Goal: Task Accomplishment & Management: Manage account settings

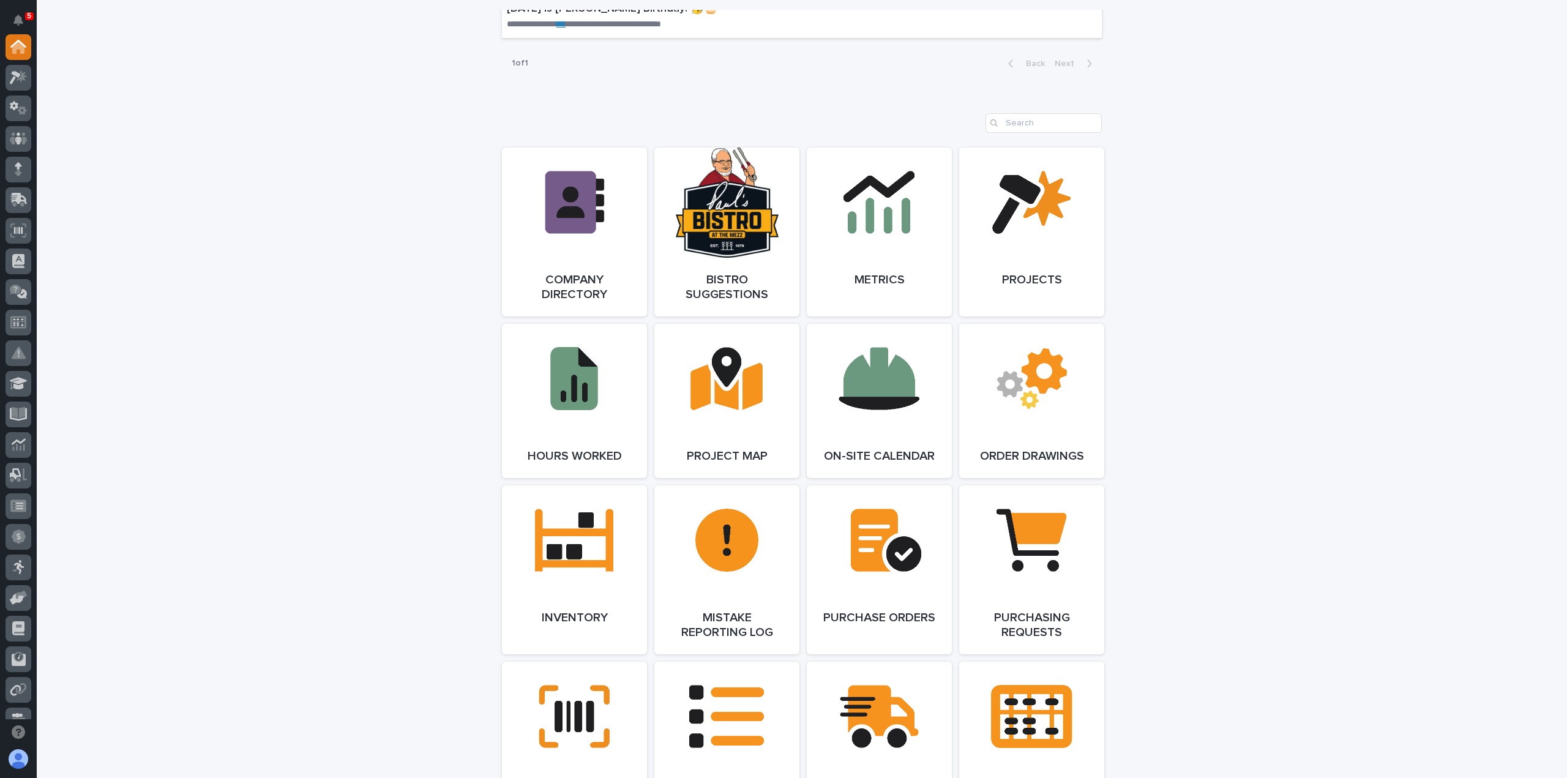
scroll to position [826, 0]
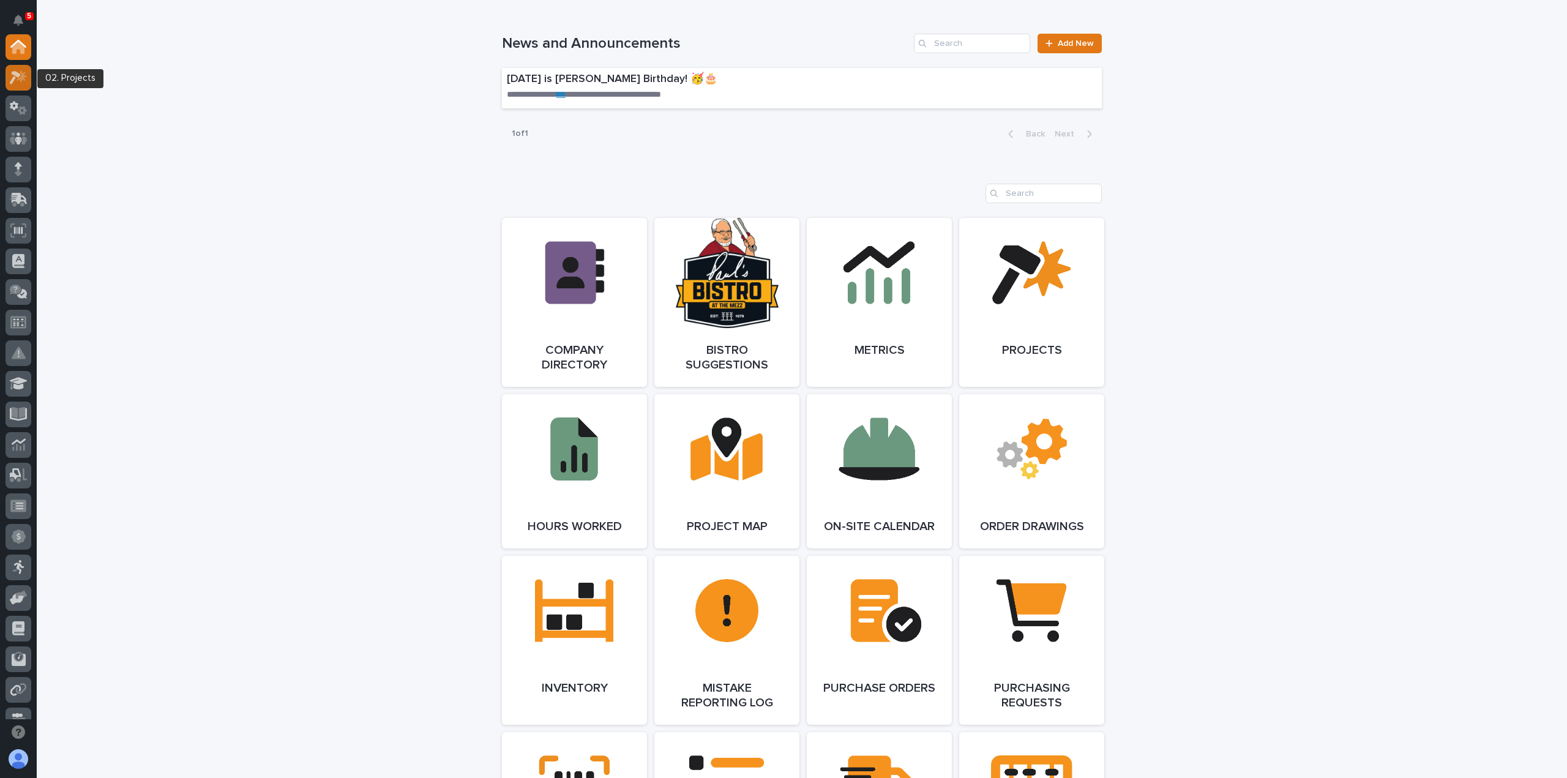
click at [21, 78] on icon at bounding box center [22, 76] width 10 height 12
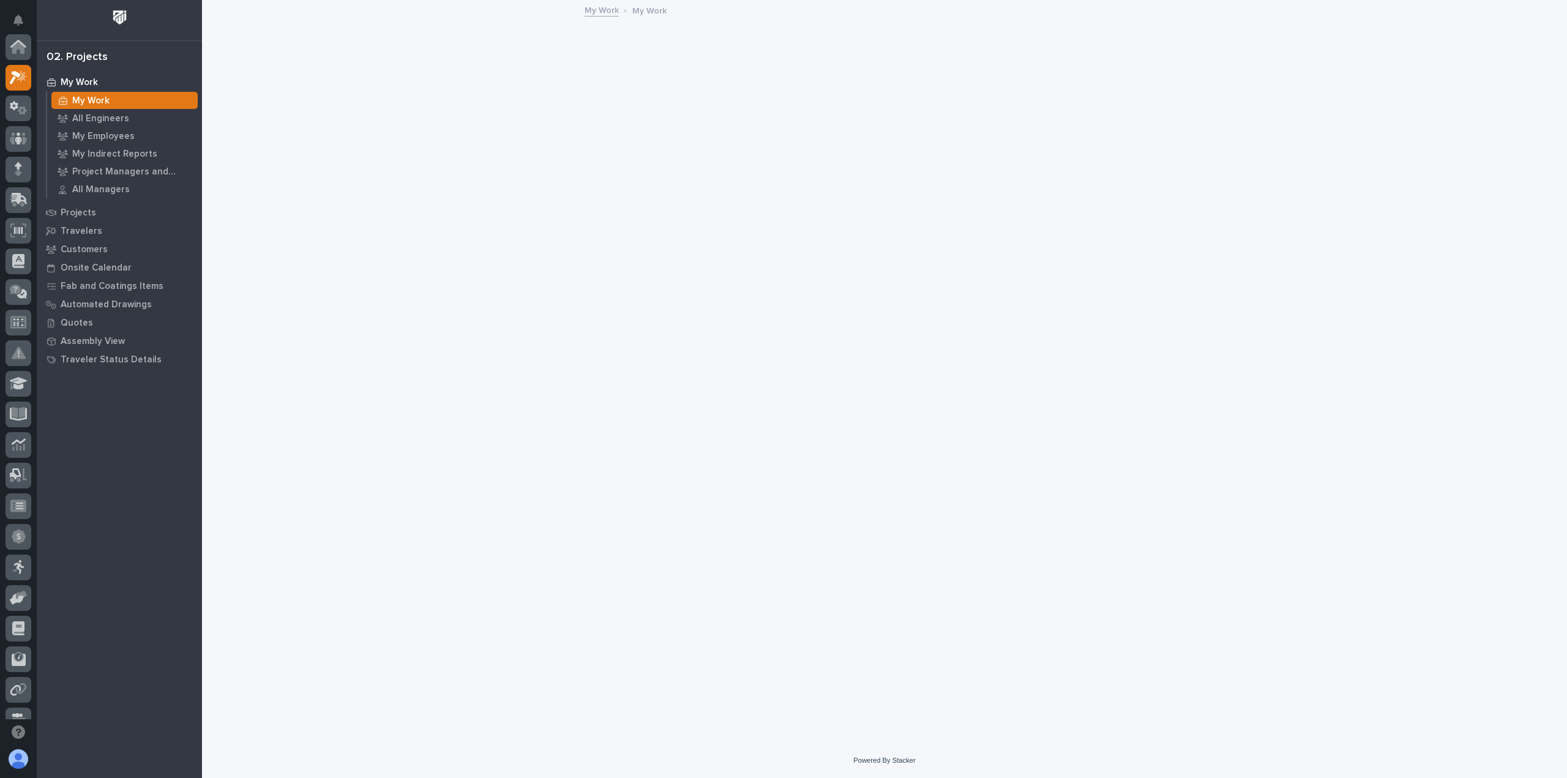
scroll to position [31, 0]
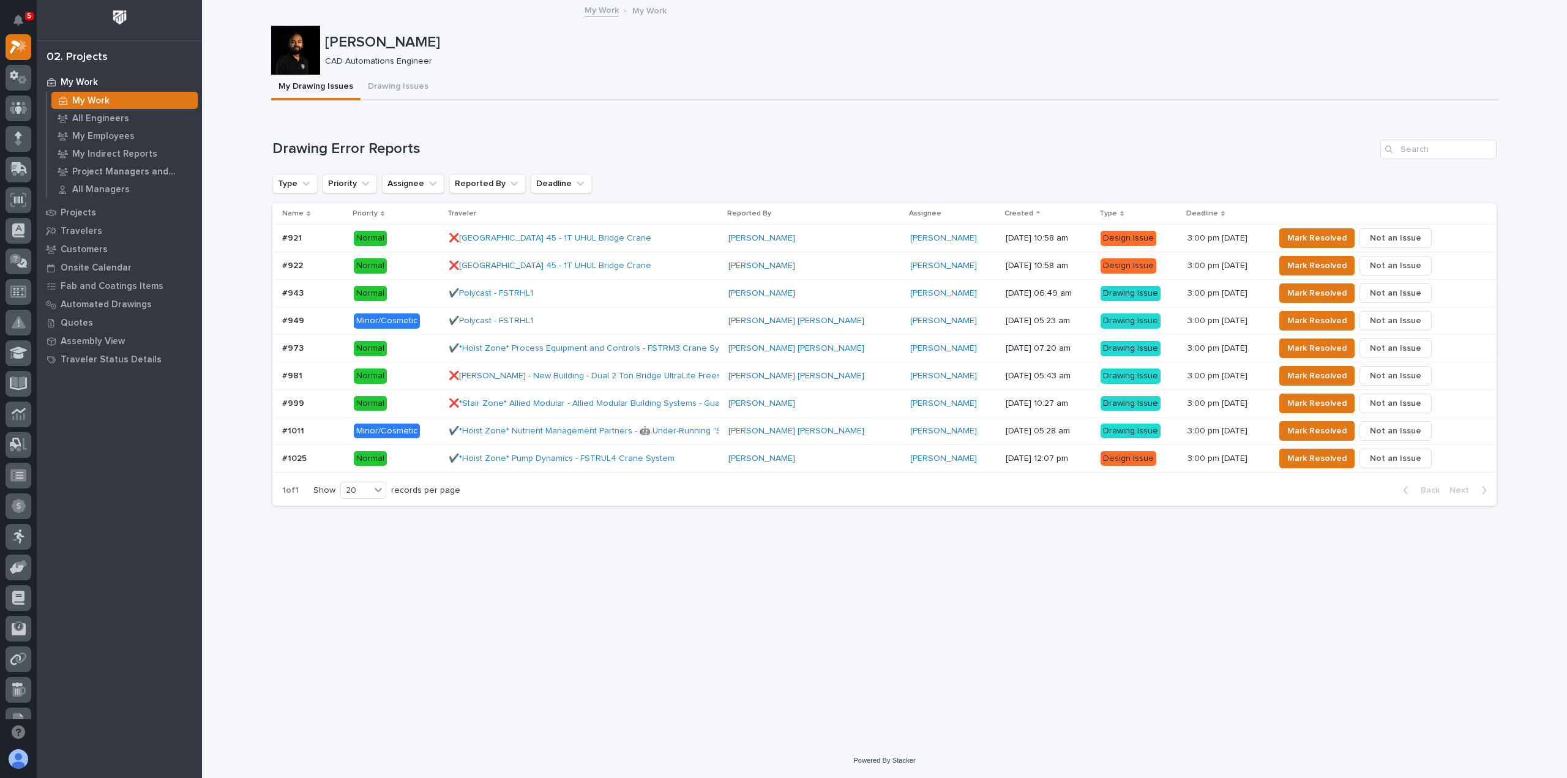
click at [417, 402] on p "Normal" at bounding box center [396, 403] width 85 height 15
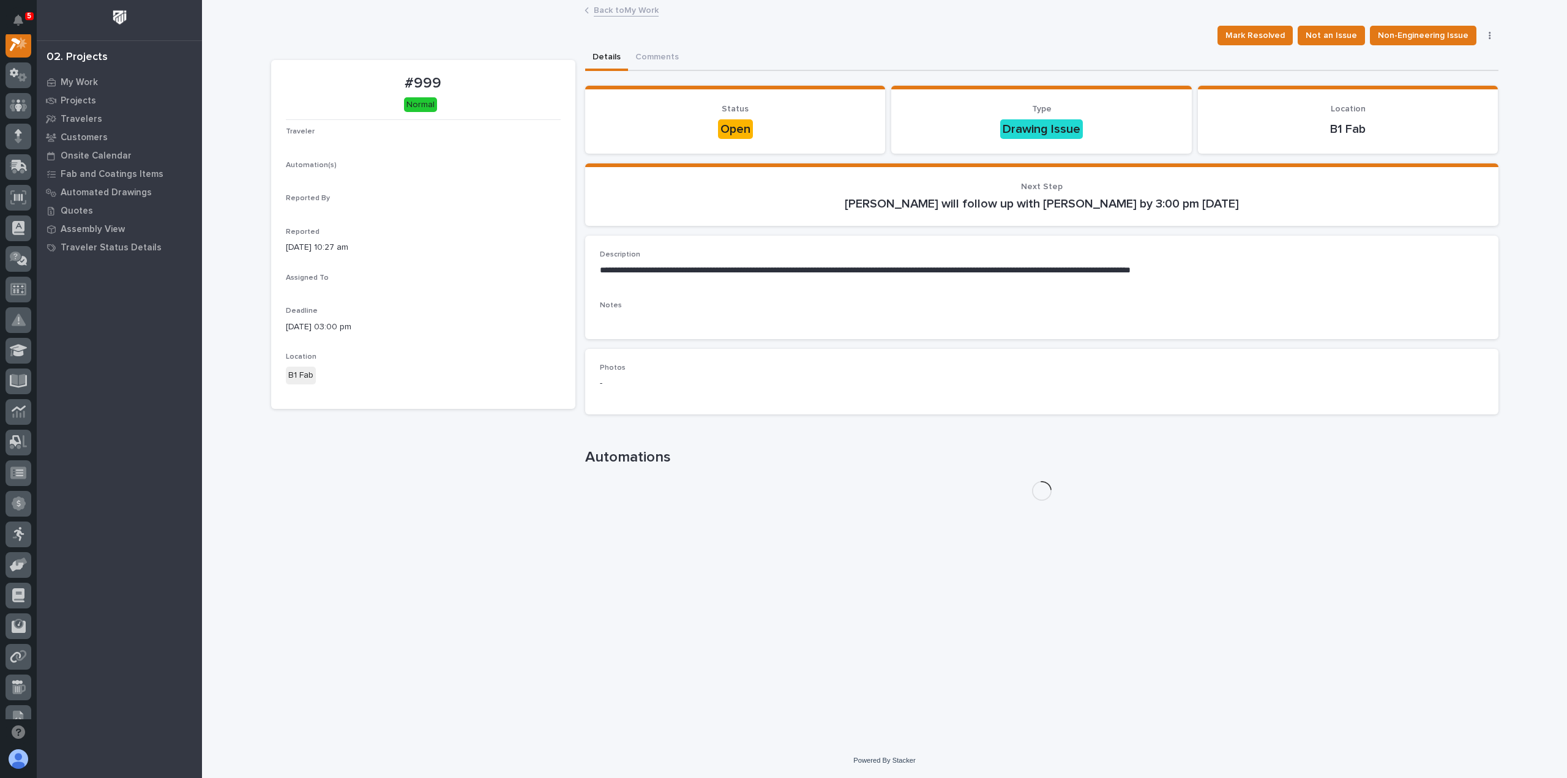
scroll to position [31, 0]
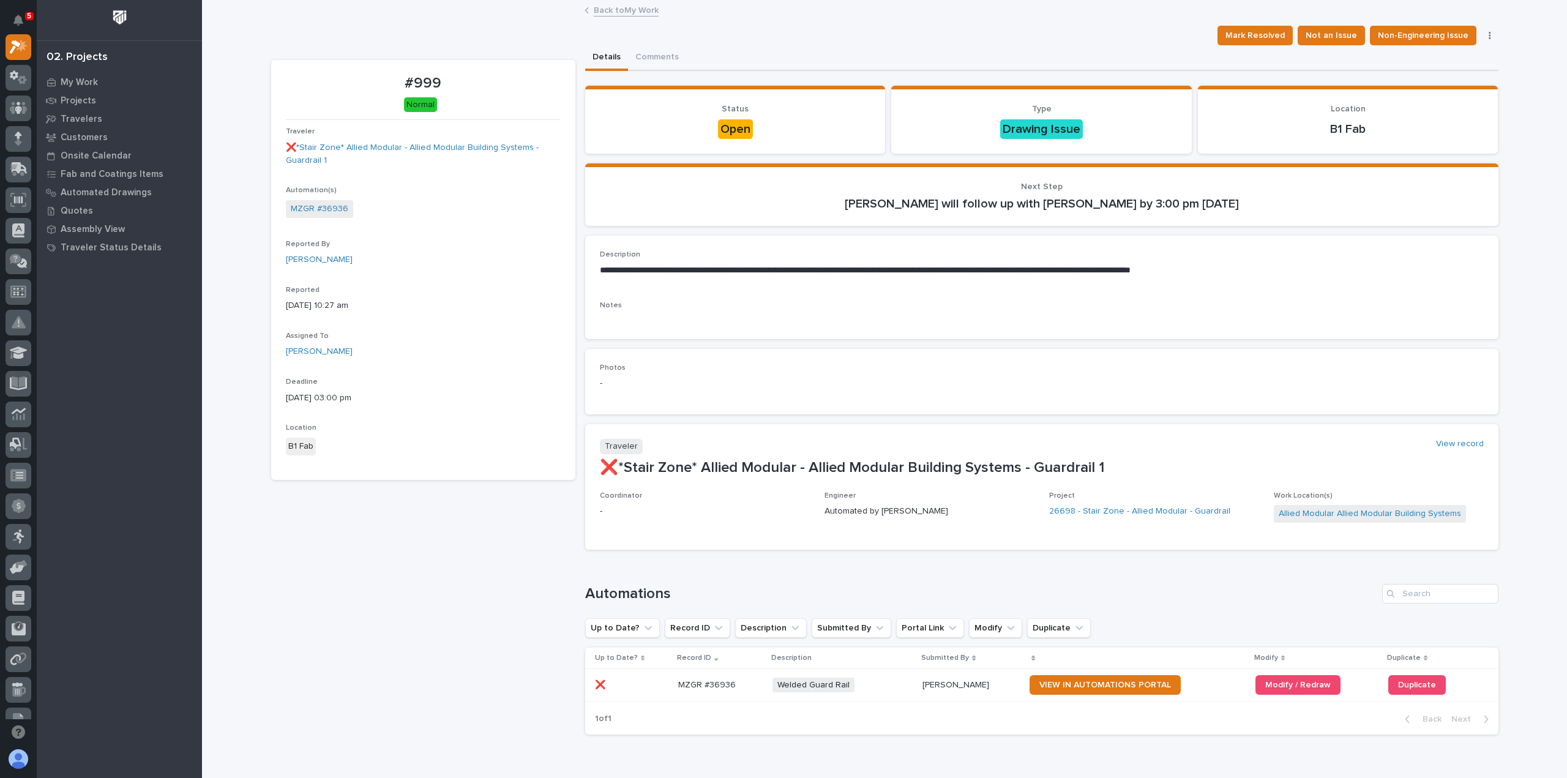
click at [608, 8] on link "Back to My Work" at bounding box center [626, 9] width 65 height 14
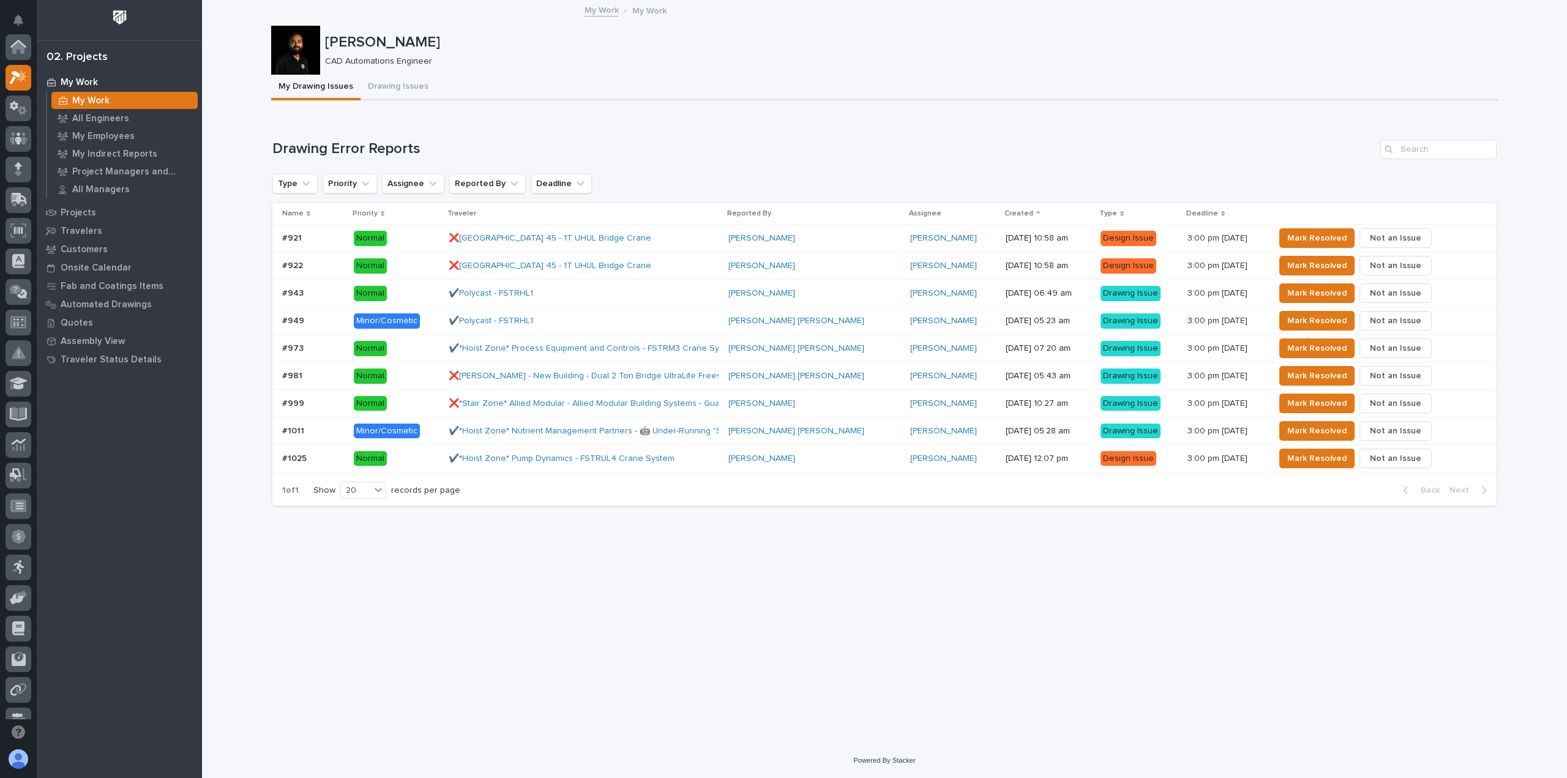
scroll to position [33, 0]
click at [695, 458] on div "✔️*Hoist Zone* Pump Dynamics - FSTRUL4 Crane System" at bounding box center [584, 459] width 270 height 20
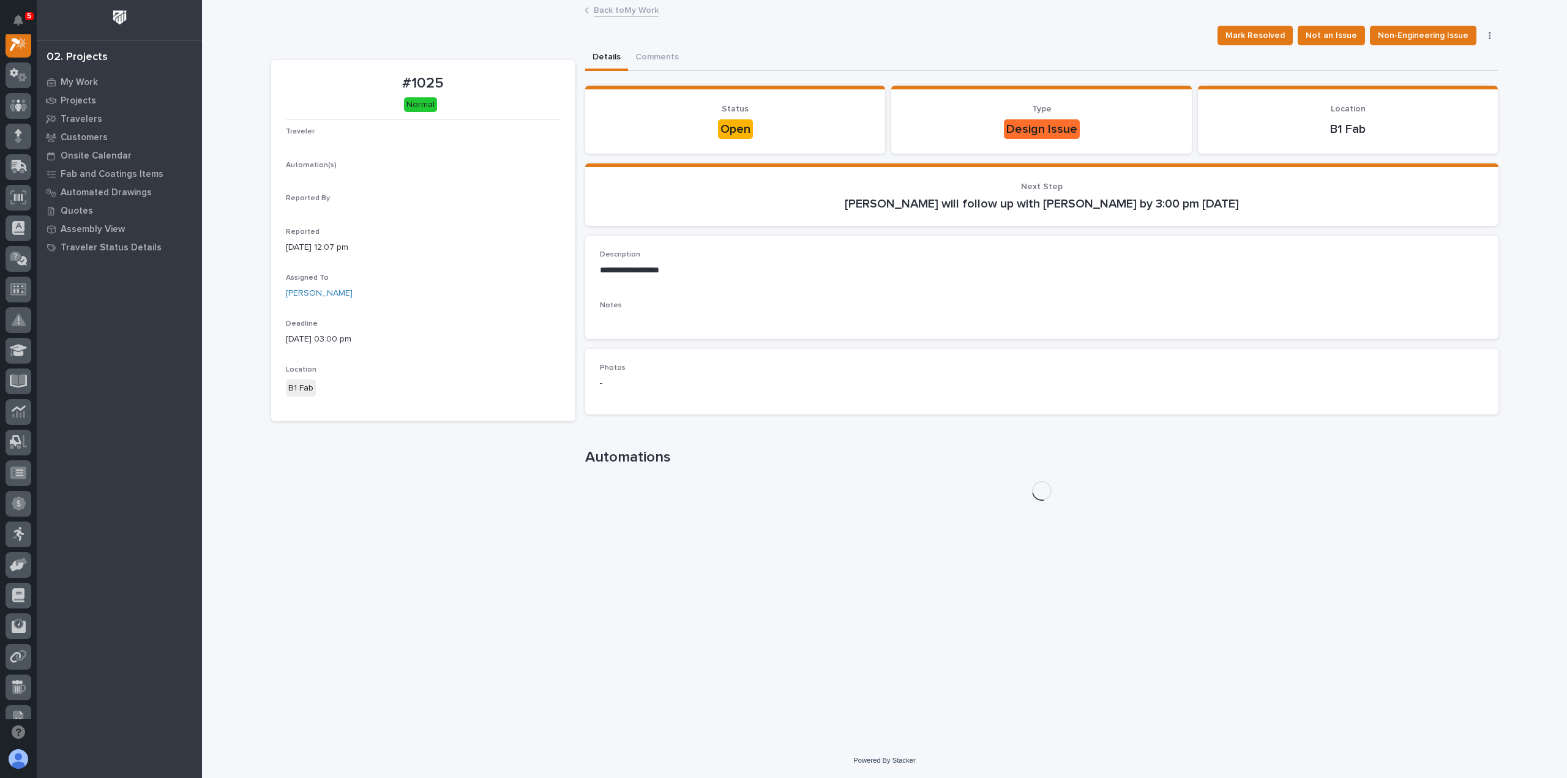
scroll to position [31, 0]
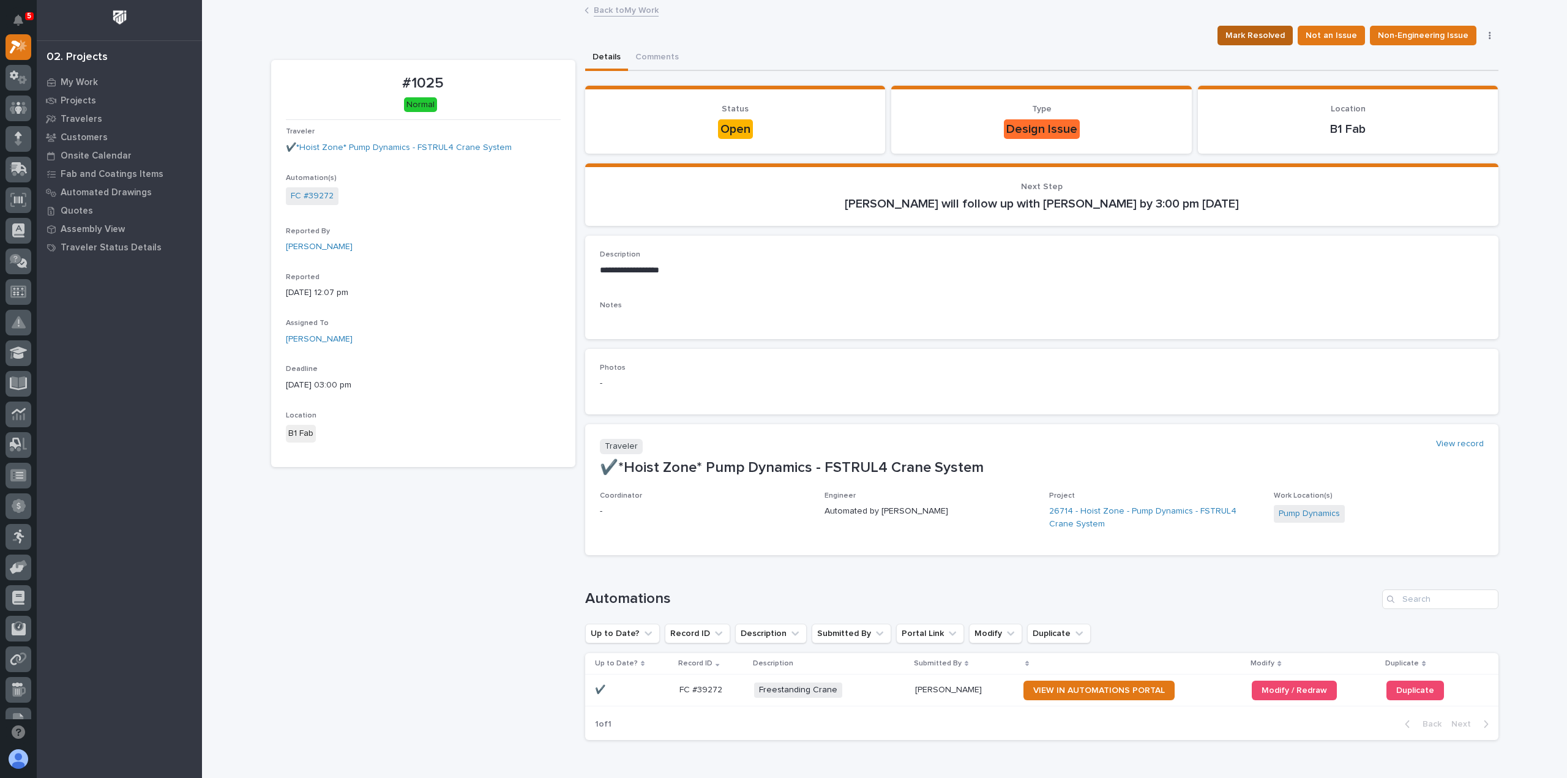
click at [1234, 41] on span "Mark Resolved" at bounding box center [1254, 35] width 59 height 15
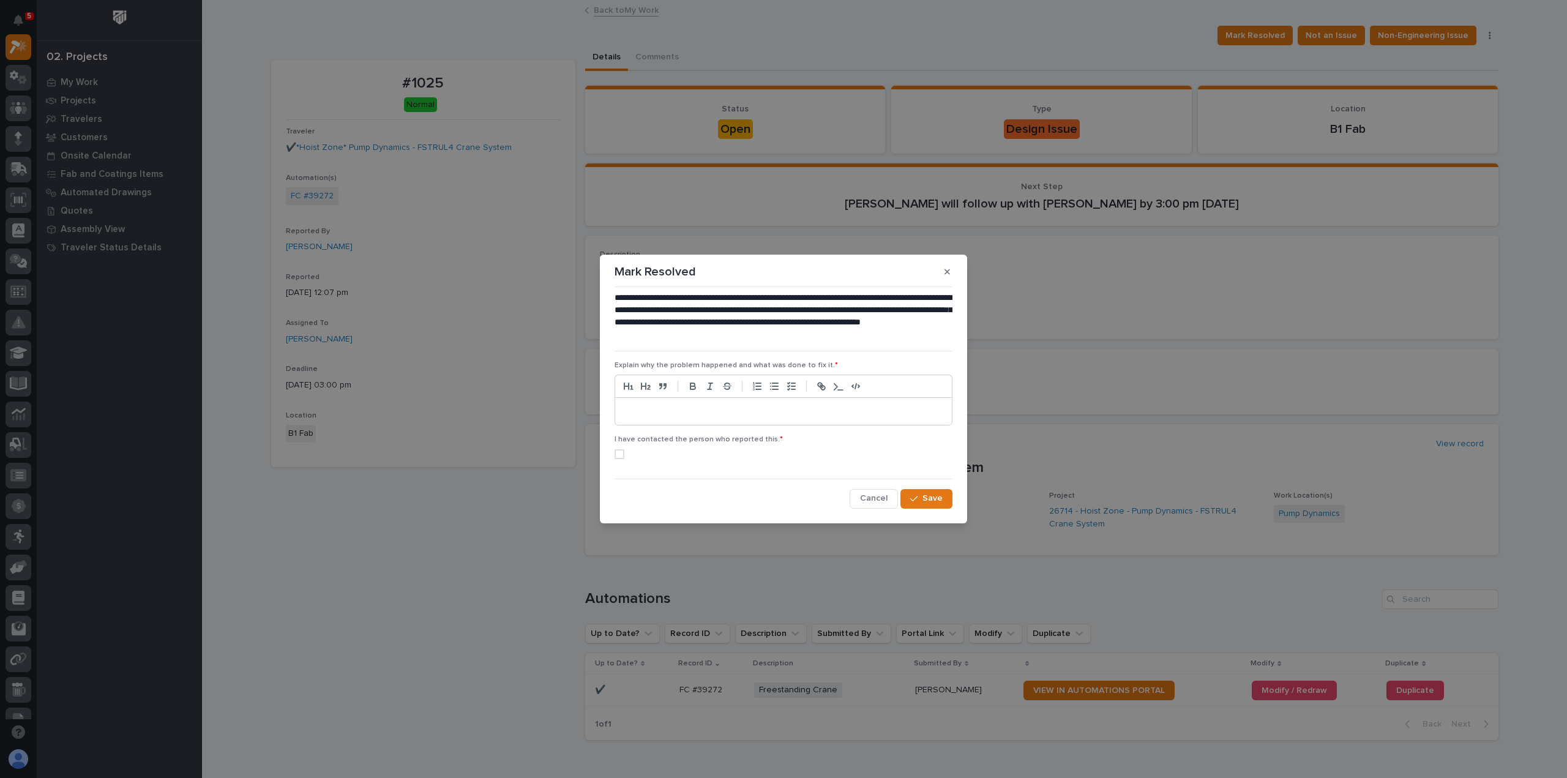
click at [709, 406] on p at bounding box center [783, 411] width 318 height 12
drag, startPoint x: 657, startPoint y: 447, endPoint x: 795, endPoint y: 472, distance: 139.9
click at [657, 448] on div "I have contacted the person who reported this. *" at bounding box center [784, 451] width 338 height 33
click at [623, 455] on span at bounding box center [620, 454] width 10 height 10
click at [932, 500] on span "Save" at bounding box center [932, 498] width 20 height 11
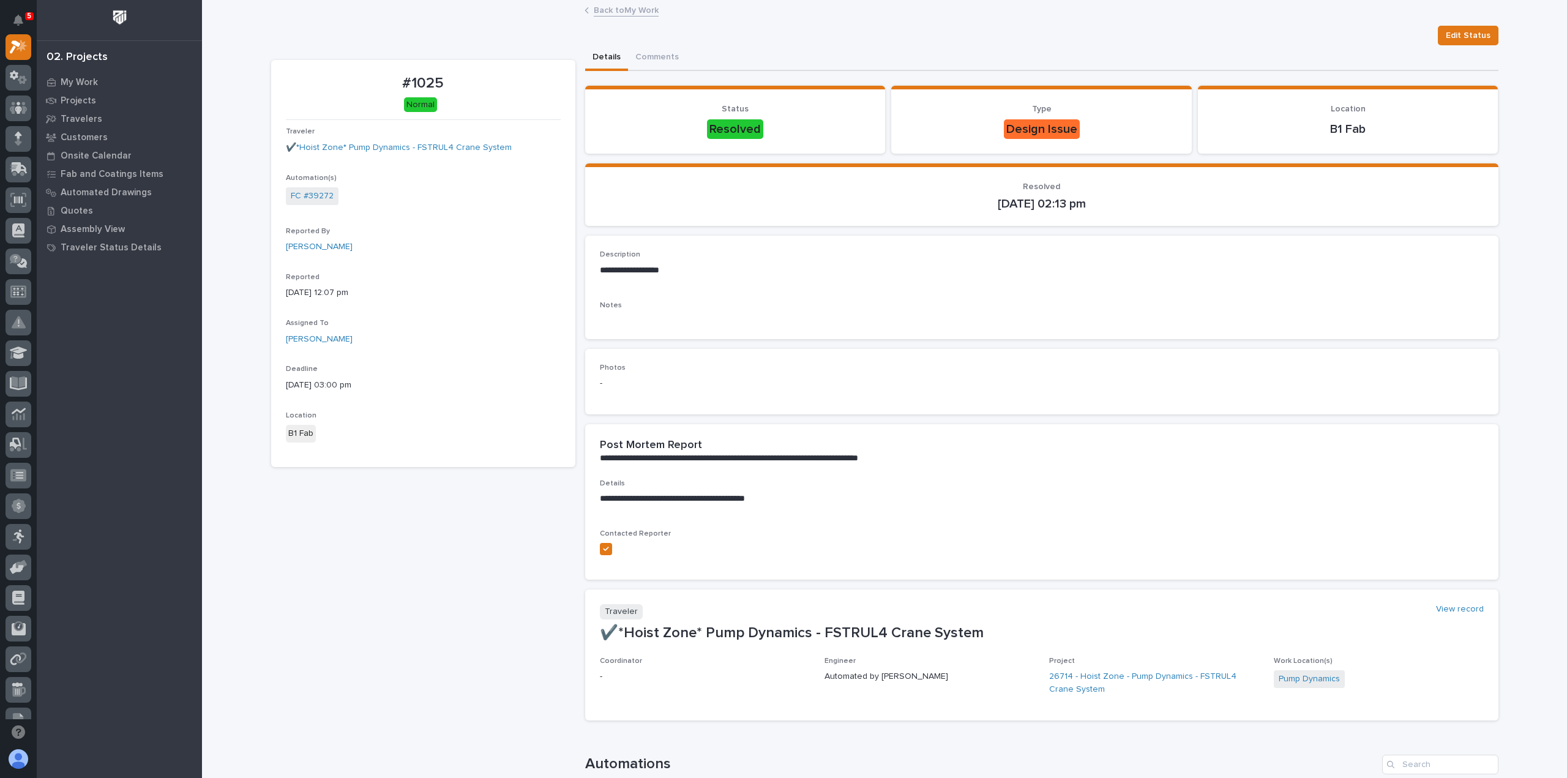
click at [610, 9] on link "Back to My Work" at bounding box center [626, 9] width 65 height 14
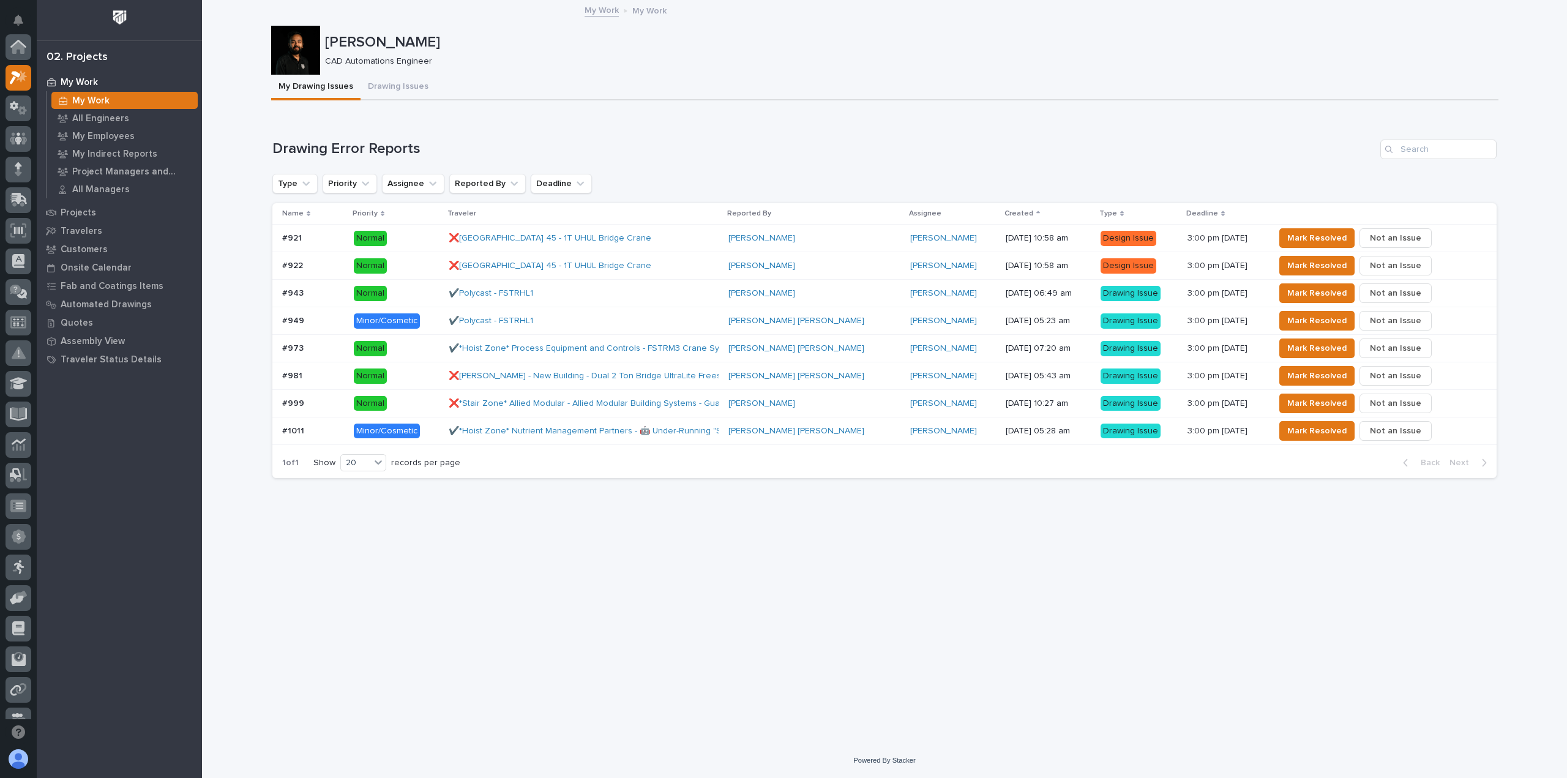
scroll to position [33, 0]
click at [798, 434] on div "Kyle Dean Miller" at bounding box center [814, 431] width 172 height 10
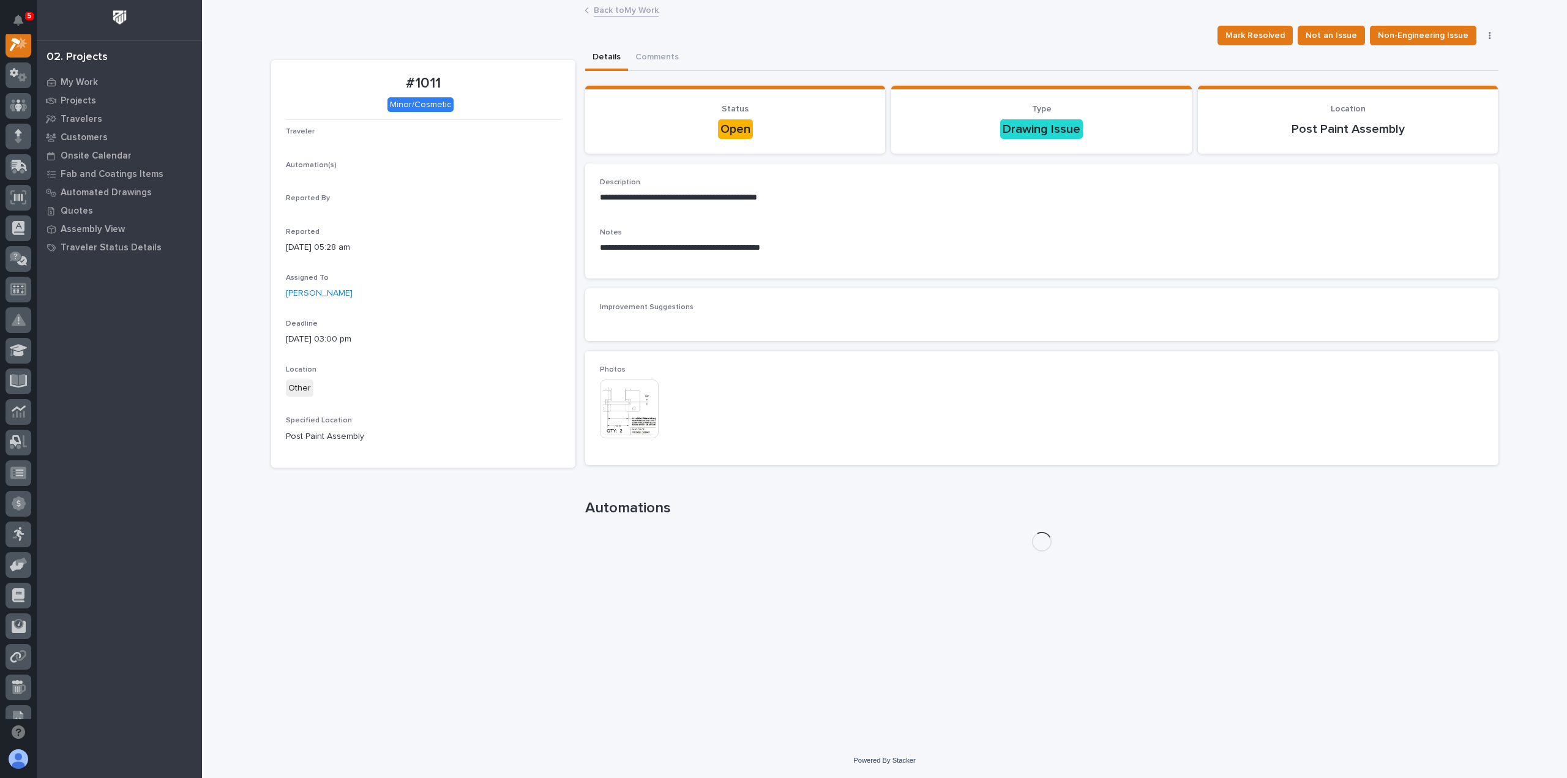
scroll to position [31, 0]
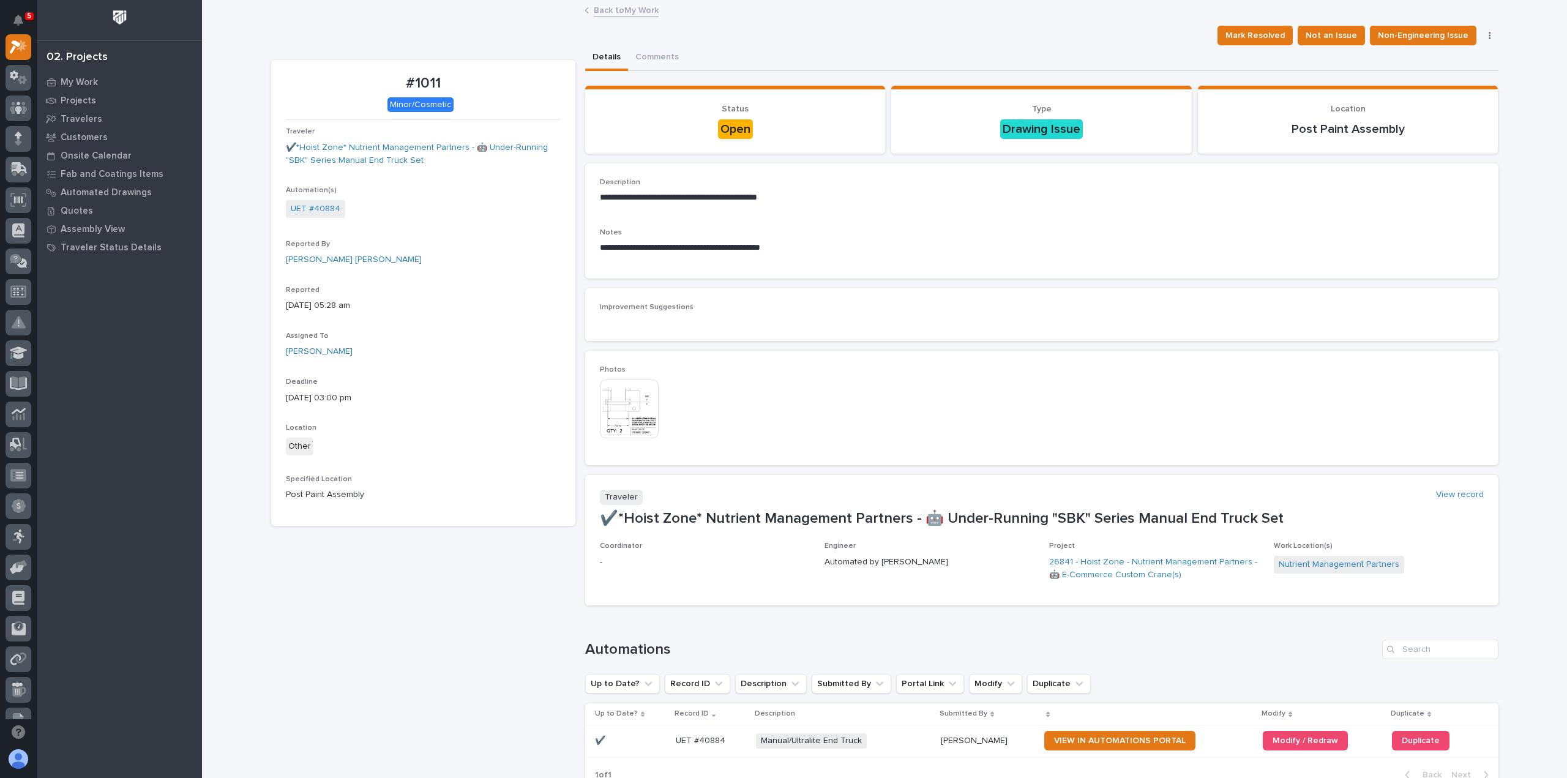
click at [624, 413] on img at bounding box center [629, 409] width 59 height 59
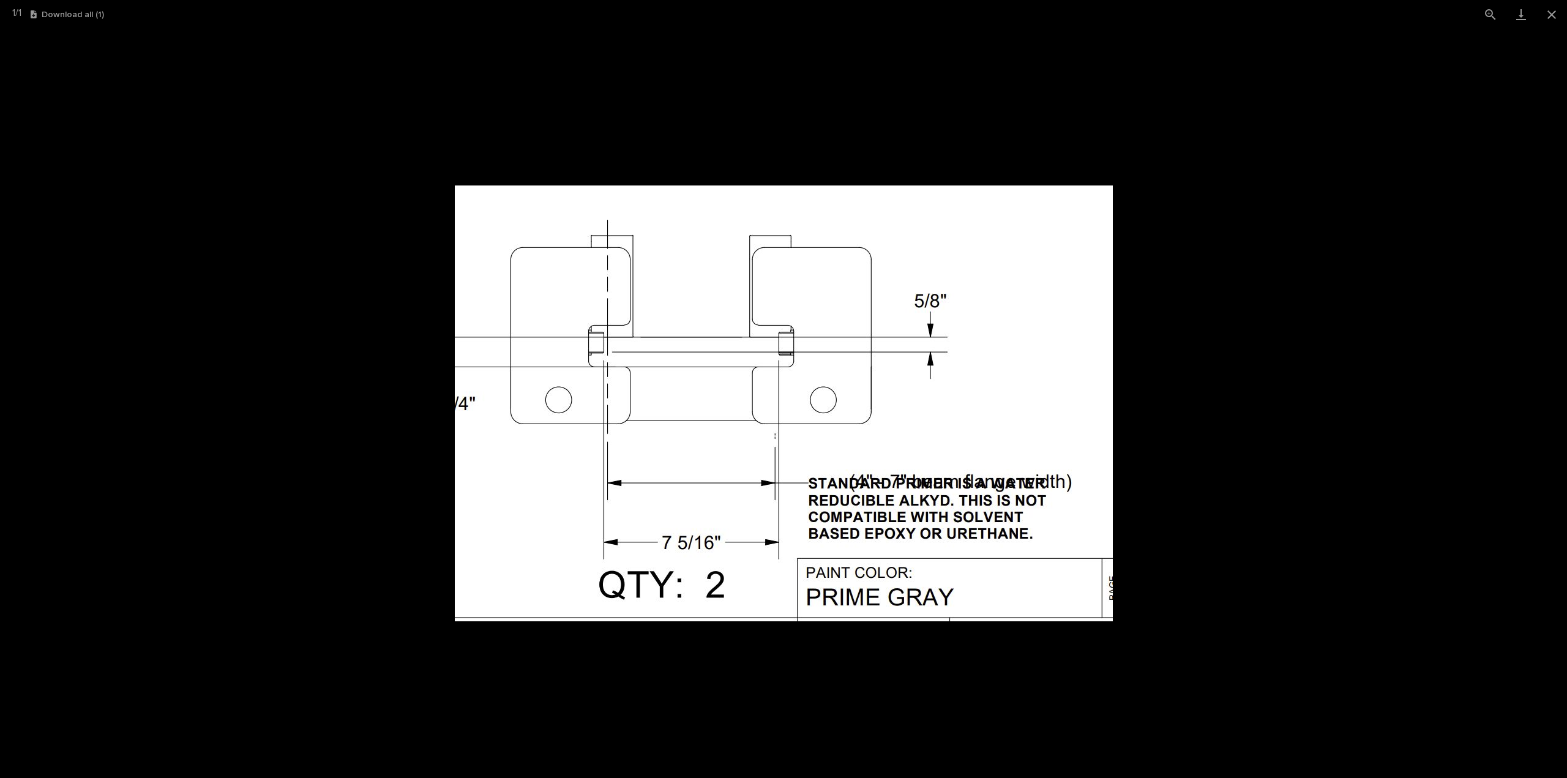
click at [375, 430] on picture at bounding box center [783, 403] width 1567 height 749
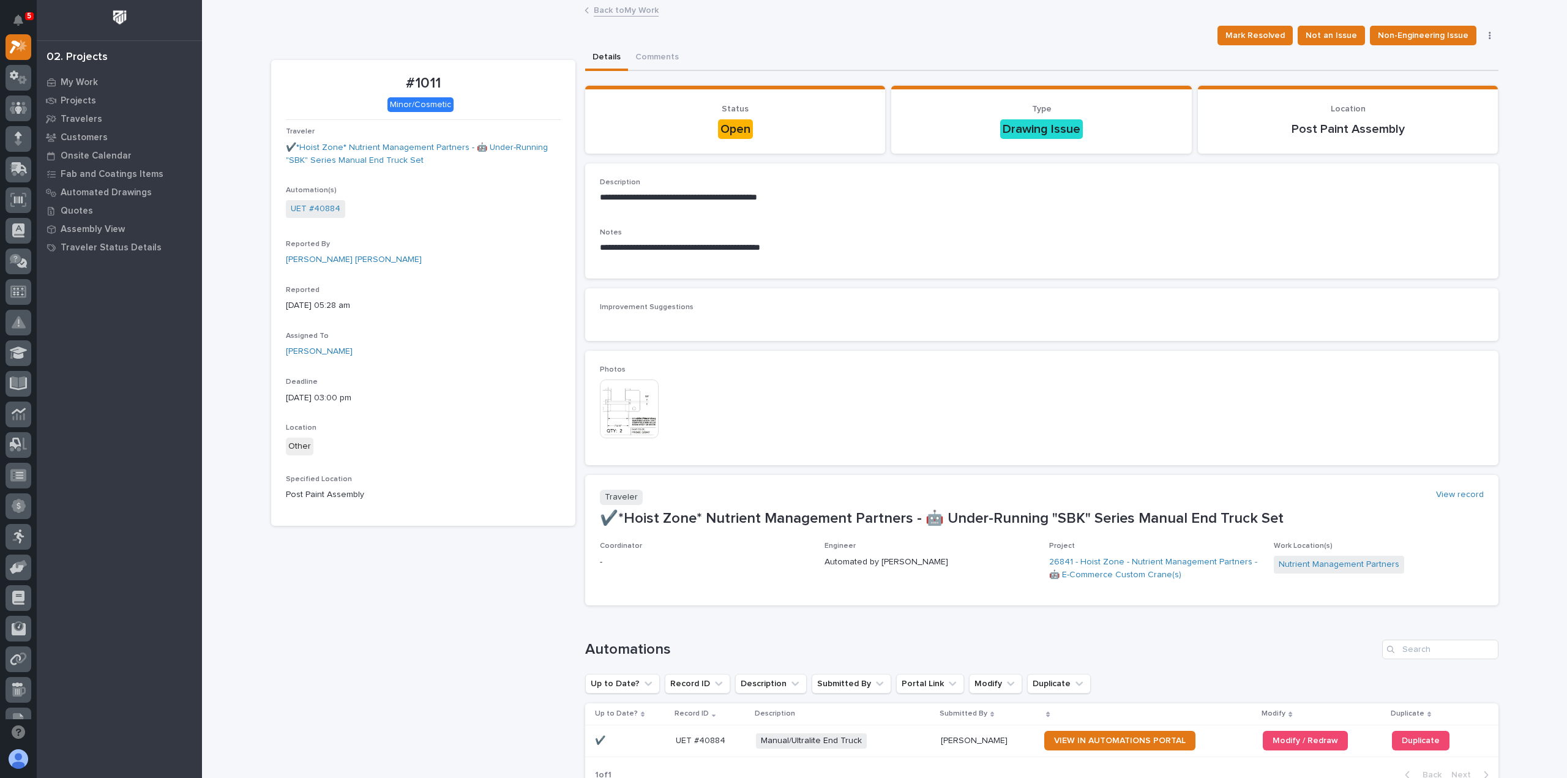
click at [621, 411] on img at bounding box center [629, 409] width 59 height 59
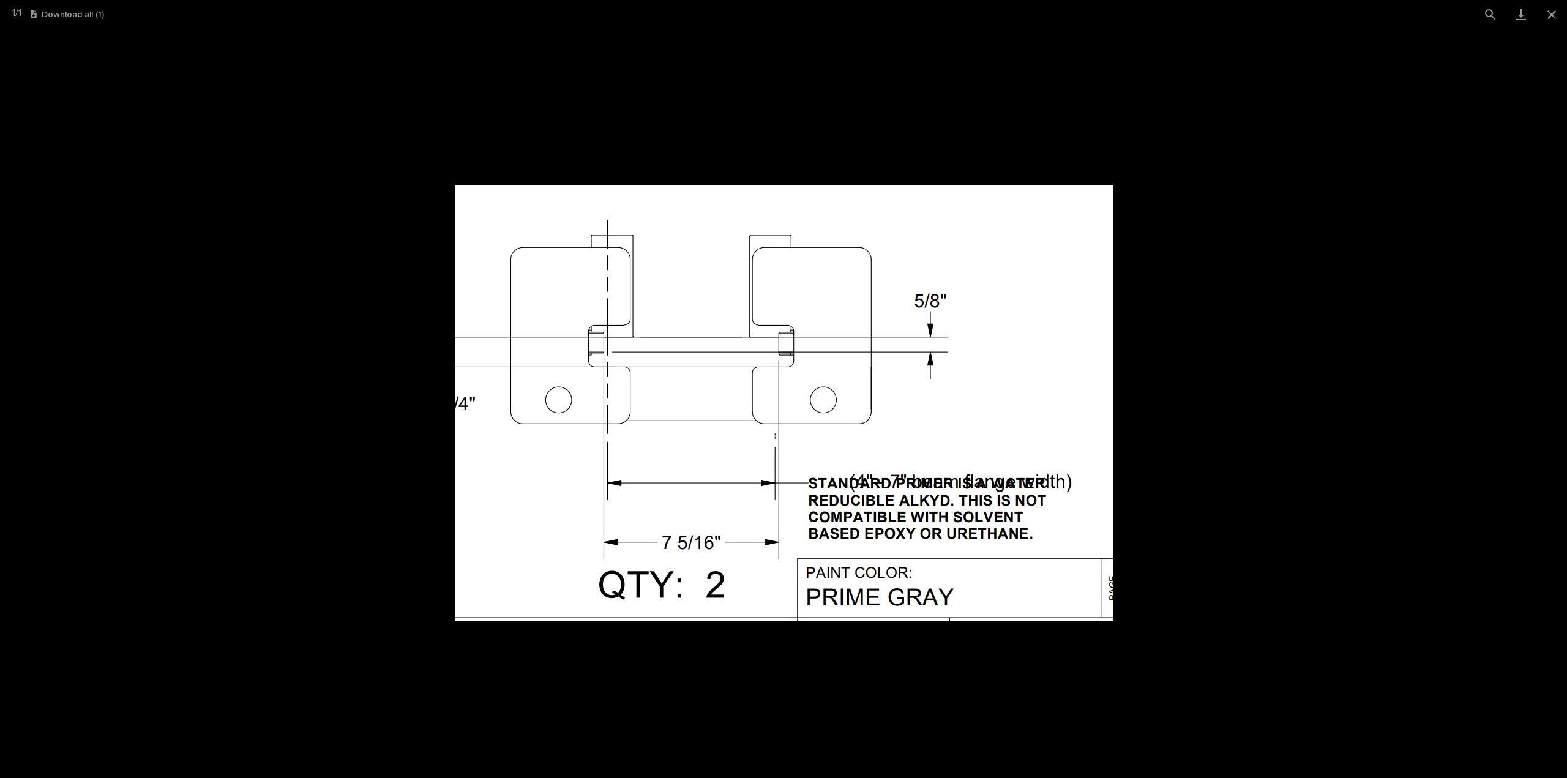
click at [430, 461] on picture at bounding box center [783, 403] width 1567 height 749
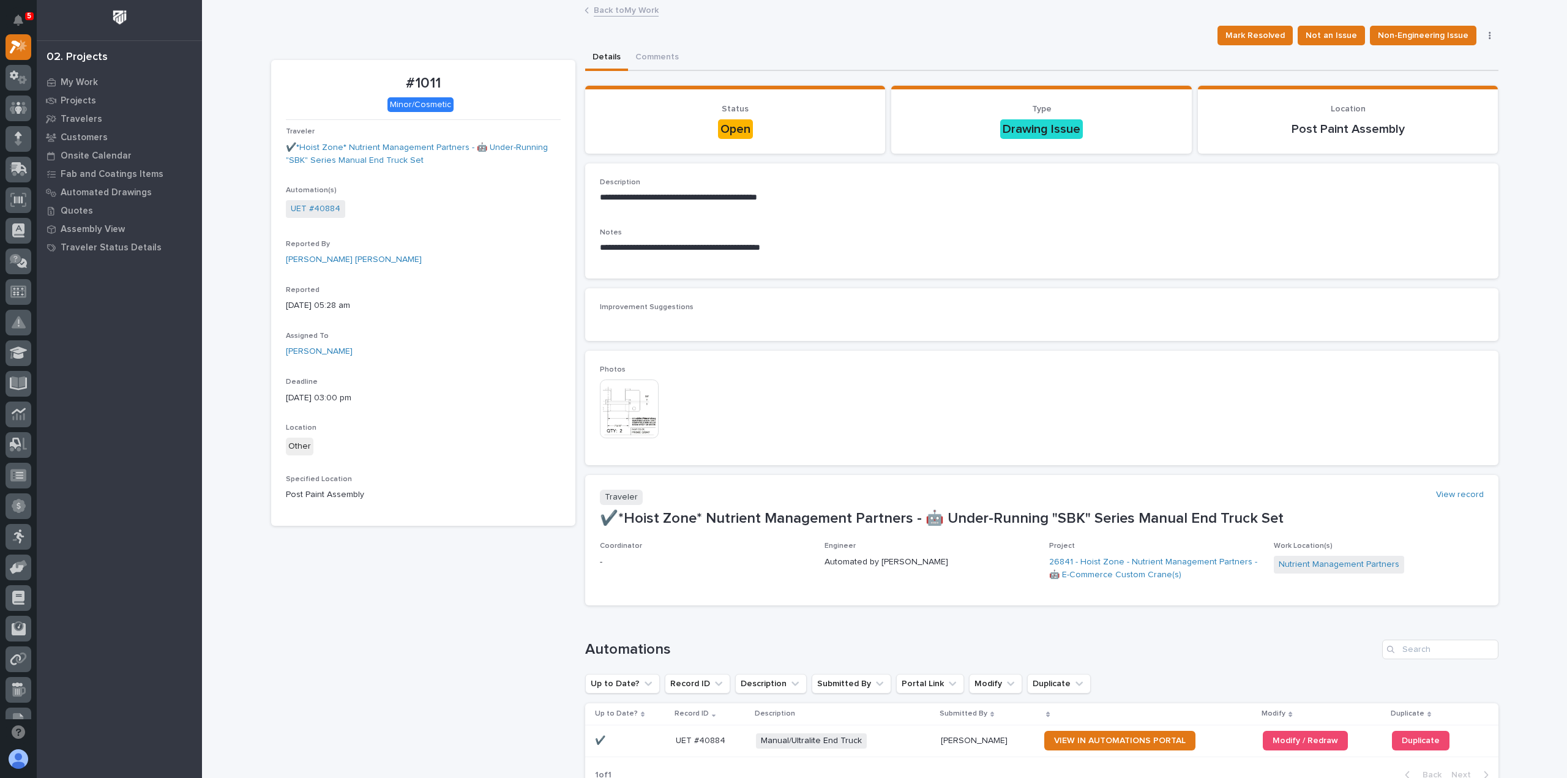
click at [637, 9] on link "Back to My Work" at bounding box center [626, 9] width 65 height 14
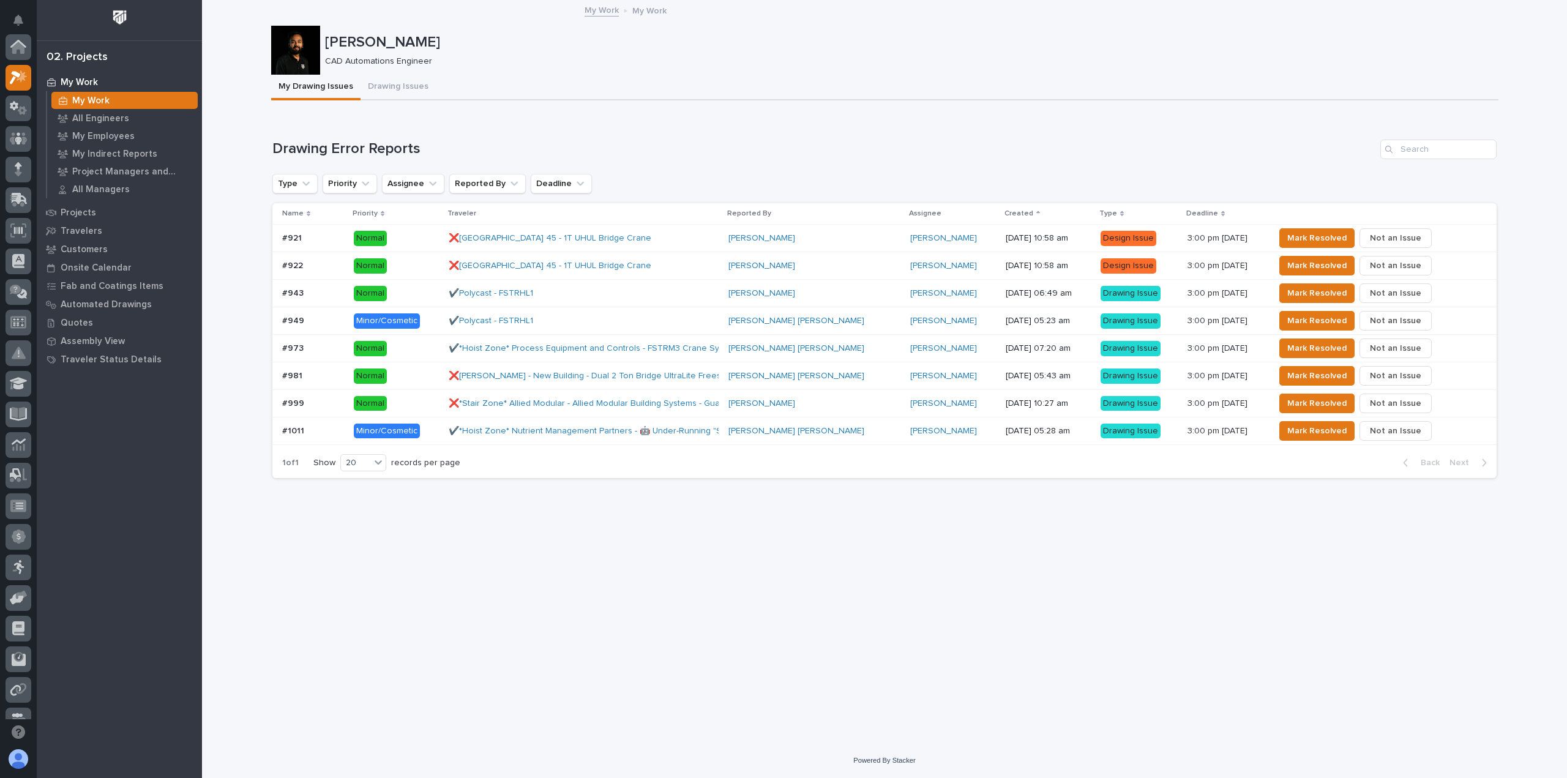
scroll to position [33, 0]
click at [681, 383] on div "❌Da Dodd - New Building - Dual 2 Ton Bridge UltraLite Freestanding" at bounding box center [584, 376] width 270 height 20
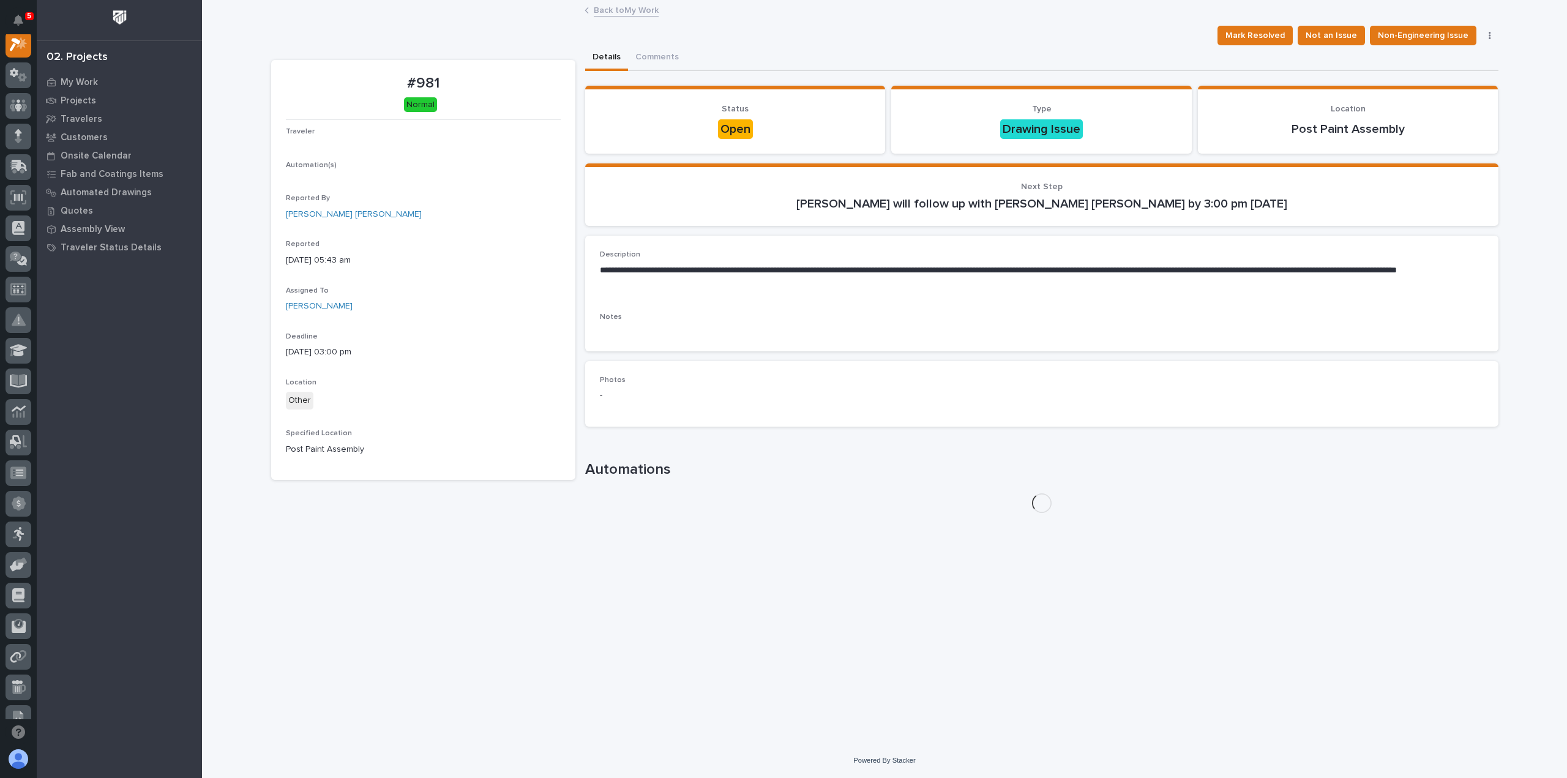
scroll to position [31, 0]
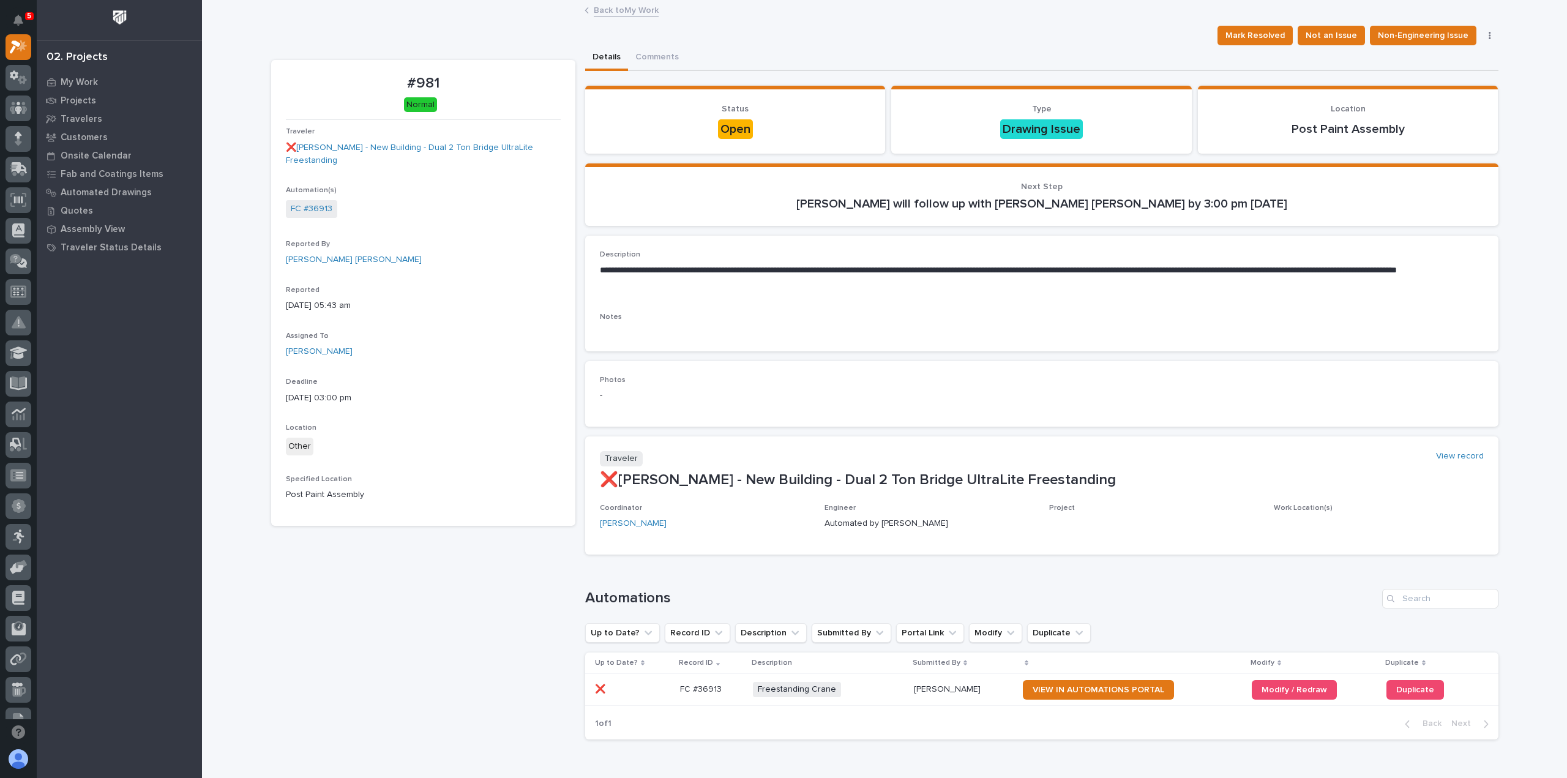
click at [610, 15] on link "Back to My Work" at bounding box center [626, 9] width 65 height 14
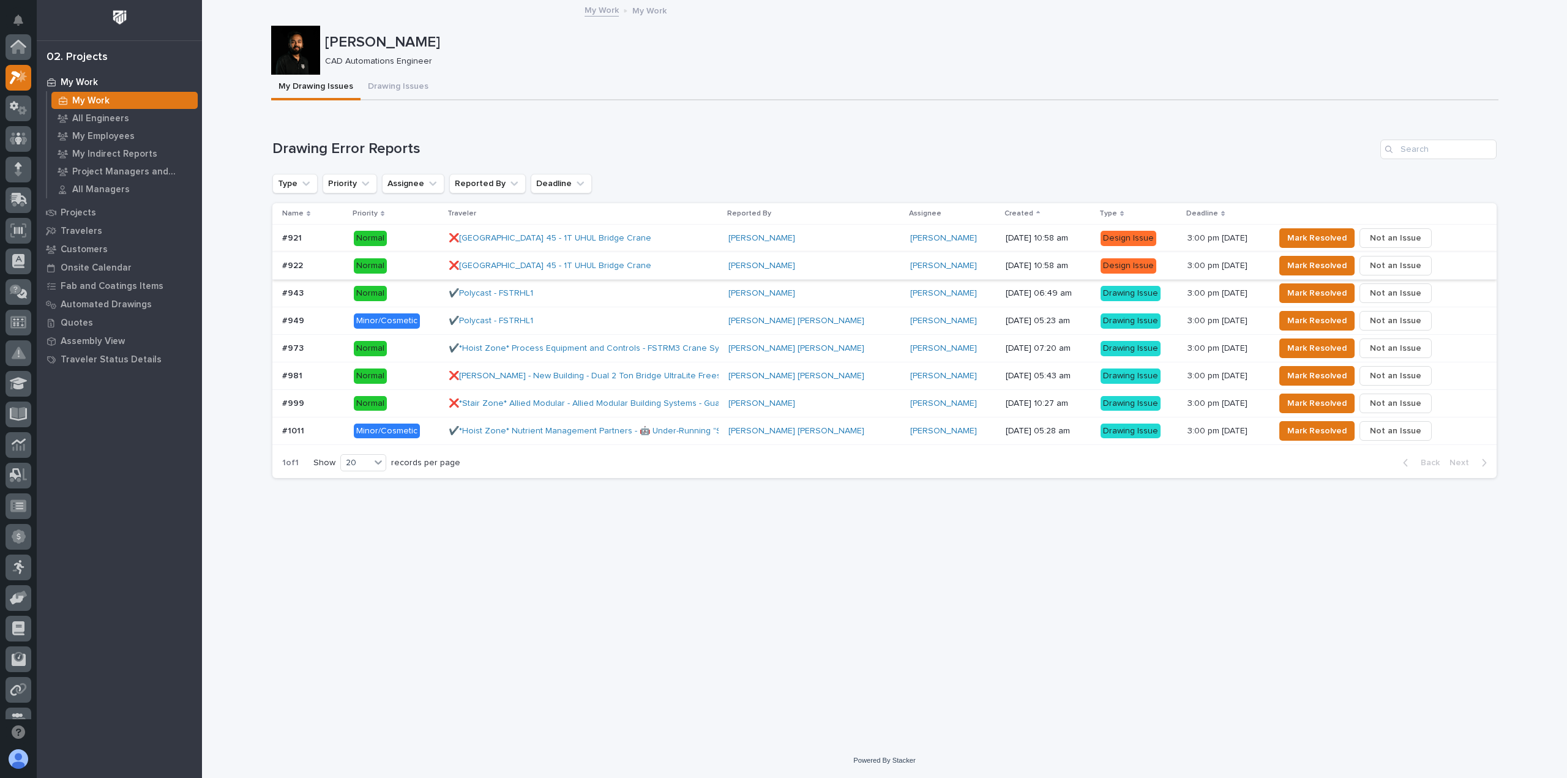
scroll to position [33, 0]
click at [595, 290] on div "✔️Polycast - FSTRHL1" at bounding box center [556, 293] width 214 height 10
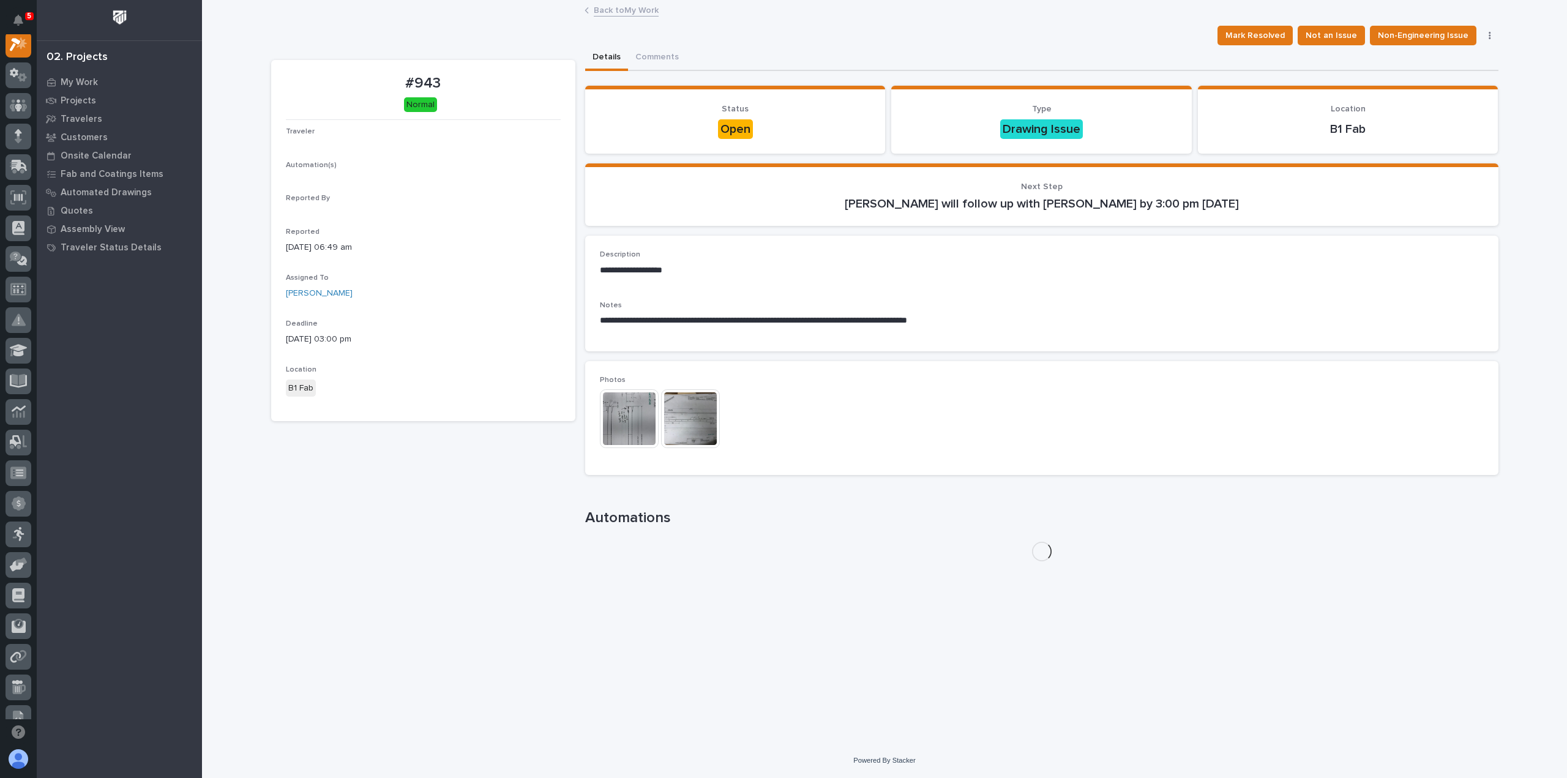
scroll to position [31, 0]
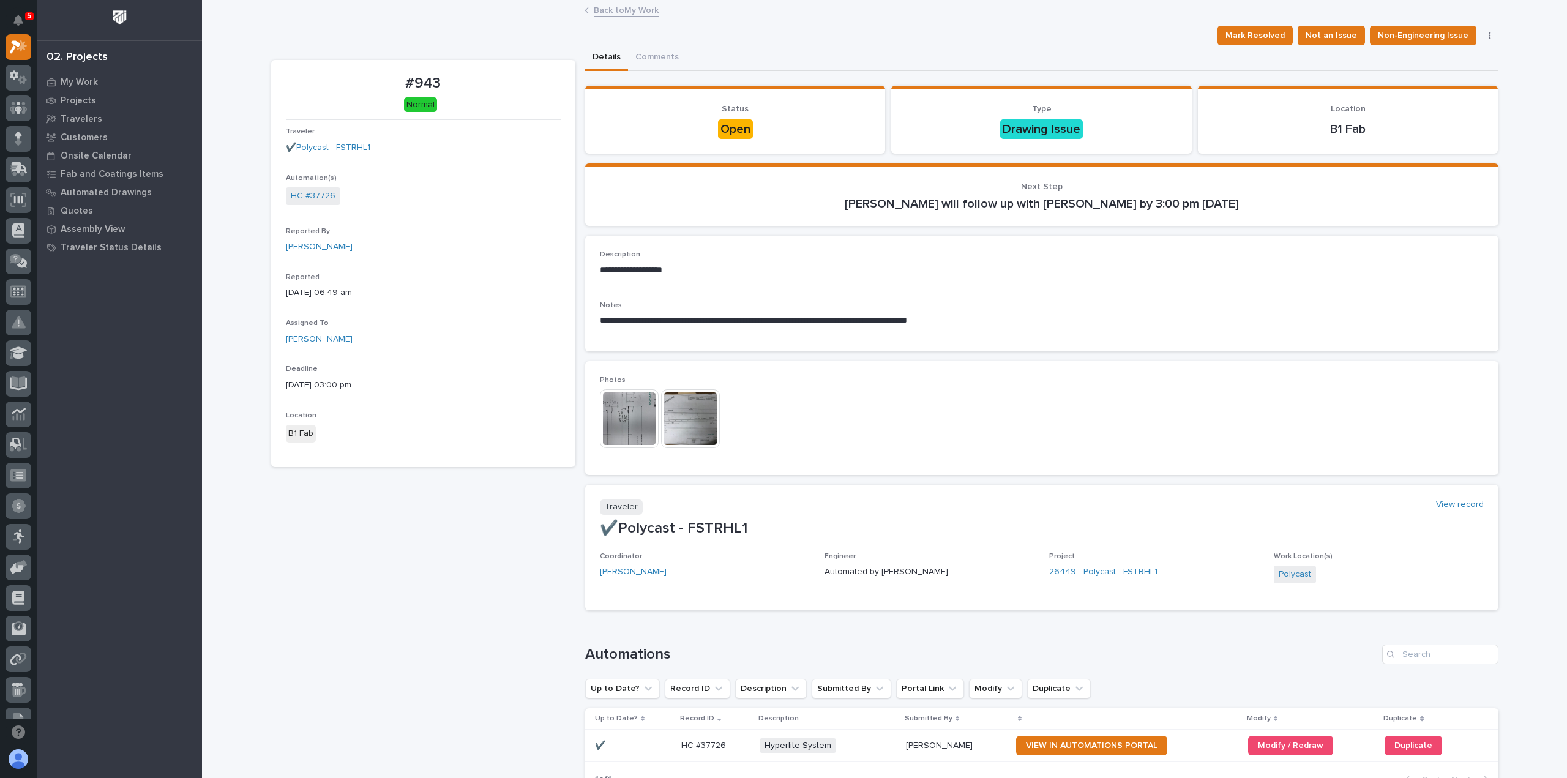
click at [606, 6] on link "Back to My Work" at bounding box center [626, 9] width 65 height 14
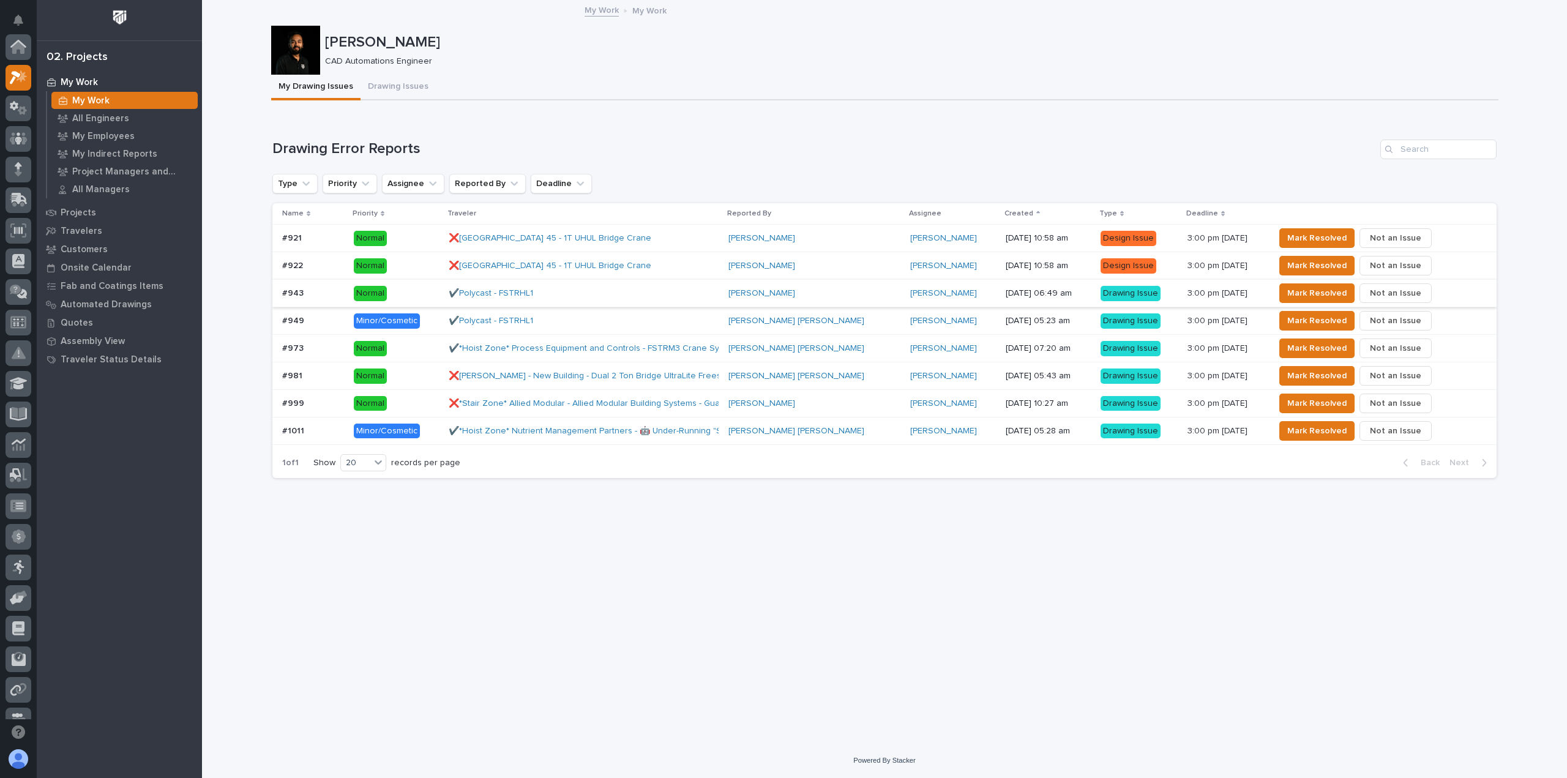
scroll to position [33, 0]
click at [572, 319] on div "✔️Polycast - FSTRHL1" at bounding box center [556, 321] width 214 height 10
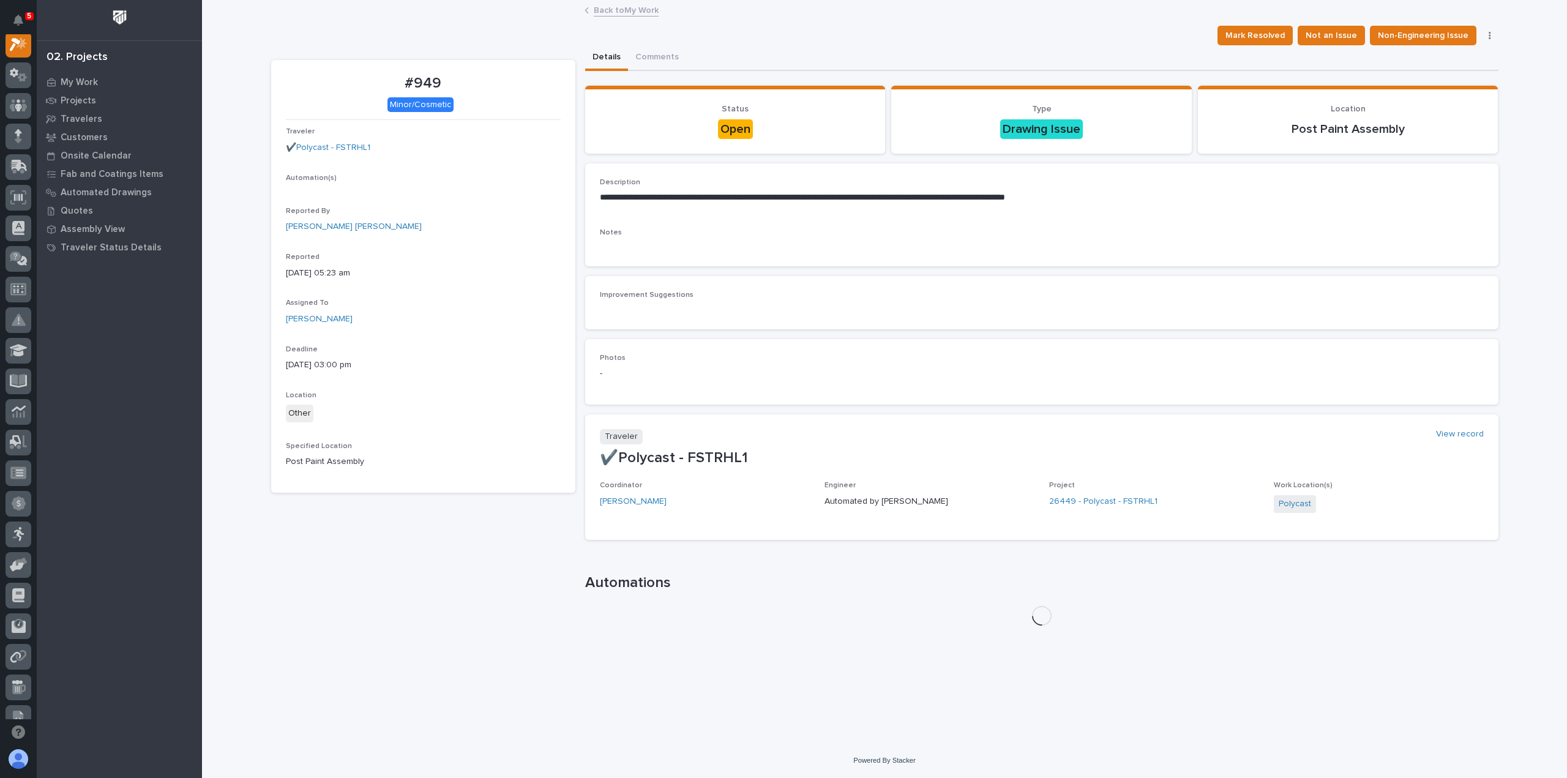
scroll to position [31, 0]
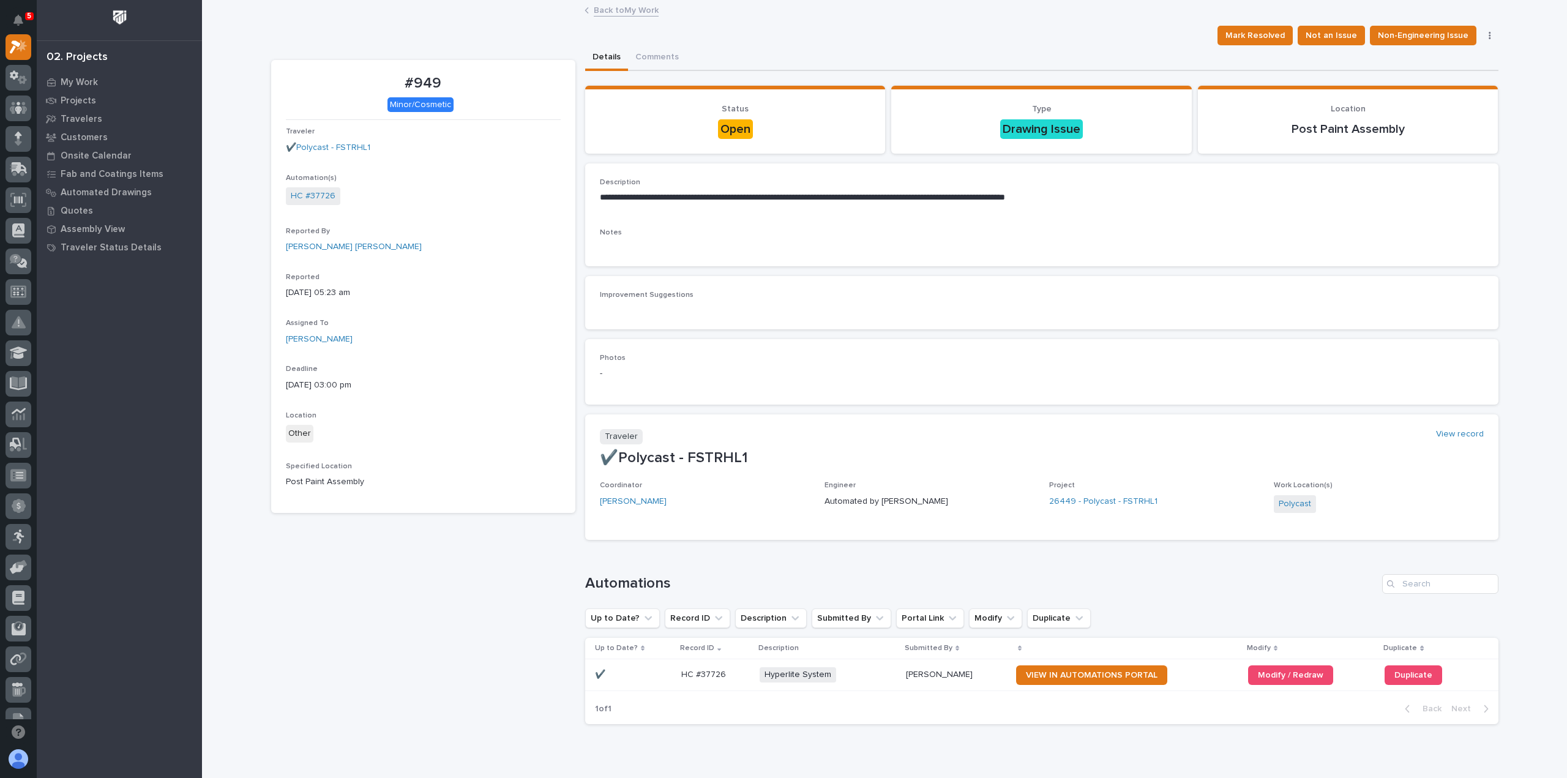
click at [602, 9] on link "Back to My Work" at bounding box center [626, 9] width 65 height 14
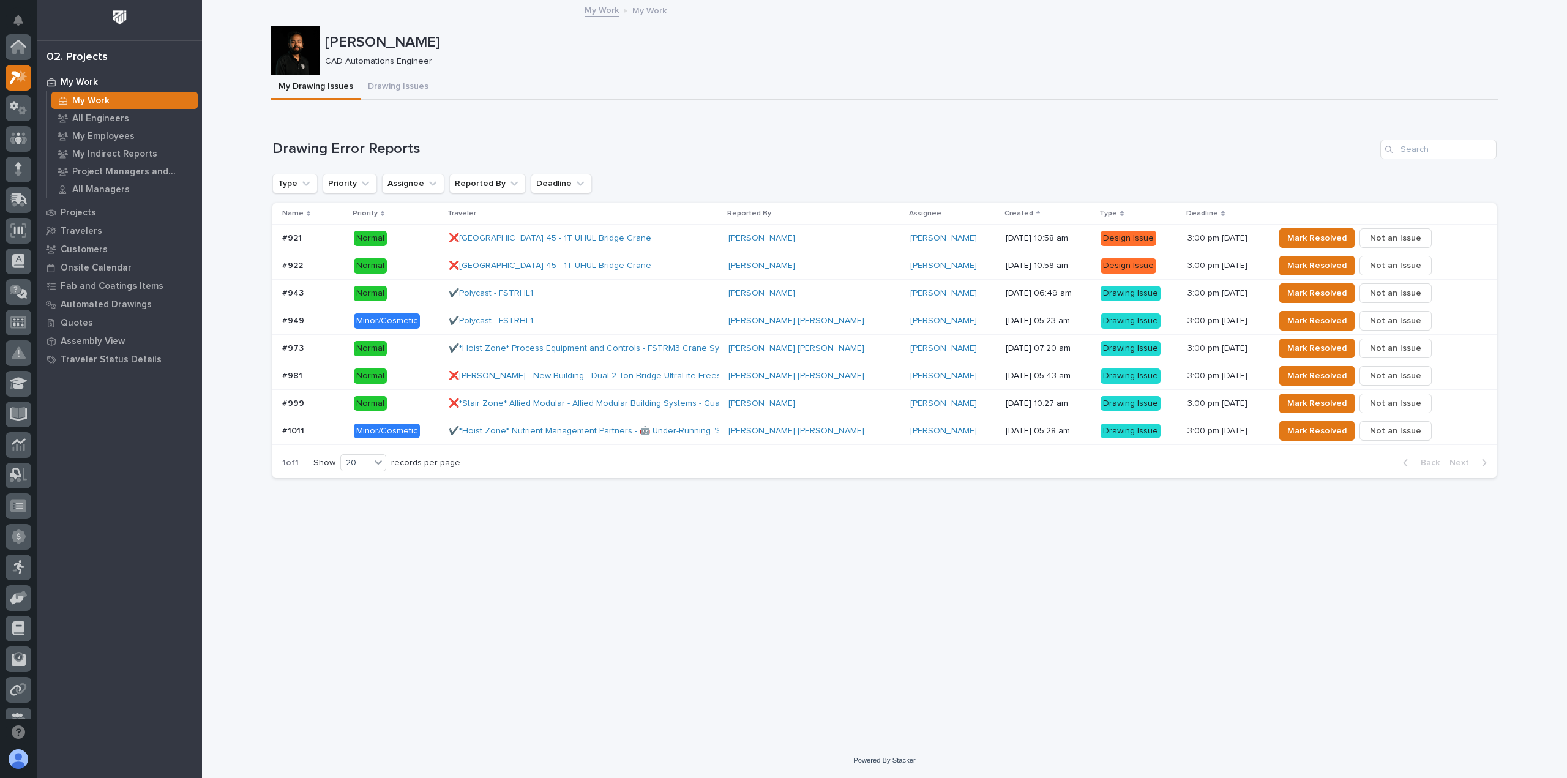
scroll to position [33, 0]
click at [681, 242] on div "❌Forest River - Plant 45 - 1T UHUL Bridge Crane" at bounding box center [584, 238] width 270 height 20
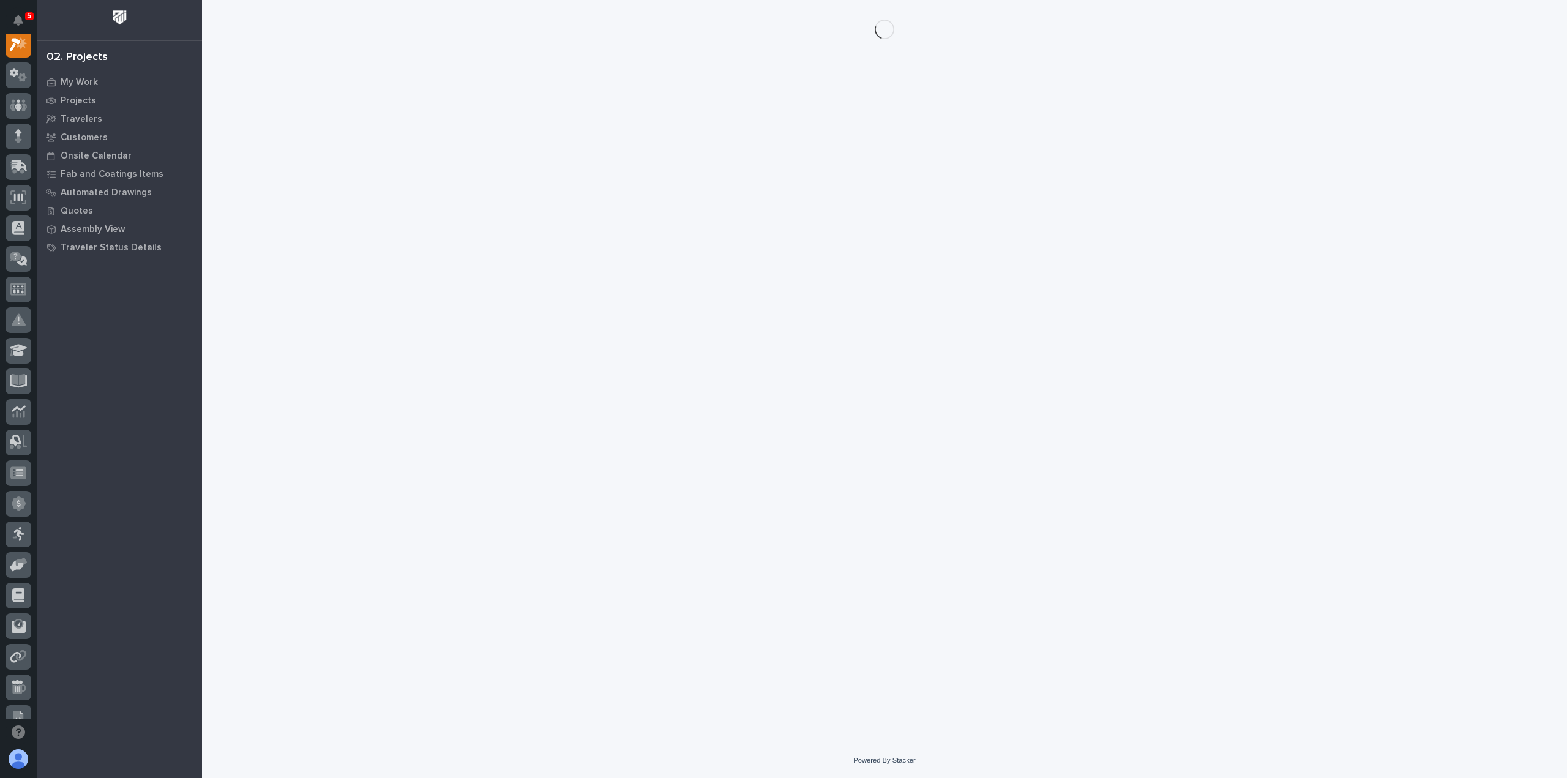
scroll to position [31, 0]
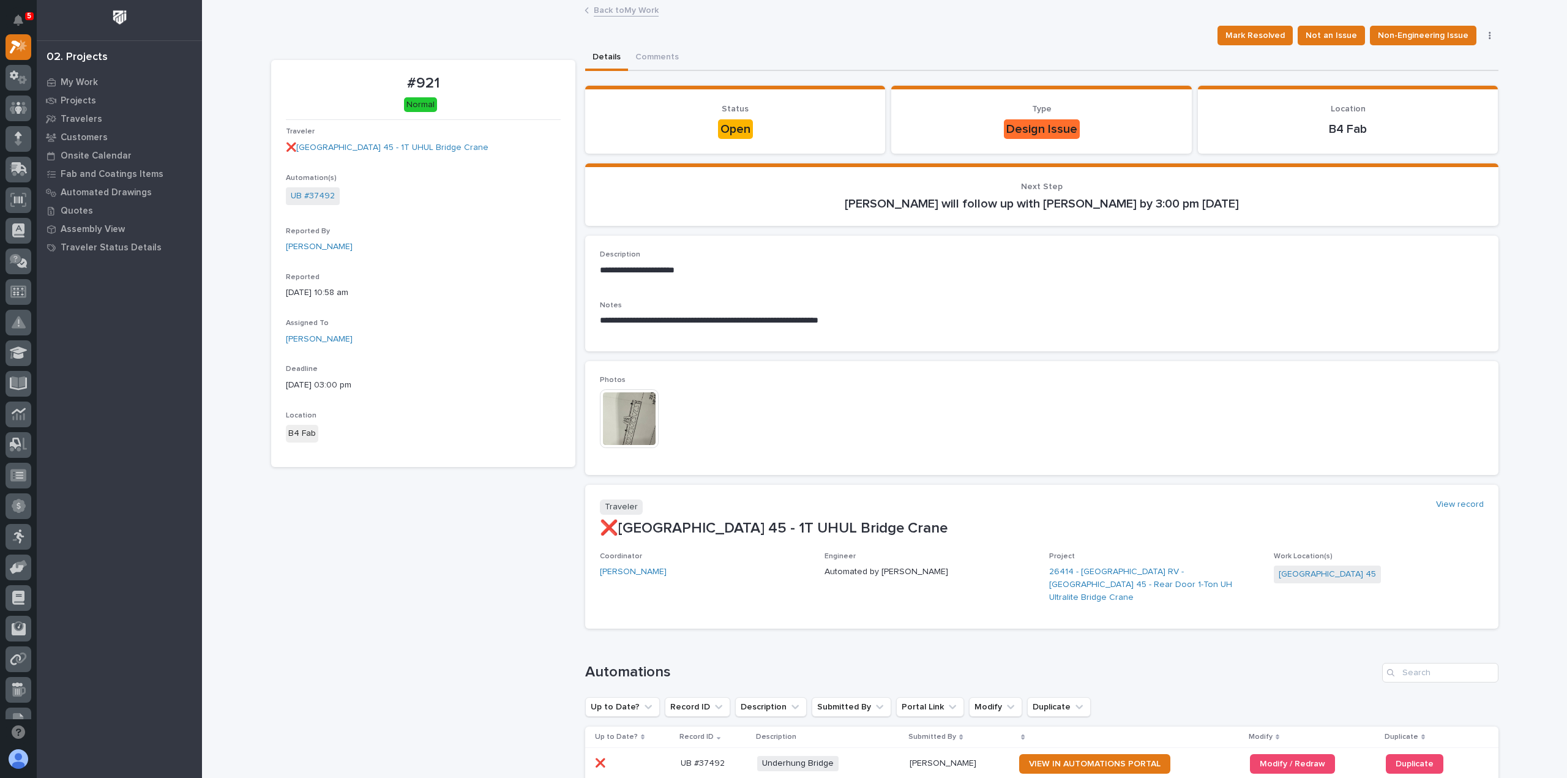
click at [609, 12] on link "Back to My Work" at bounding box center [626, 9] width 65 height 14
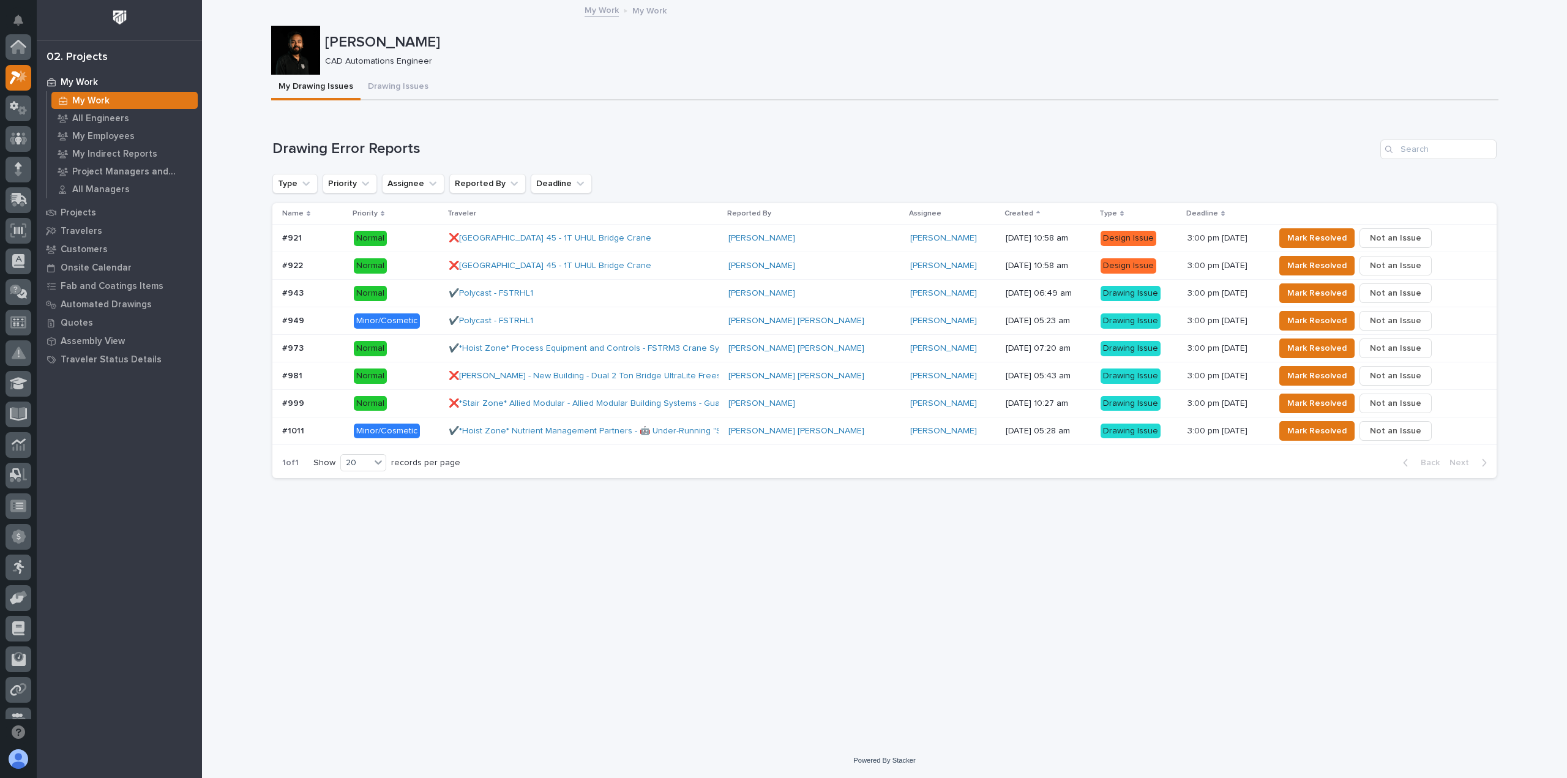
scroll to position [33, 0]
click at [693, 261] on div "❌Forest River - Plant 45 - 1T UHUL Bridge Crane" at bounding box center [584, 266] width 270 height 20
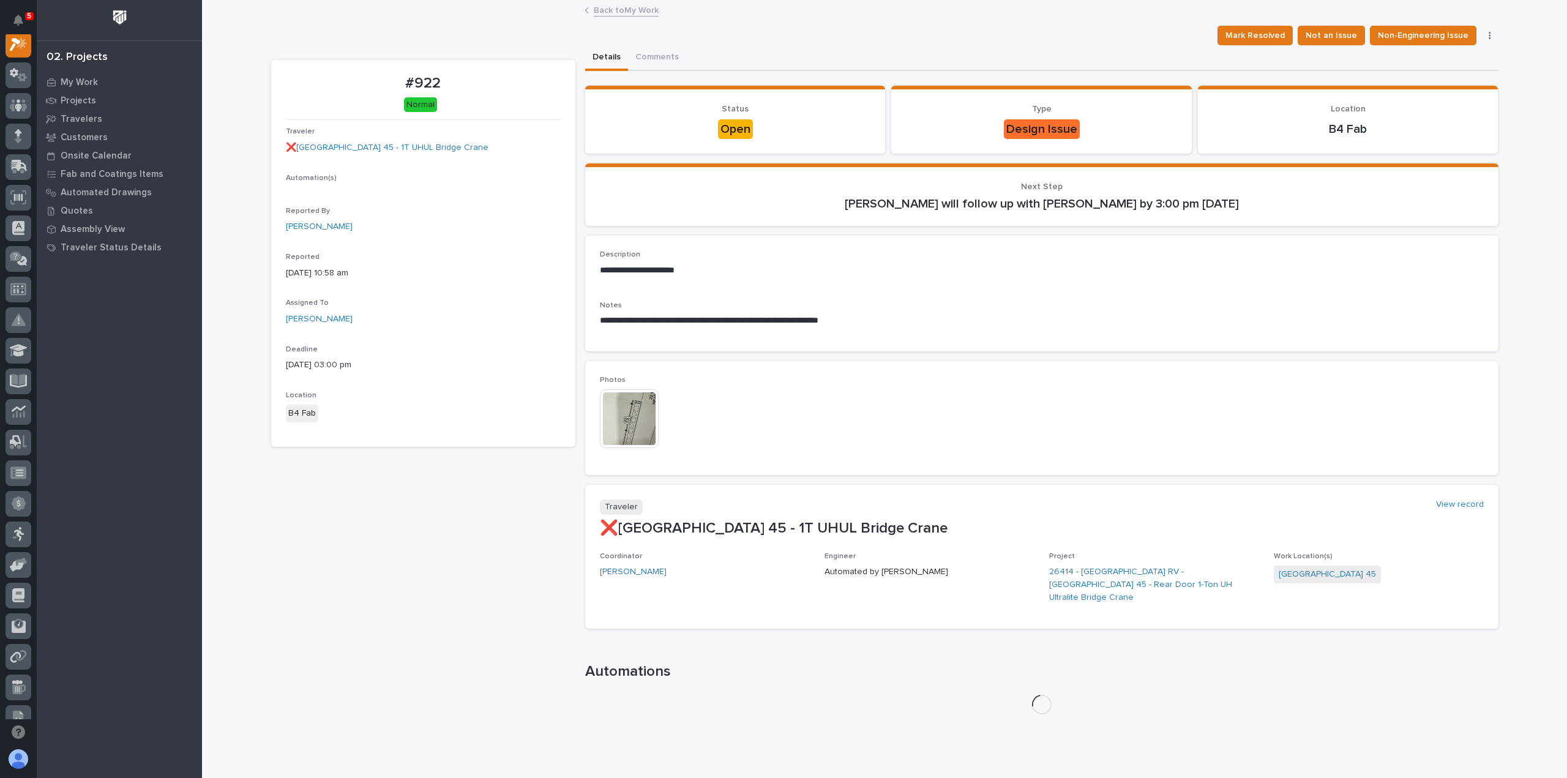
scroll to position [31, 0]
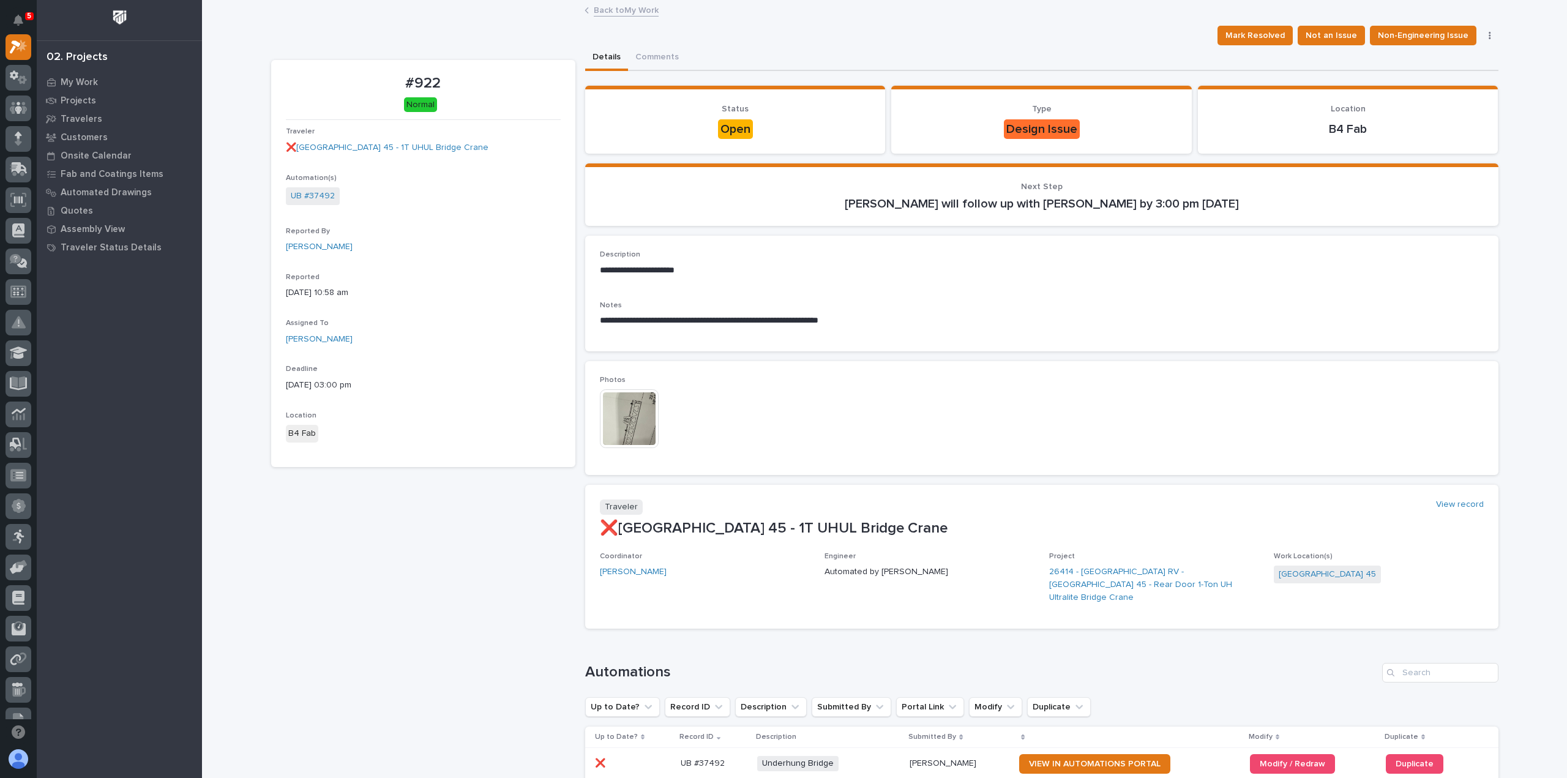
click at [596, 12] on link "Back to My Work" at bounding box center [626, 9] width 65 height 14
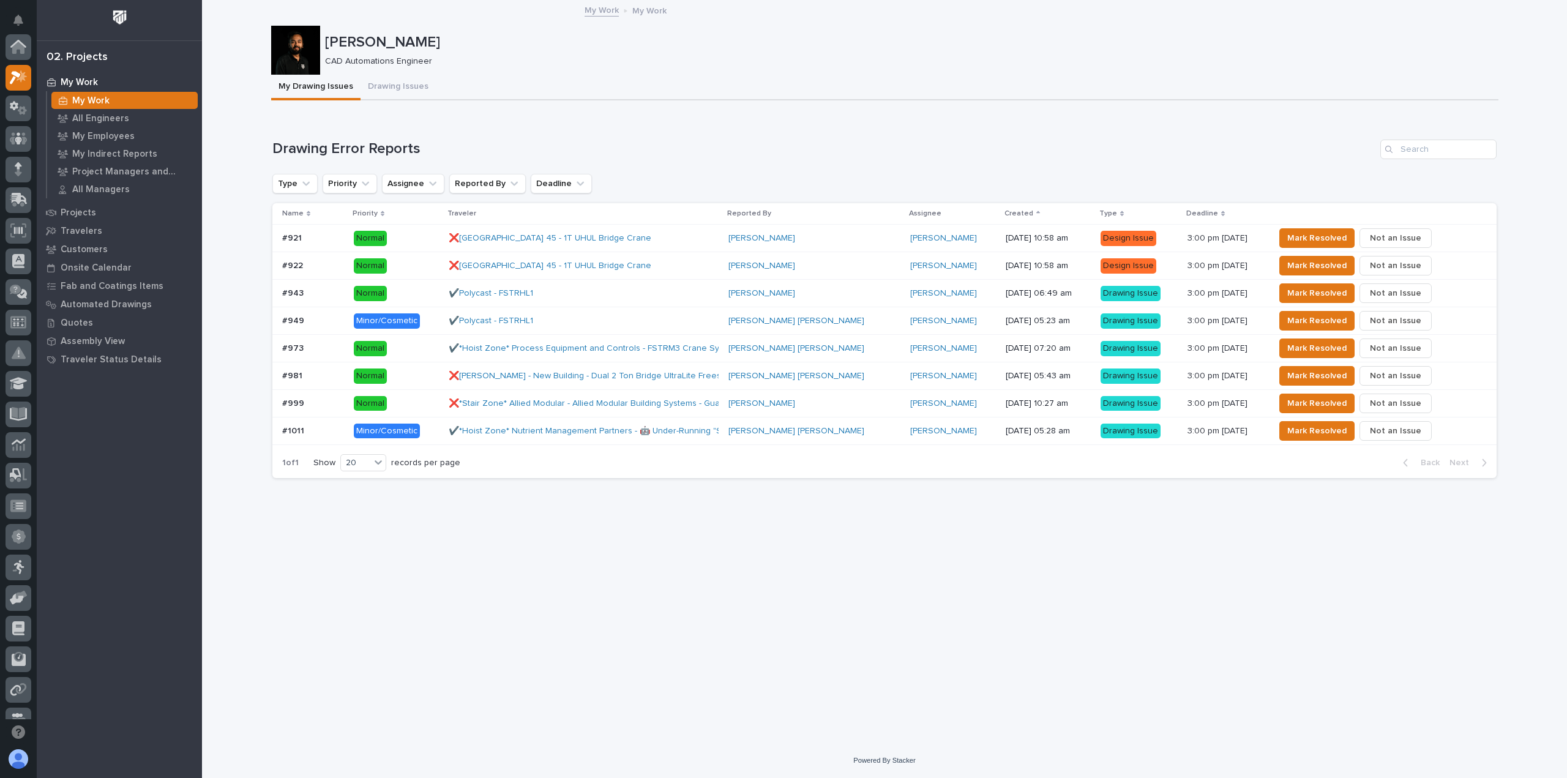
scroll to position [33, 0]
click at [423, 376] on p "Normal" at bounding box center [396, 375] width 85 height 15
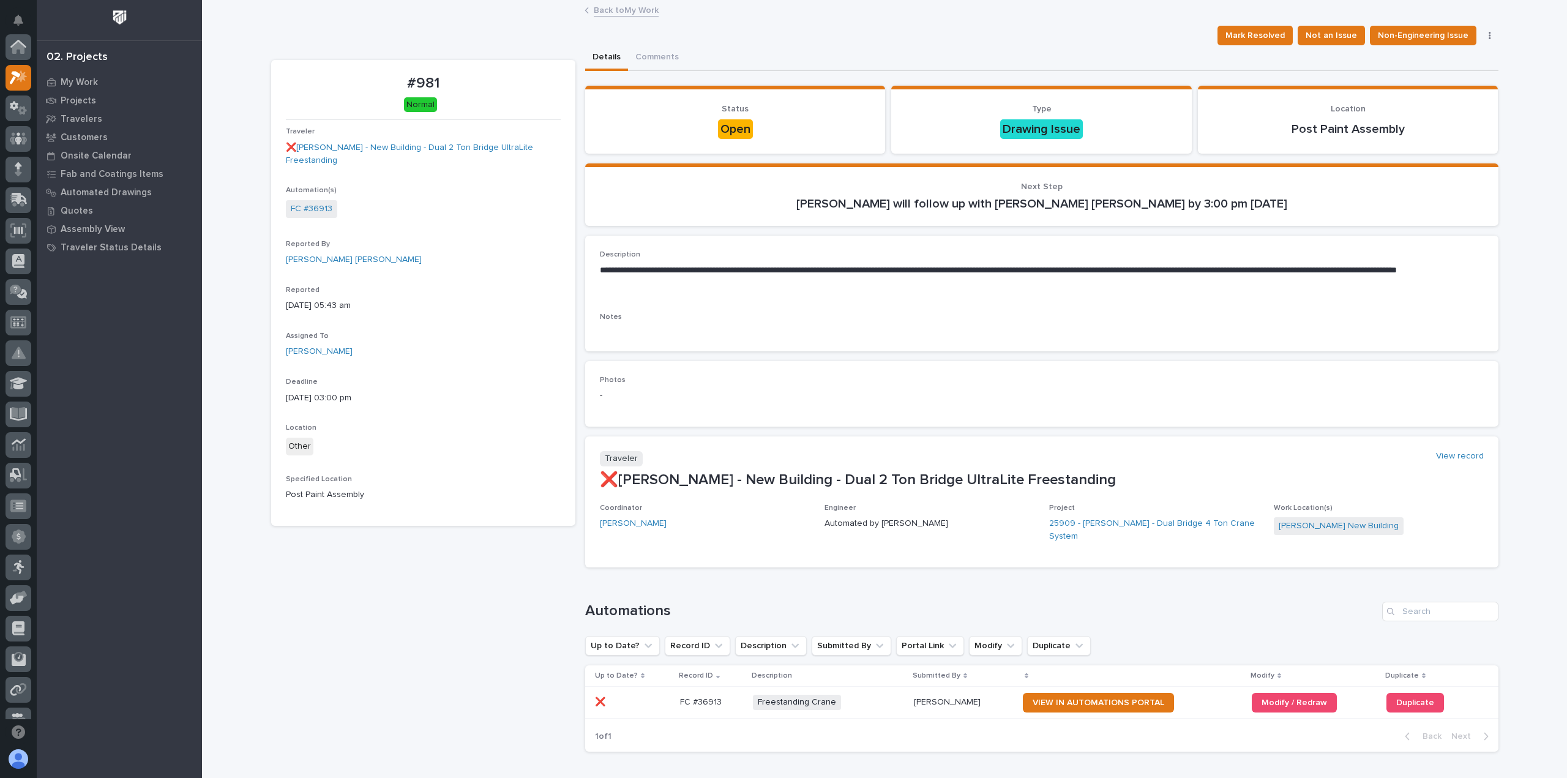
scroll to position [31, 0]
click at [603, 13] on link "Back to My Work" at bounding box center [626, 9] width 65 height 14
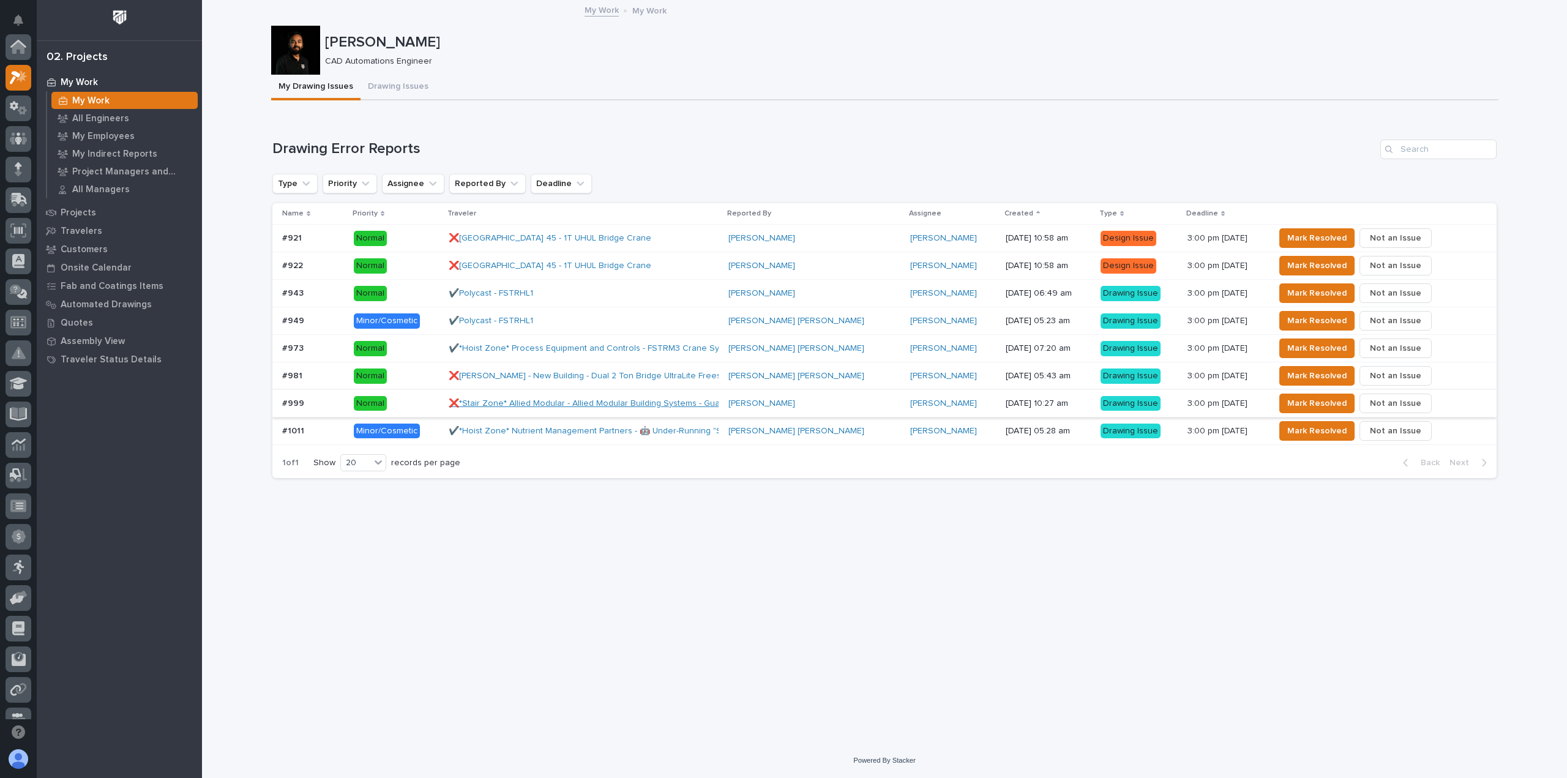
scroll to position [33, 0]
click at [430, 344] on p "Normal" at bounding box center [396, 348] width 85 height 15
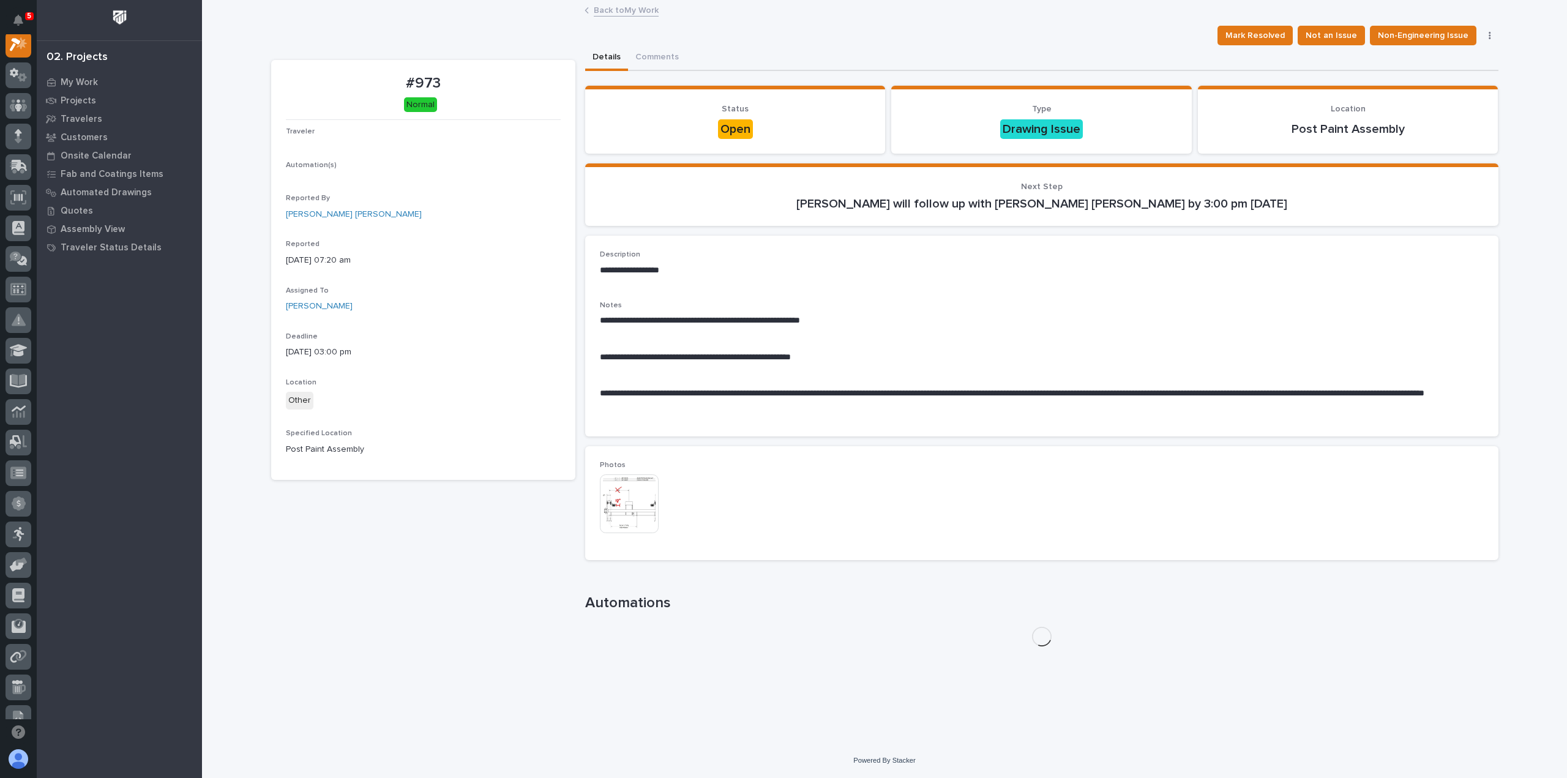
scroll to position [31, 0]
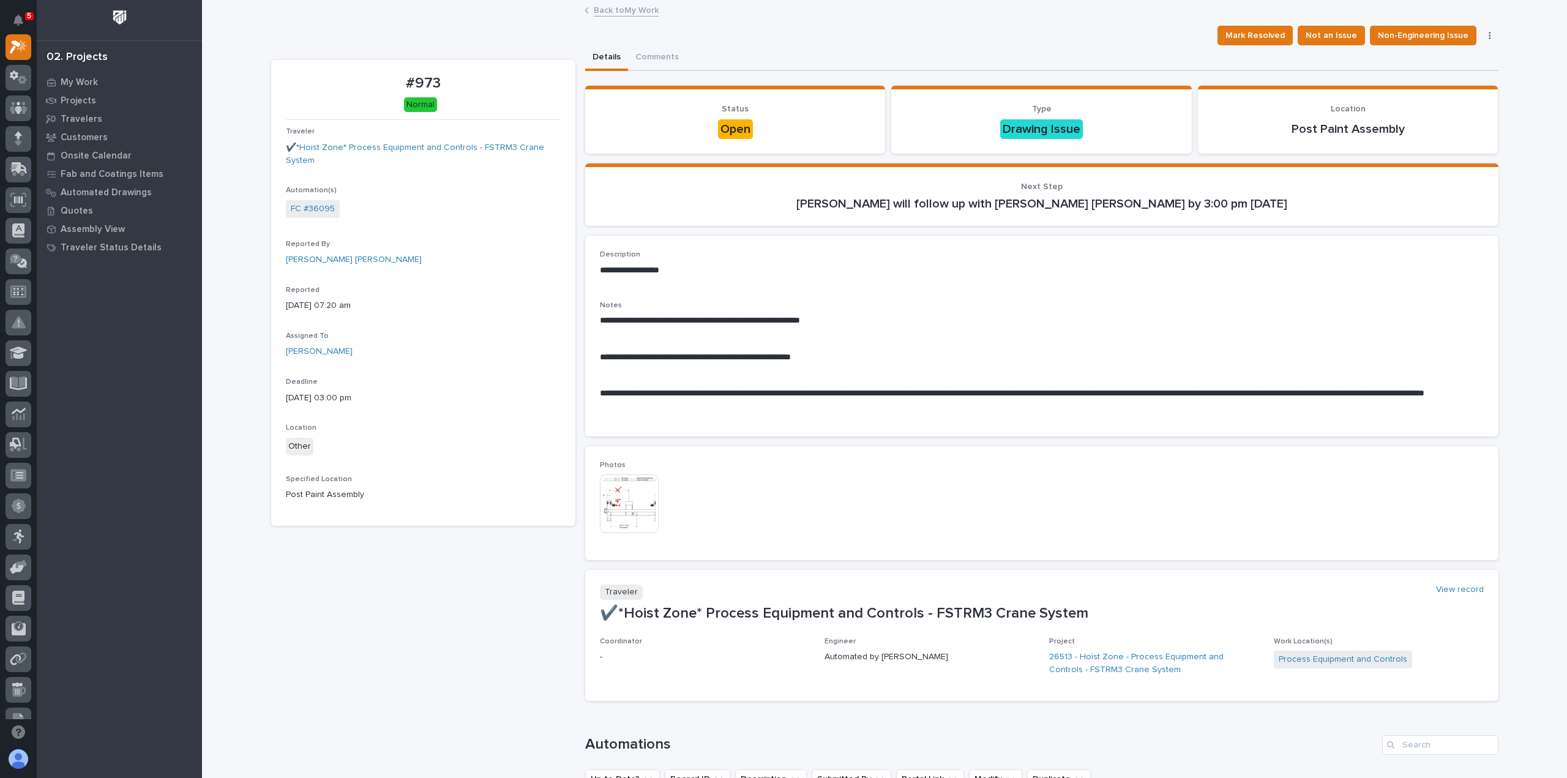
click at [617, 16] on link "Back to My Work" at bounding box center [626, 9] width 65 height 14
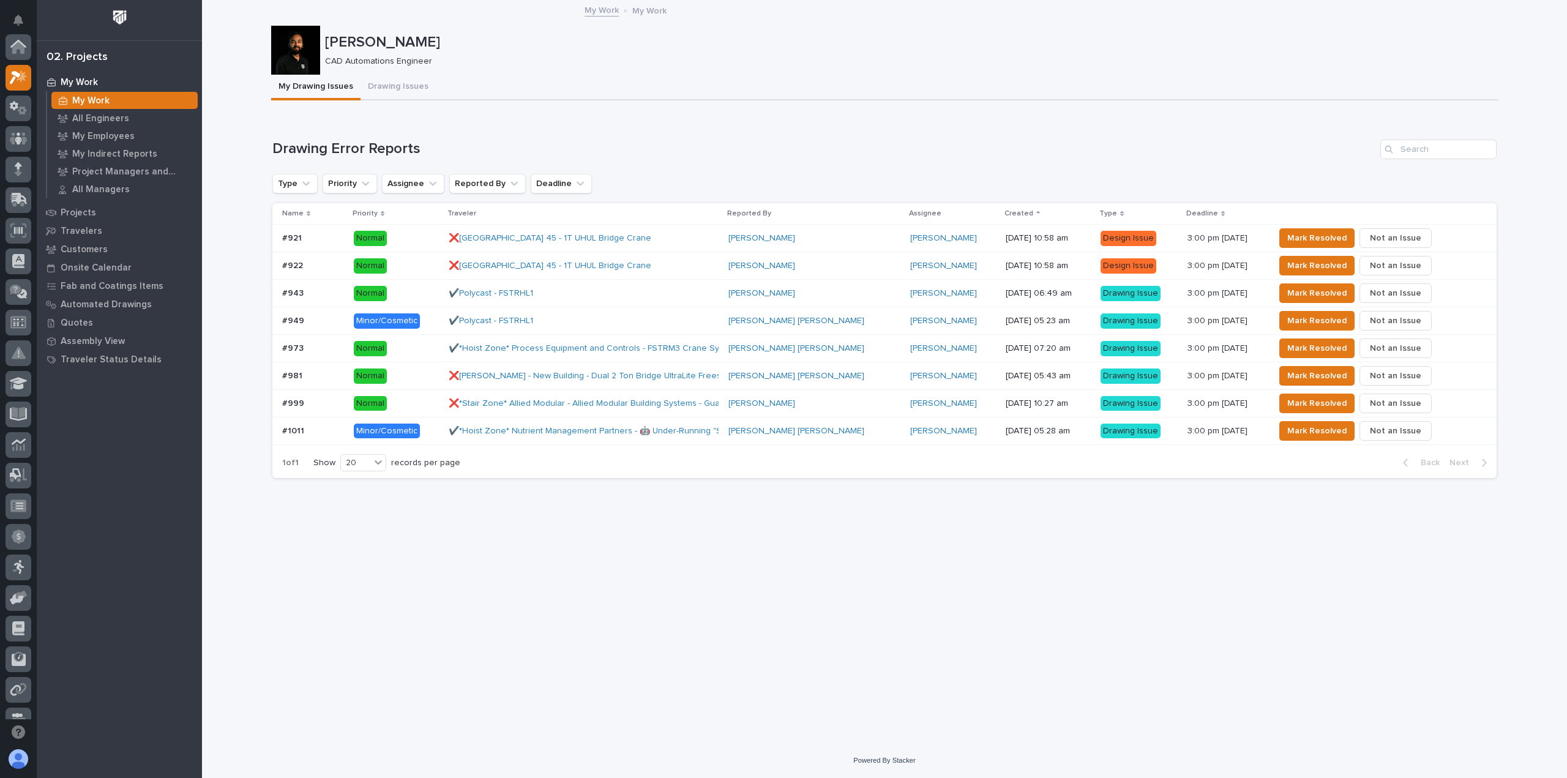
scroll to position [33, 0]
click at [626, 10] on icon at bounding box center [626, 11] width 4 height 4
click at [321, 424] on div "#1011 #1011" at bounding box center [313, 431] width 62 height 20
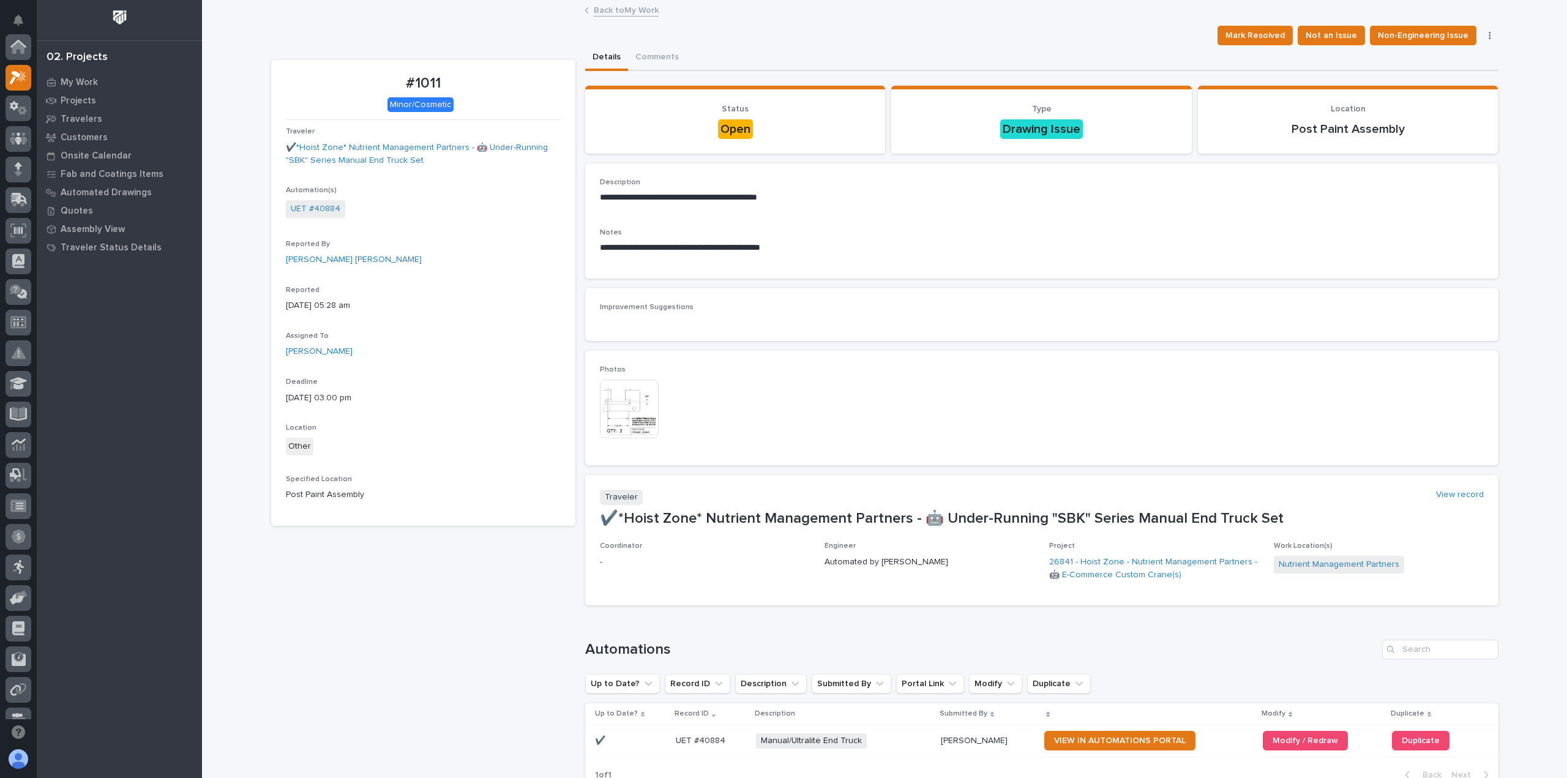
scroll to position [31, 0]
click at [615, 8] on link "Back to My Work" at bounding box center [626, 9] width 65 height 14
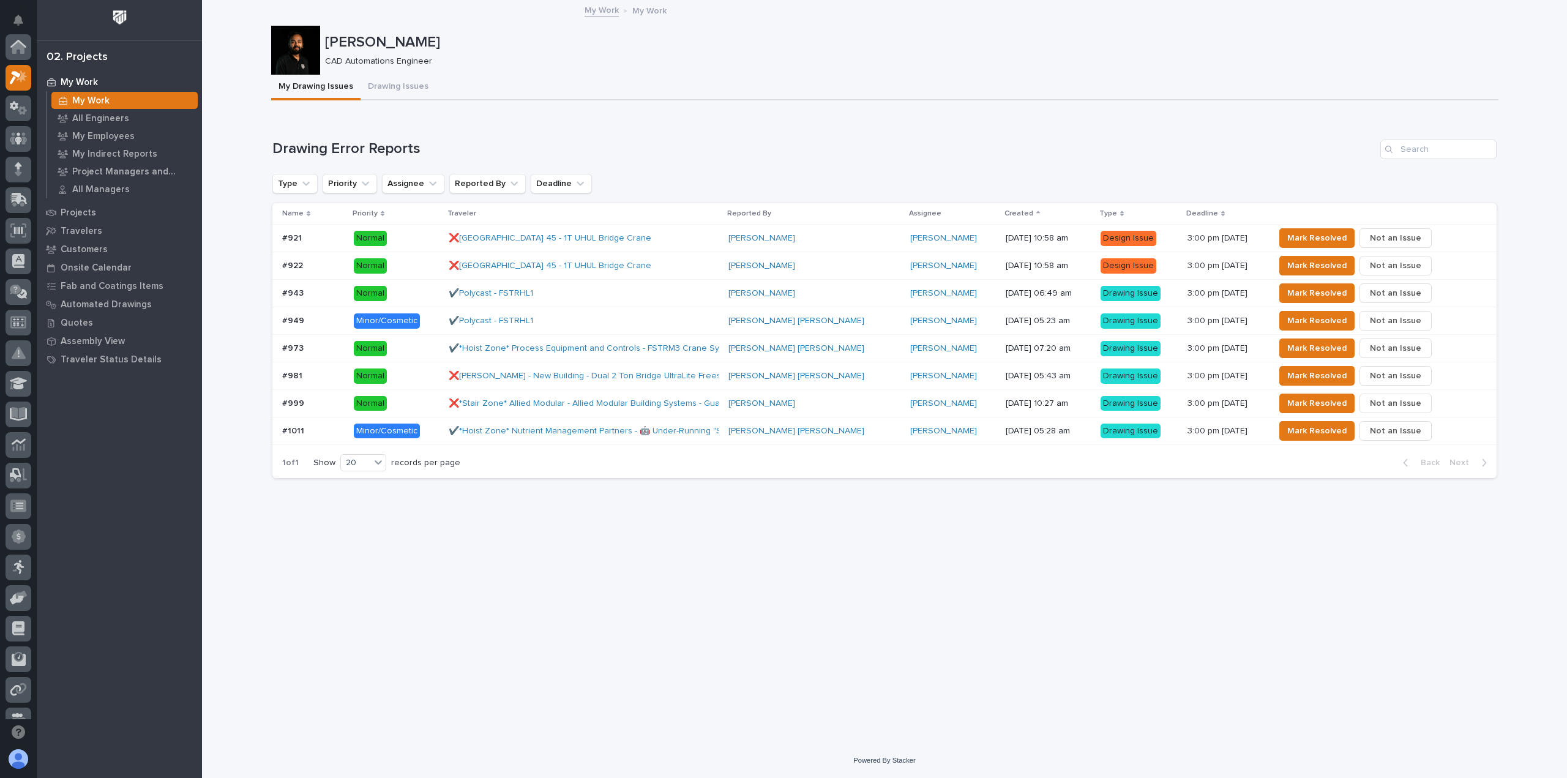
scroll to position [33, 0]
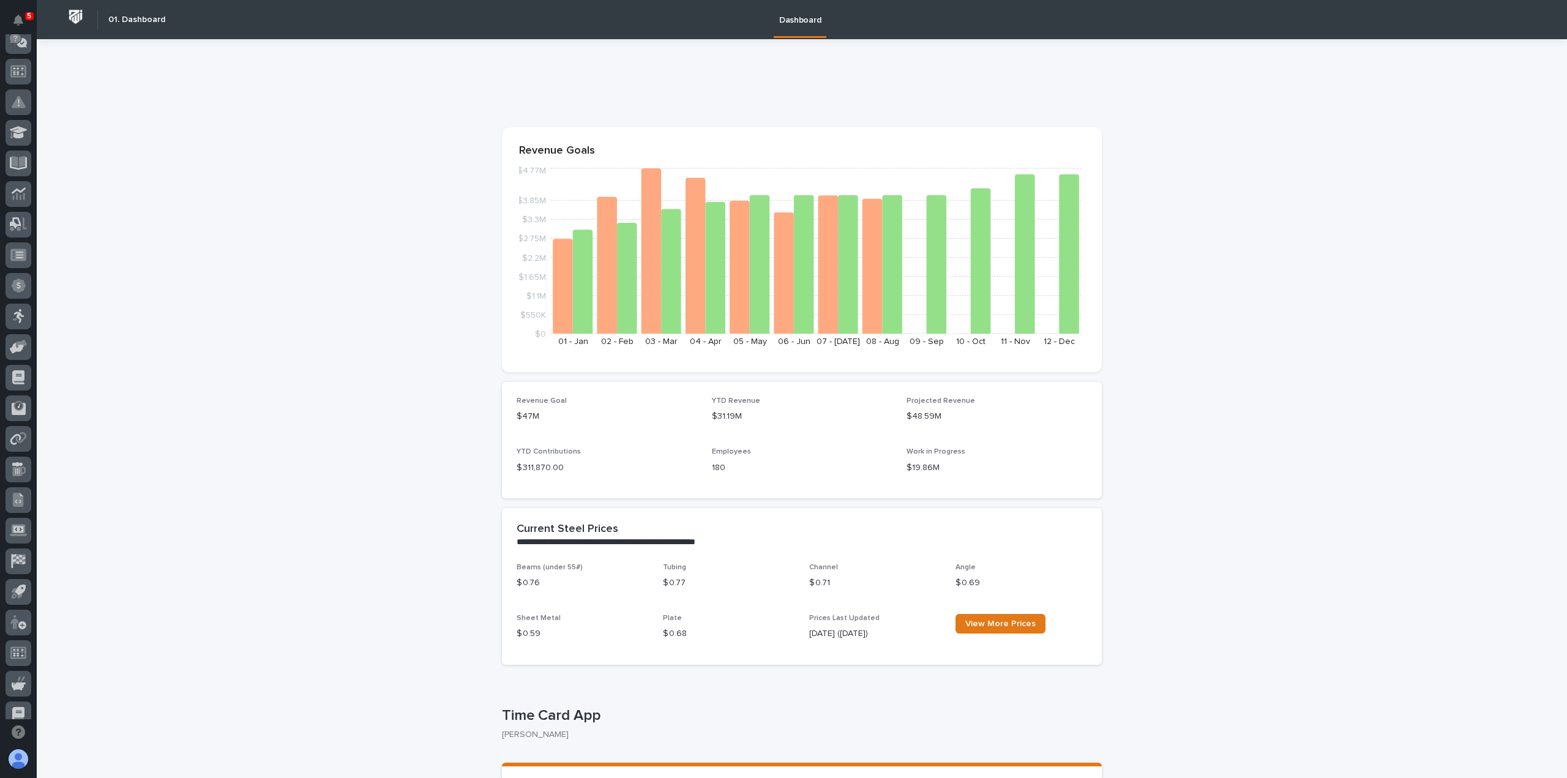
scroll to position [263, 0]
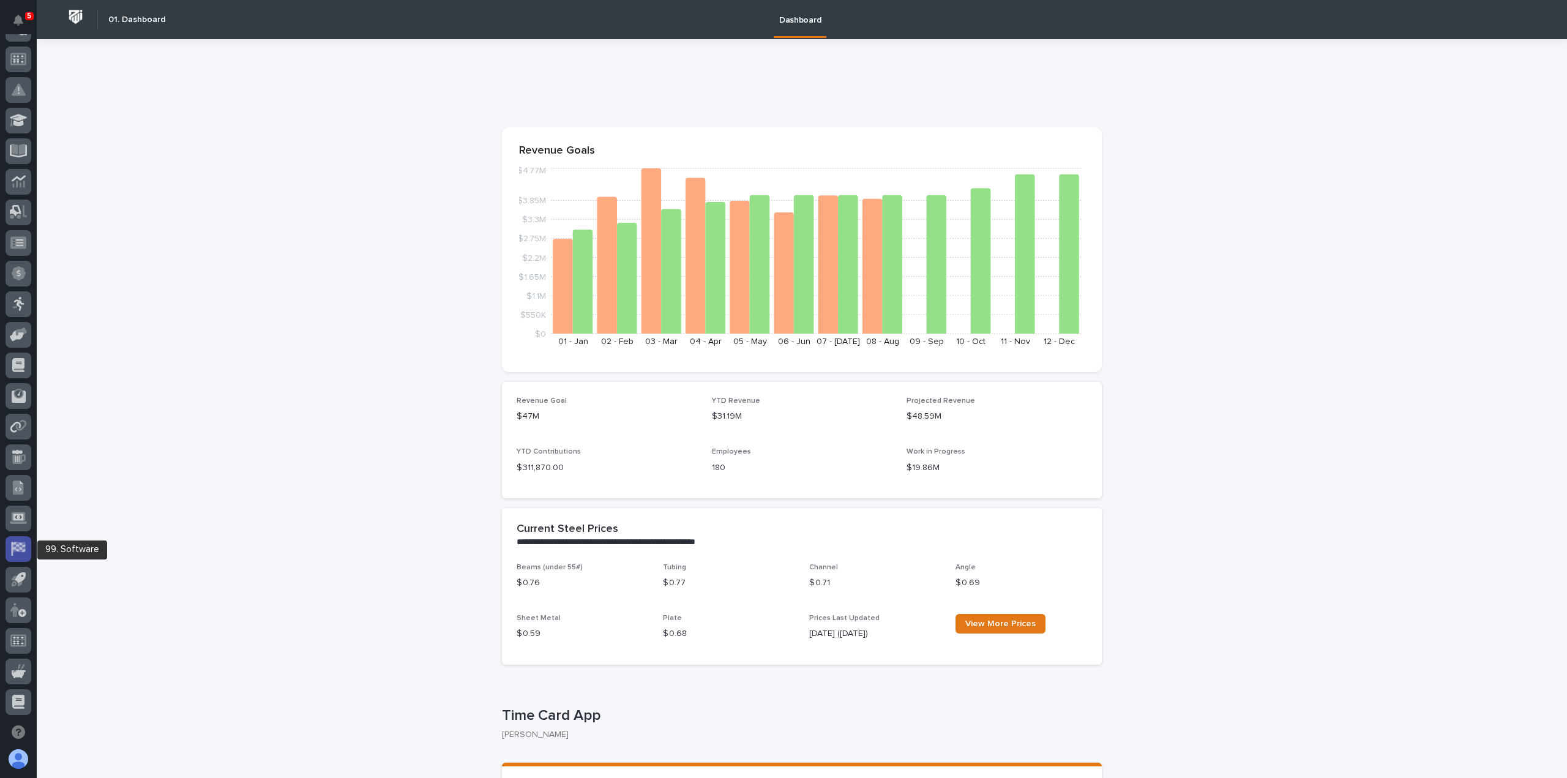
click at [26, 559] on div at bounding box center [19, 549] width 26 height 26
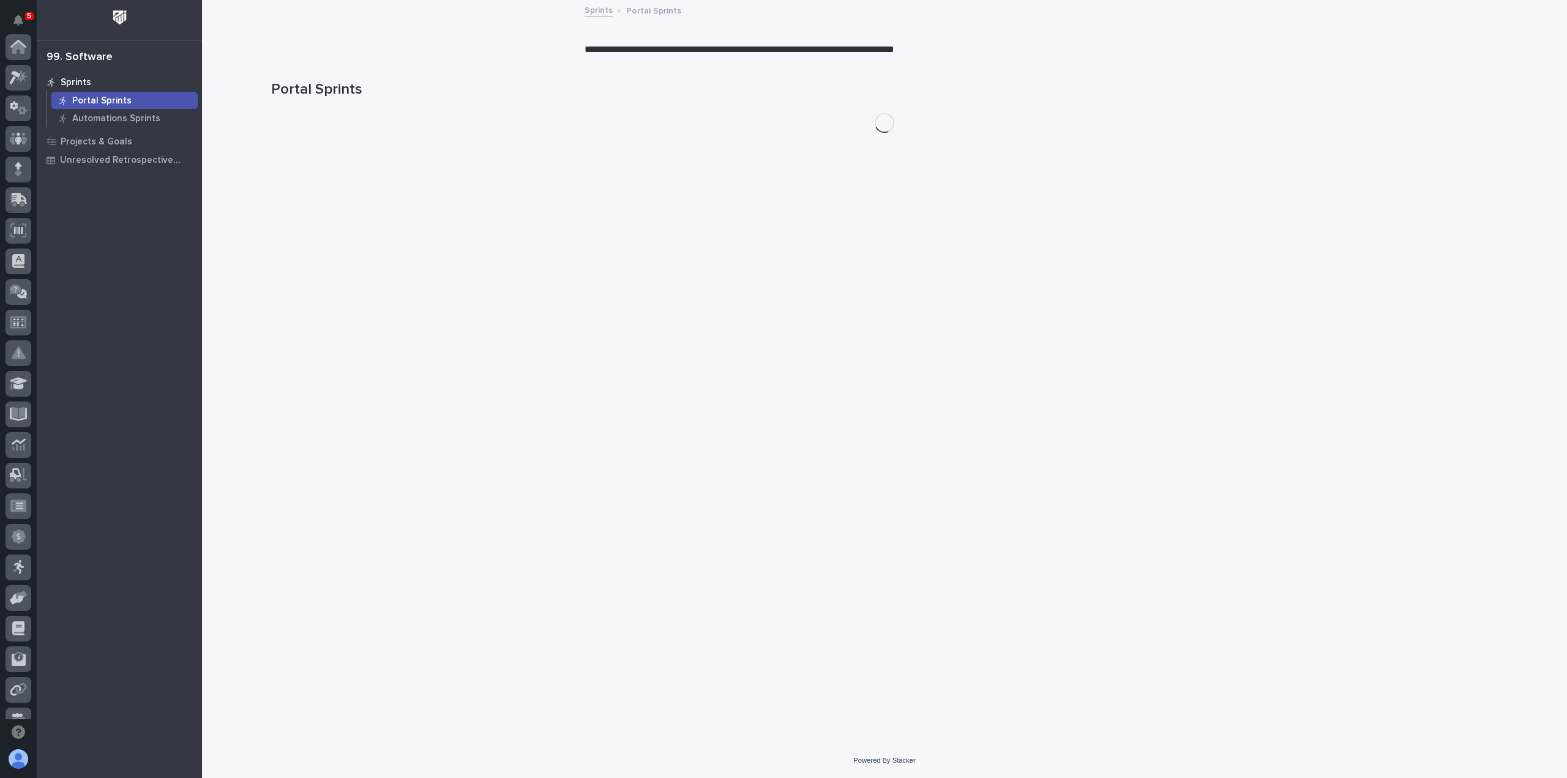
scroll to position [263, 0]
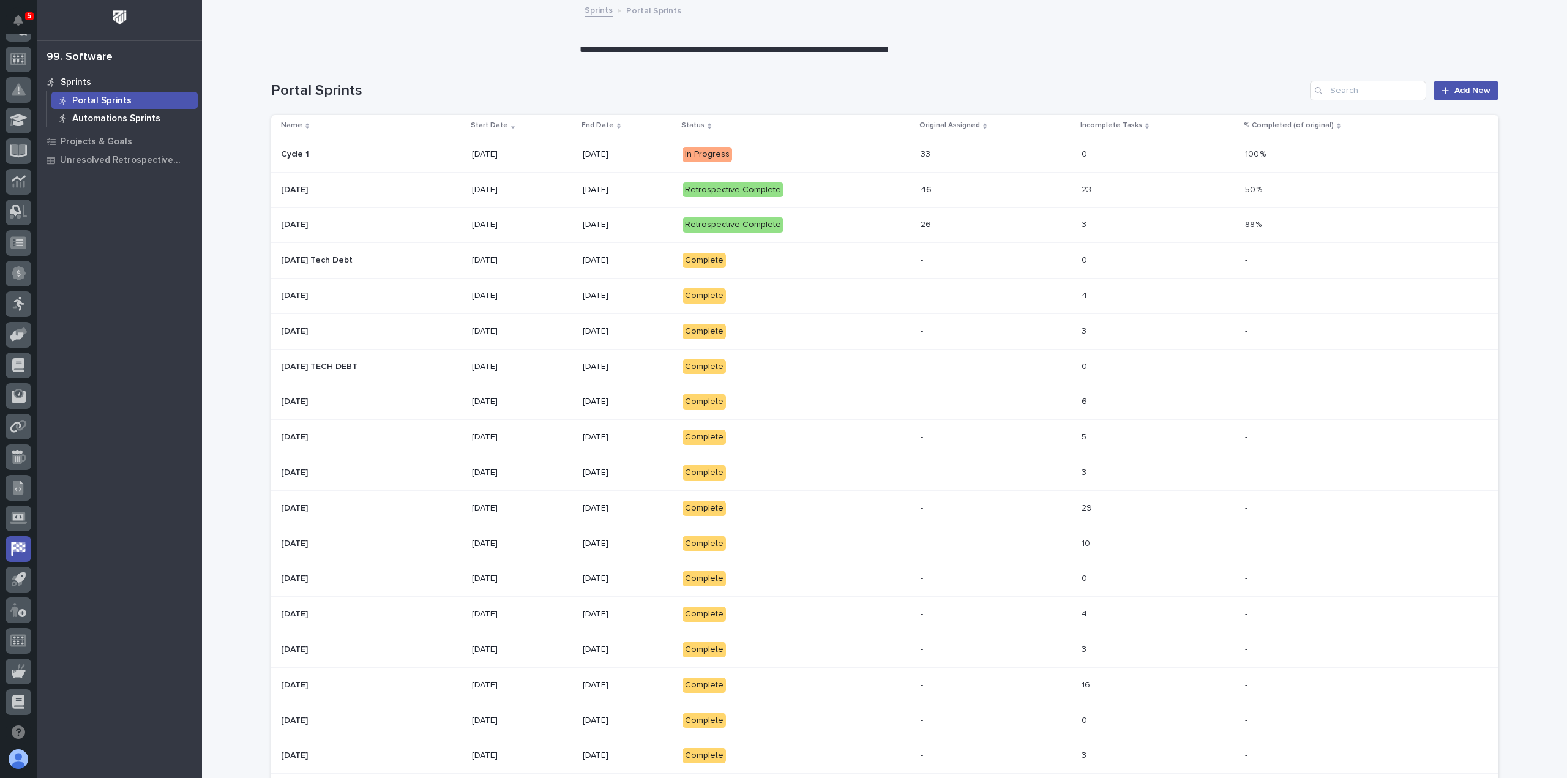
click at [134, 117] on p "Automations Sprints" at bounding box center [116, 118] width 88 height 11
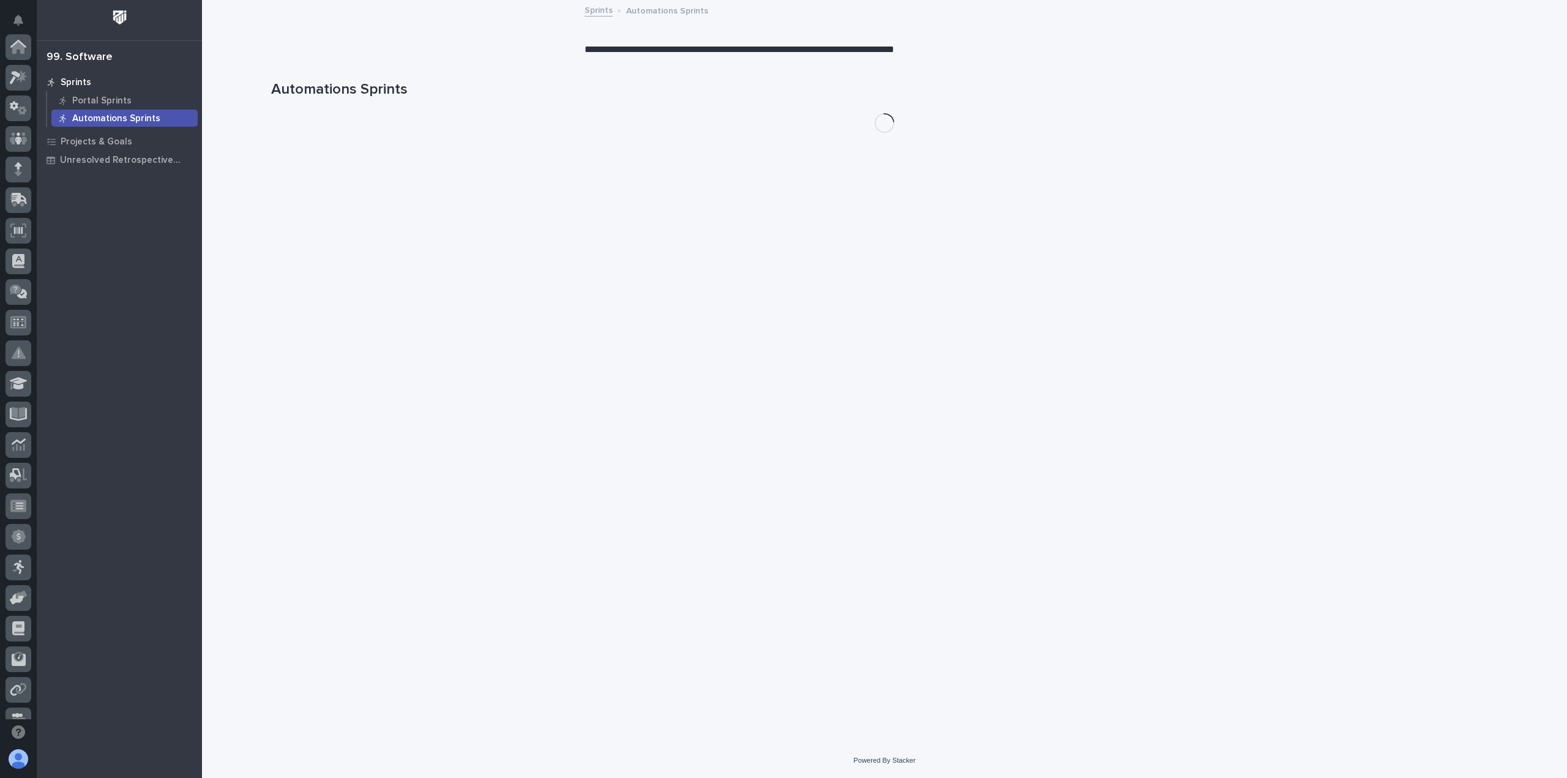
scroll to position [263, 0]
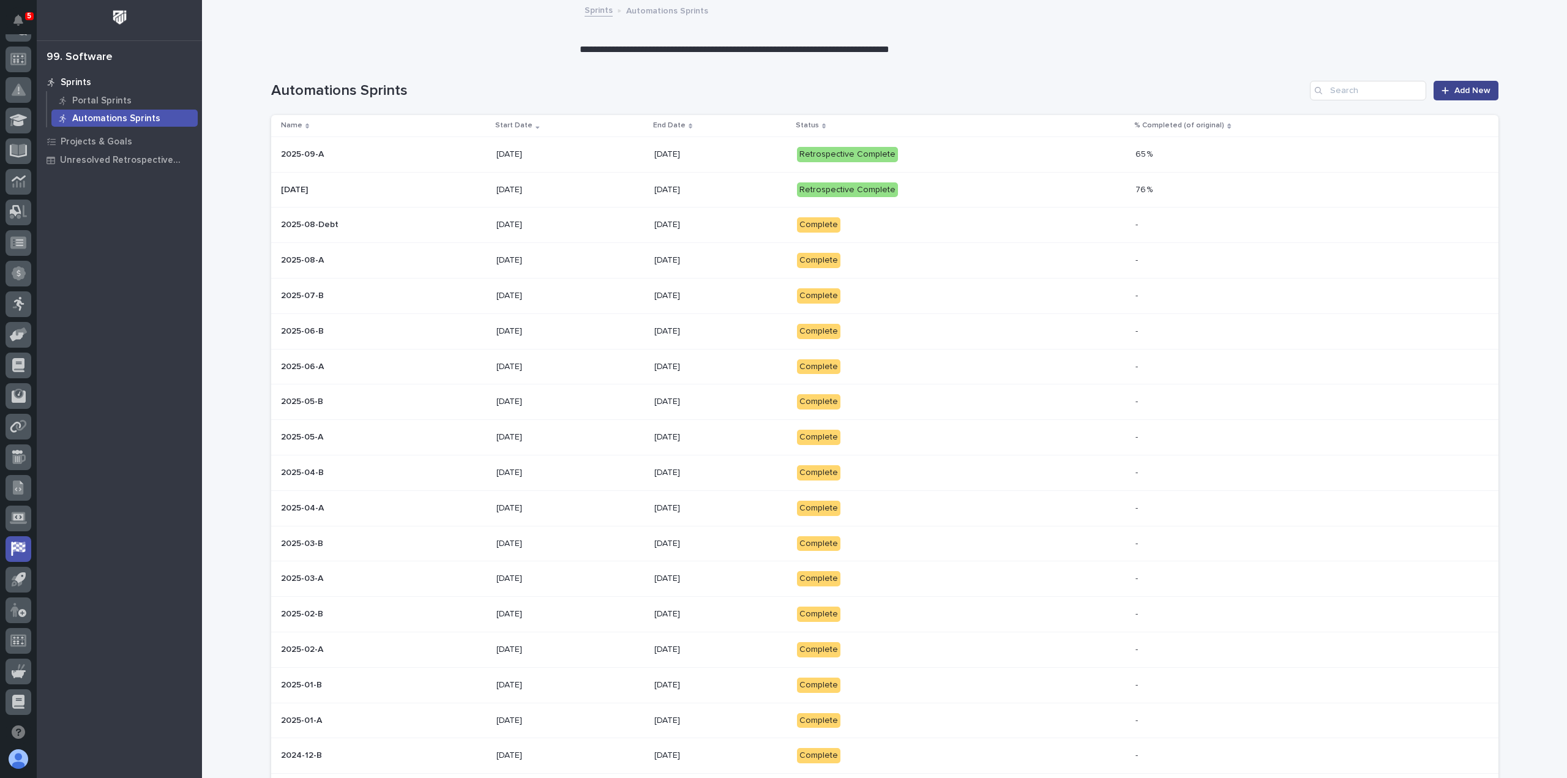
click at [1448, 92] on div at bounding box center [1448, 90] width 12 height 9
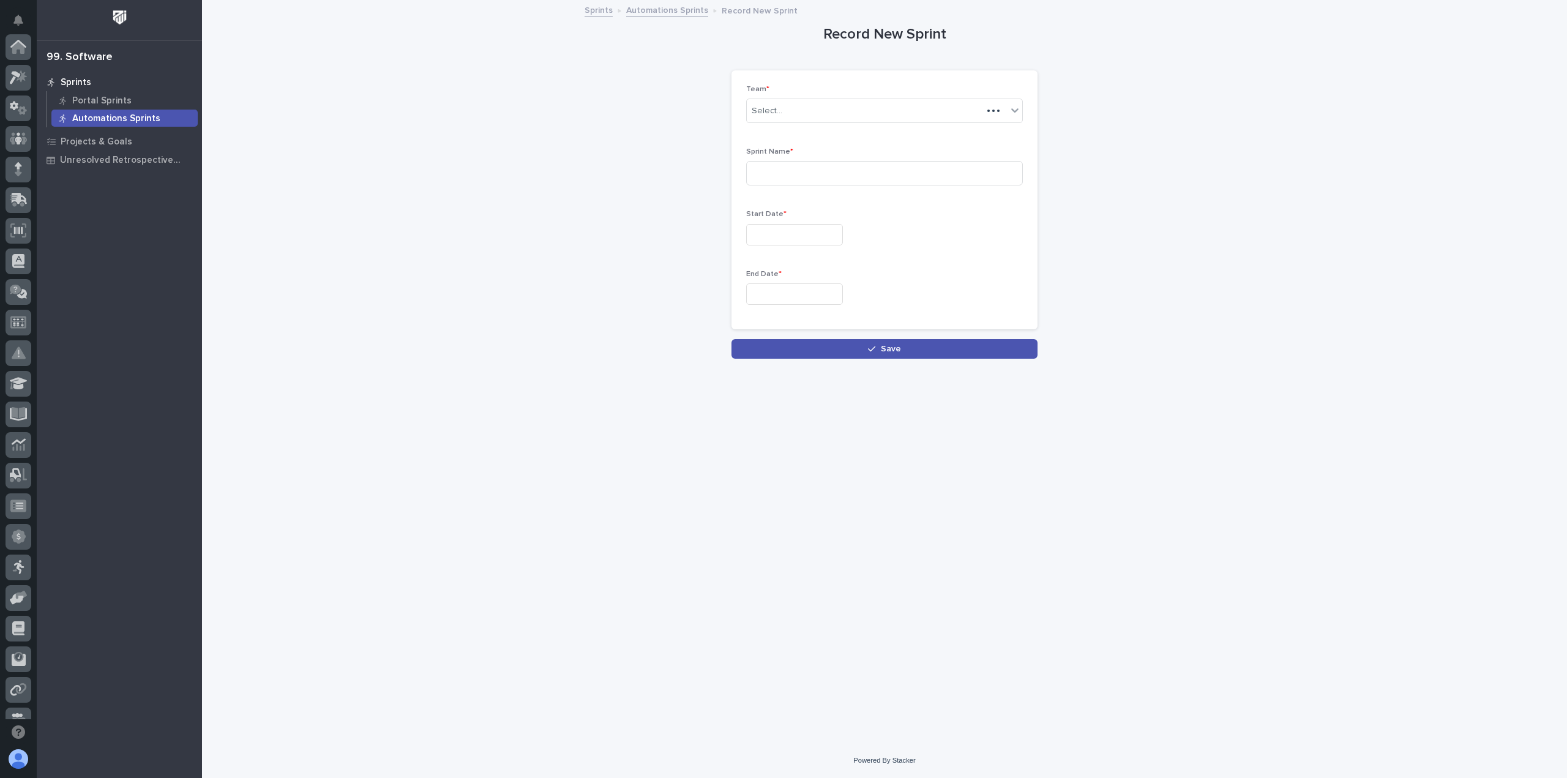
scroll to position [263, 0]
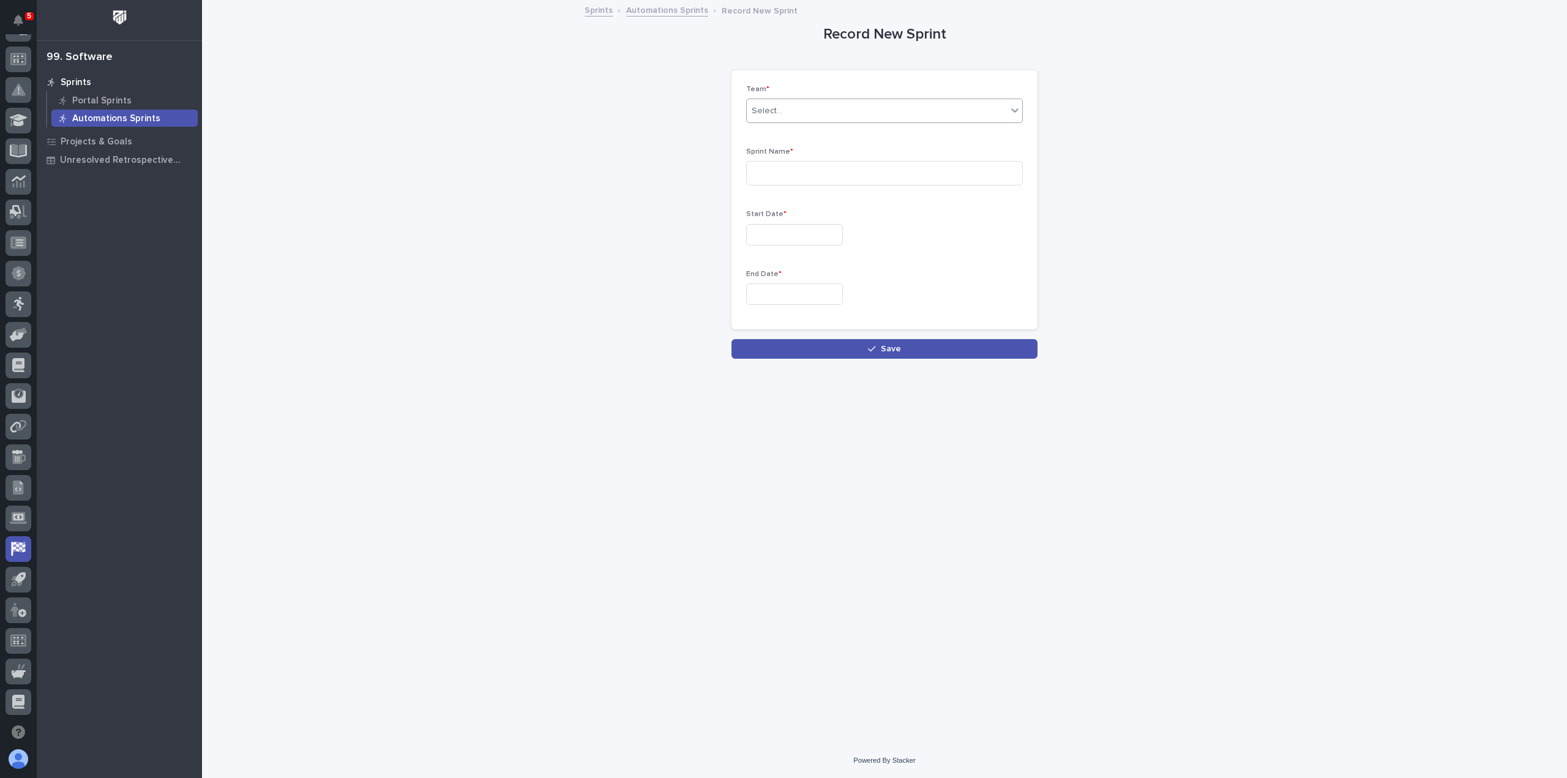
click at [804, 108] on div "Select..." at bounding box center [877, 111] width 260 height 20
click at [773, 137] on div "Automations" at bounding box center [884, 133] width 275 height 21
click at [768, 169] on input at bounding box center [884, 173] width 277 height 24
type input "September Cycle 1"
click at [786, 225] on input "text" at bounding box center [794, 234] width 97 height 21
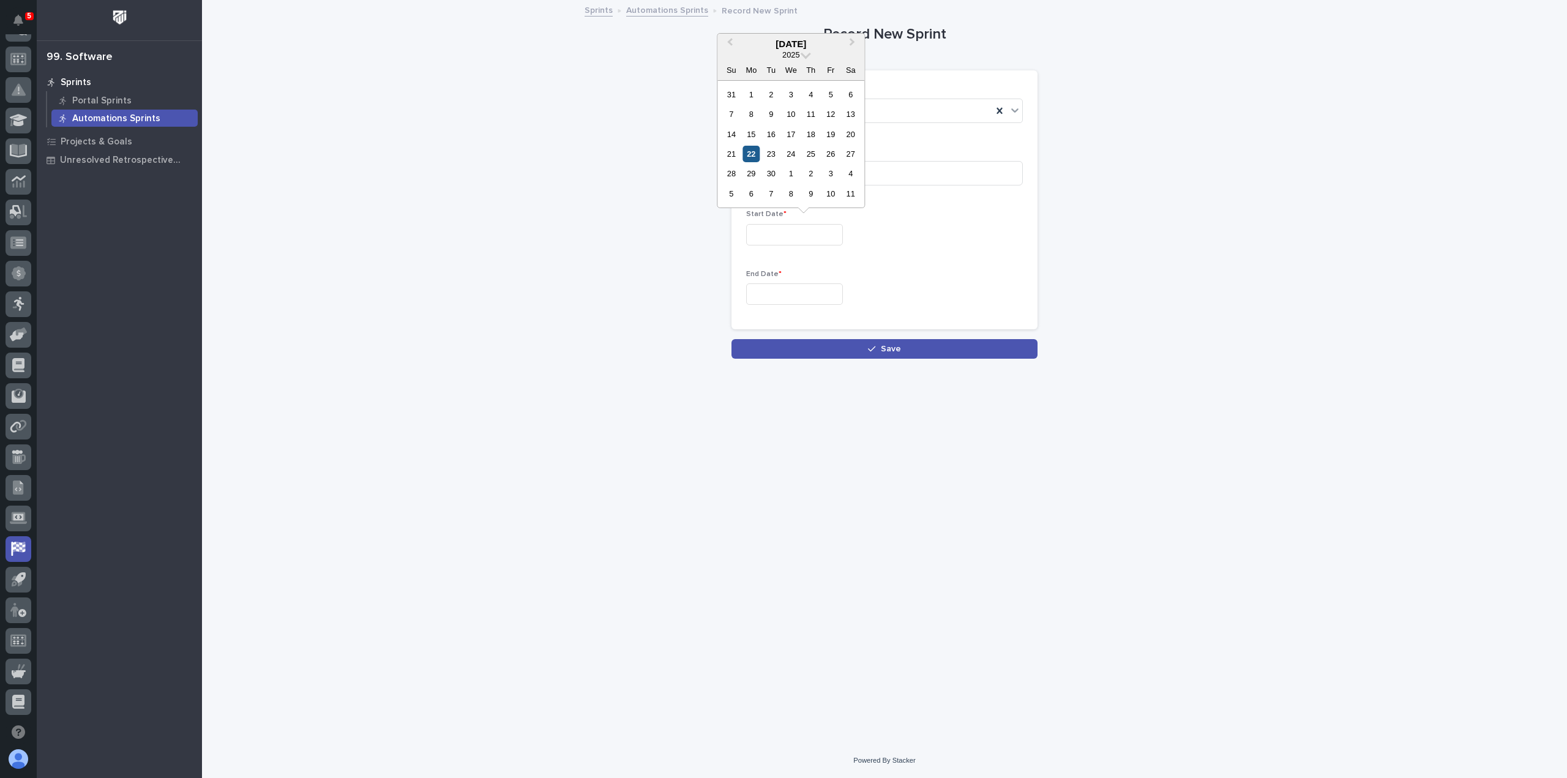
click at [754, 152] on div "22" at bounding box center [751, 154] width 17 height 17
type input "**********"
click at [779, 299] on input "text" at bounding box center [794, 293] width 97 height 21
click at [769, 230] on div "30" at bounding box center [771, 232] width 17 height 17
click at [809, 294] on input "**********" at bounding box center [794, 293] width 97 height 21
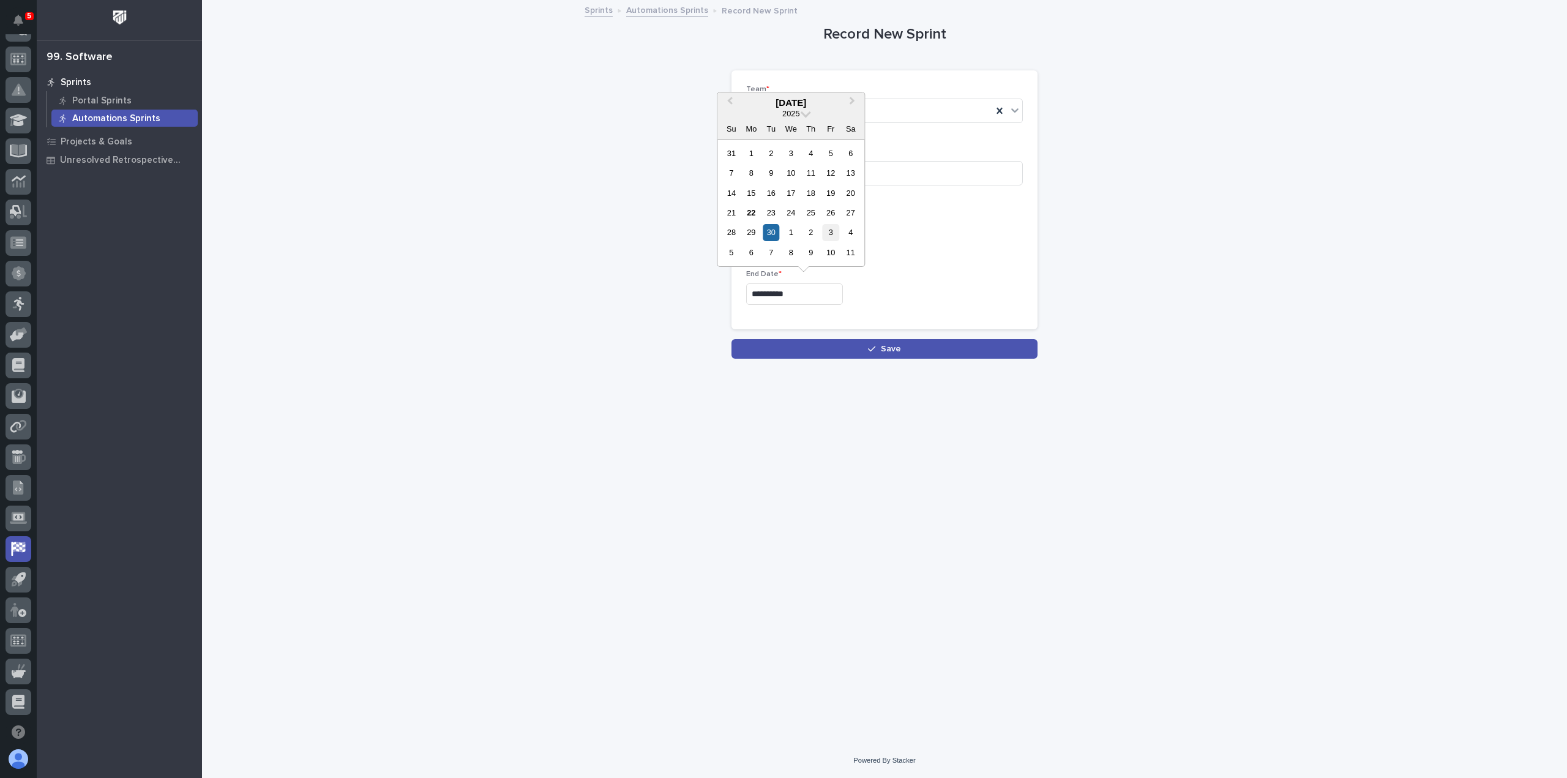
click at [835, 234] on div "3" at bounding box center [831, 232] width 17 height 17
type input "**********"
click at [853, 350] on button "Save" at bounding box center [884, 349] width 306 height 20
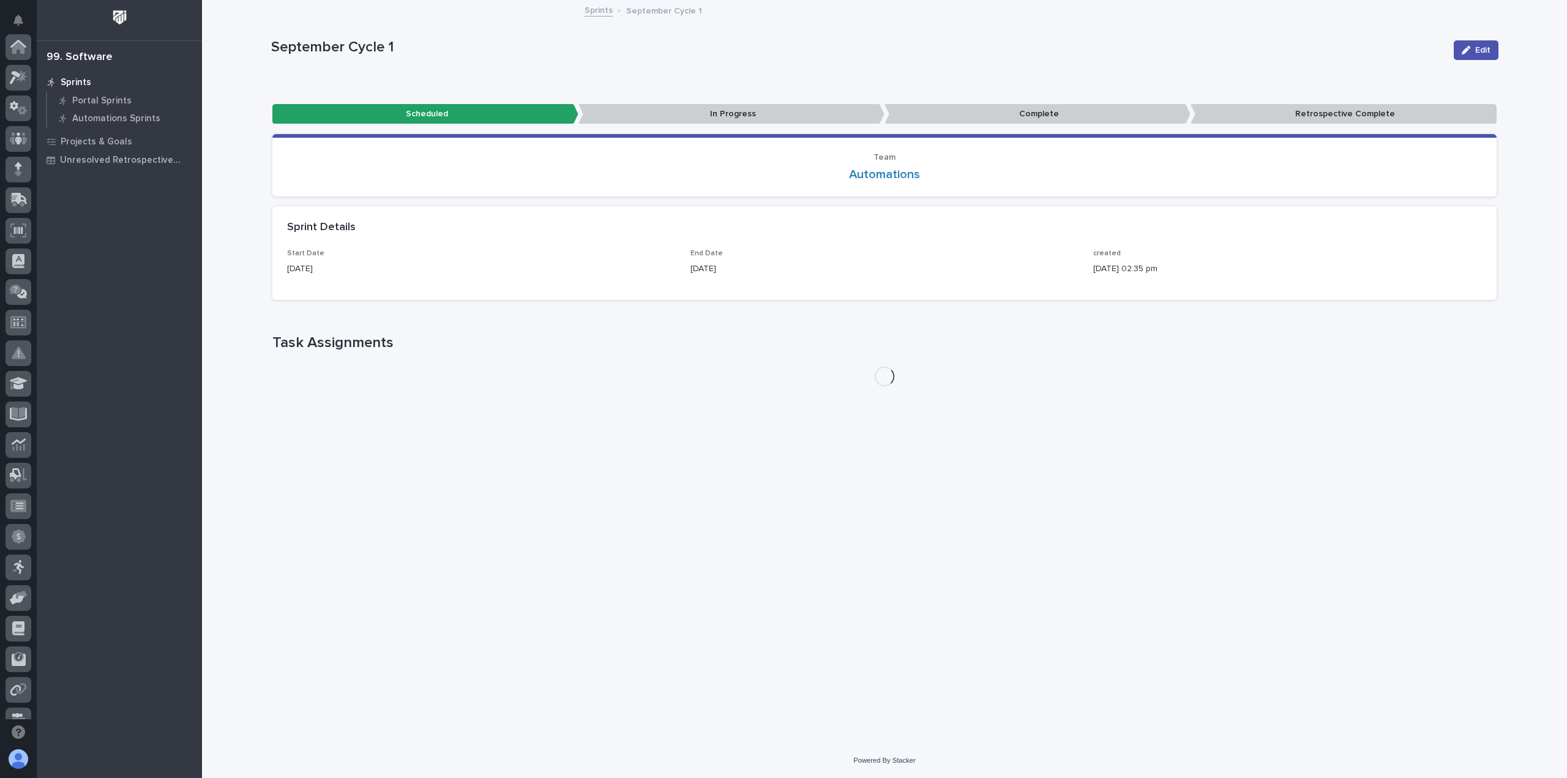
scroll to position [263, 0]
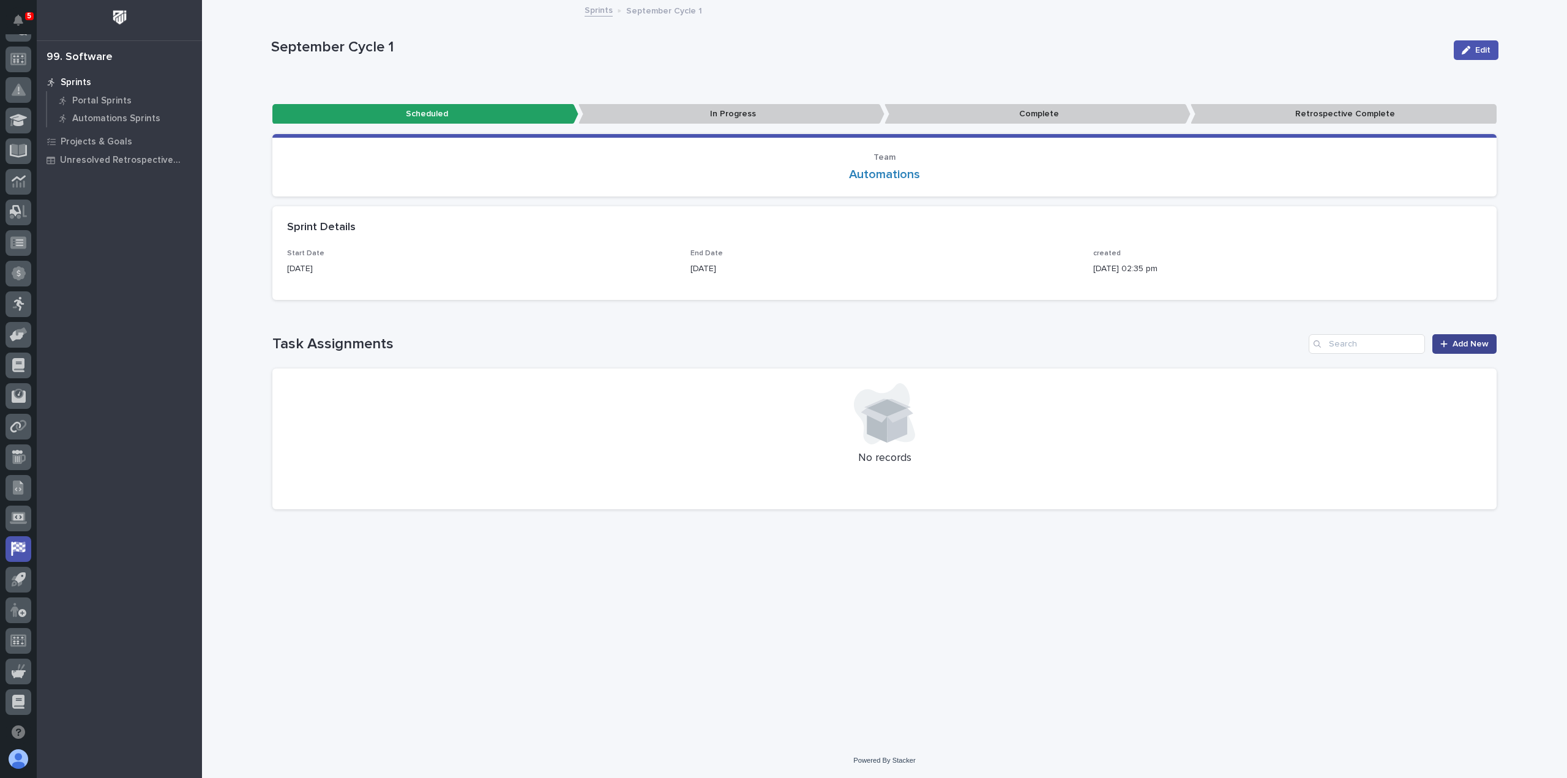
click at [1461, 348] on span "Add New" at bounding box center [1471, 344] width 36 height 9
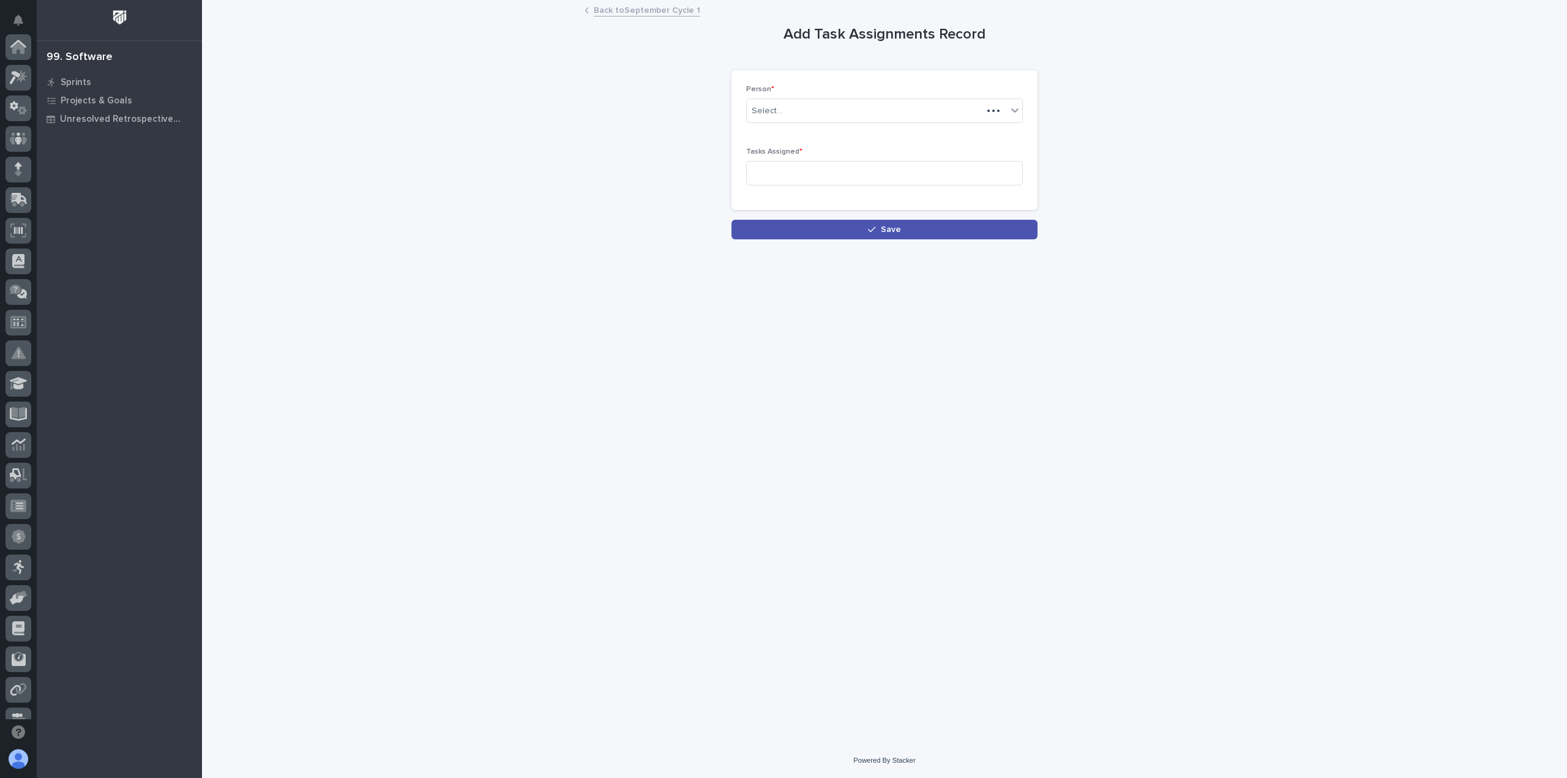
scroll to position [263, 0]
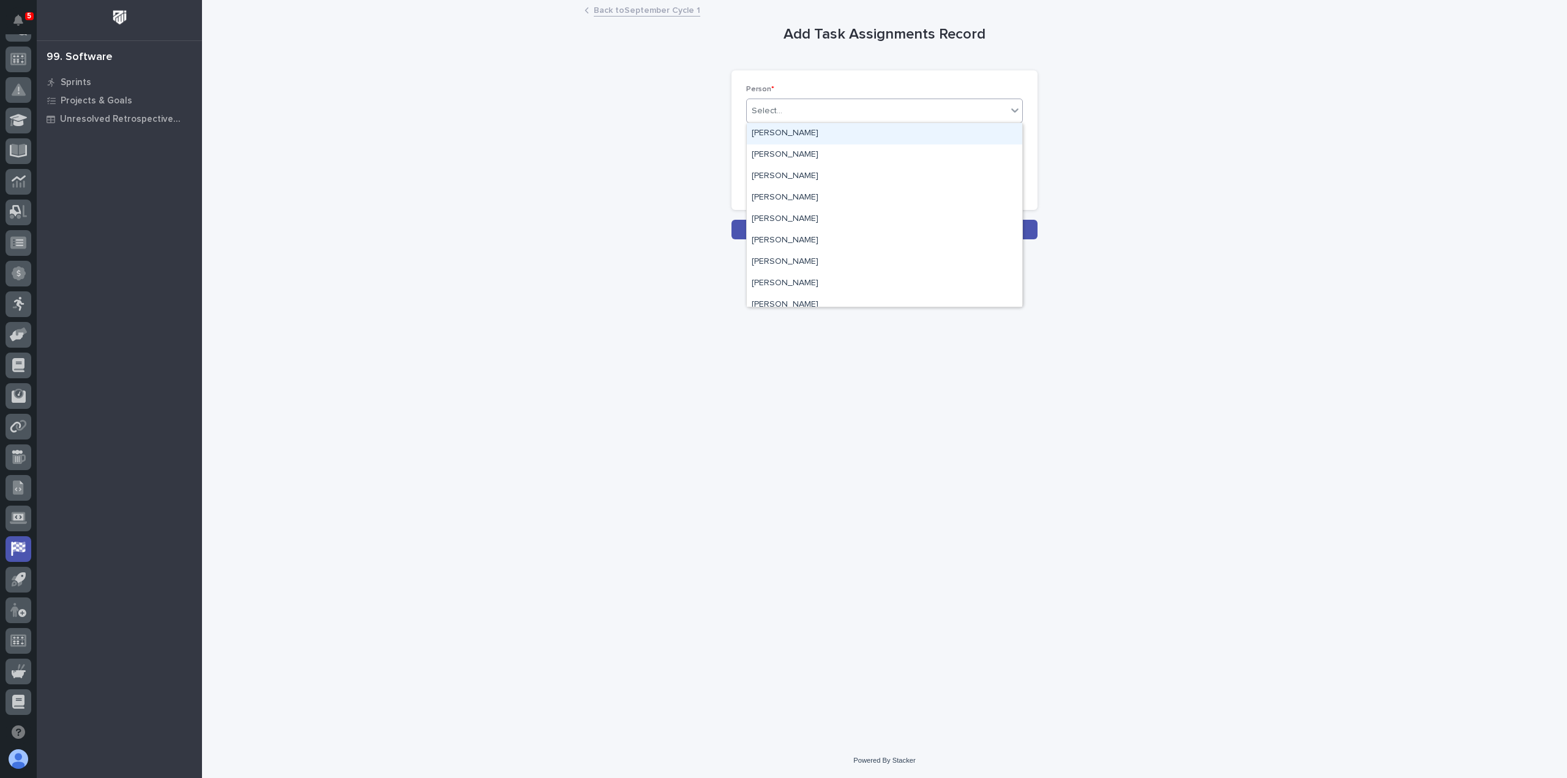
click at [781, 121] on div "Select..." at bounding box center [884, 111] width 277 height 24
click at [782, 133] on div "[PERSON_NAME]" at bounding box center [884, 133] width 275 height 21
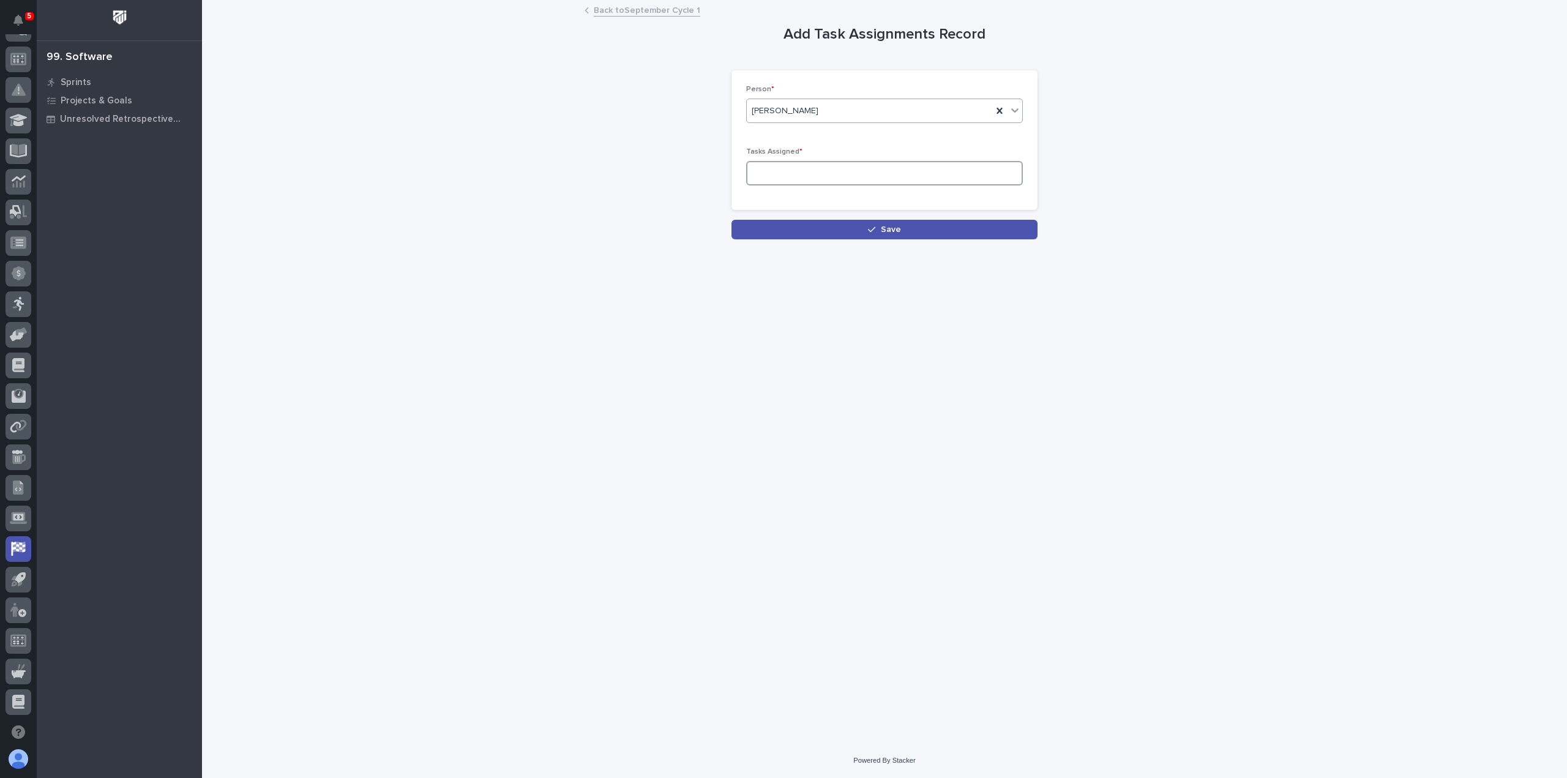
click at [792, 174] on input at bounding box center [884, 173] width 277 height 24
type input "8"
drag, startPoint x: 830, startPoint y: 223, endPoint x: 823, endPoint y: 217, distance: 9.1
click at [825, 220] on button "Save" at bounding box center [884, 230] width 306 height 20
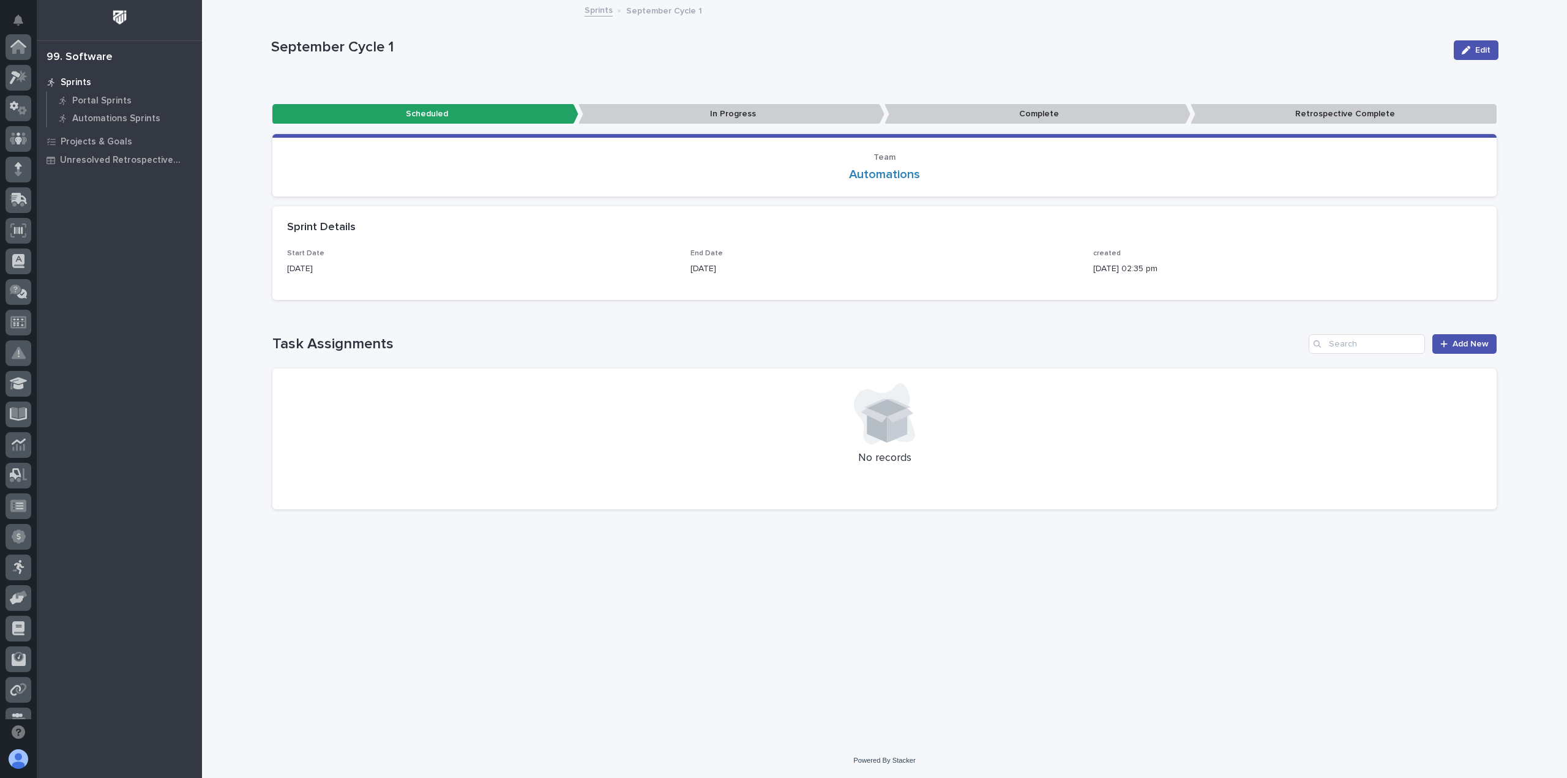
scroll to position [263, 0]
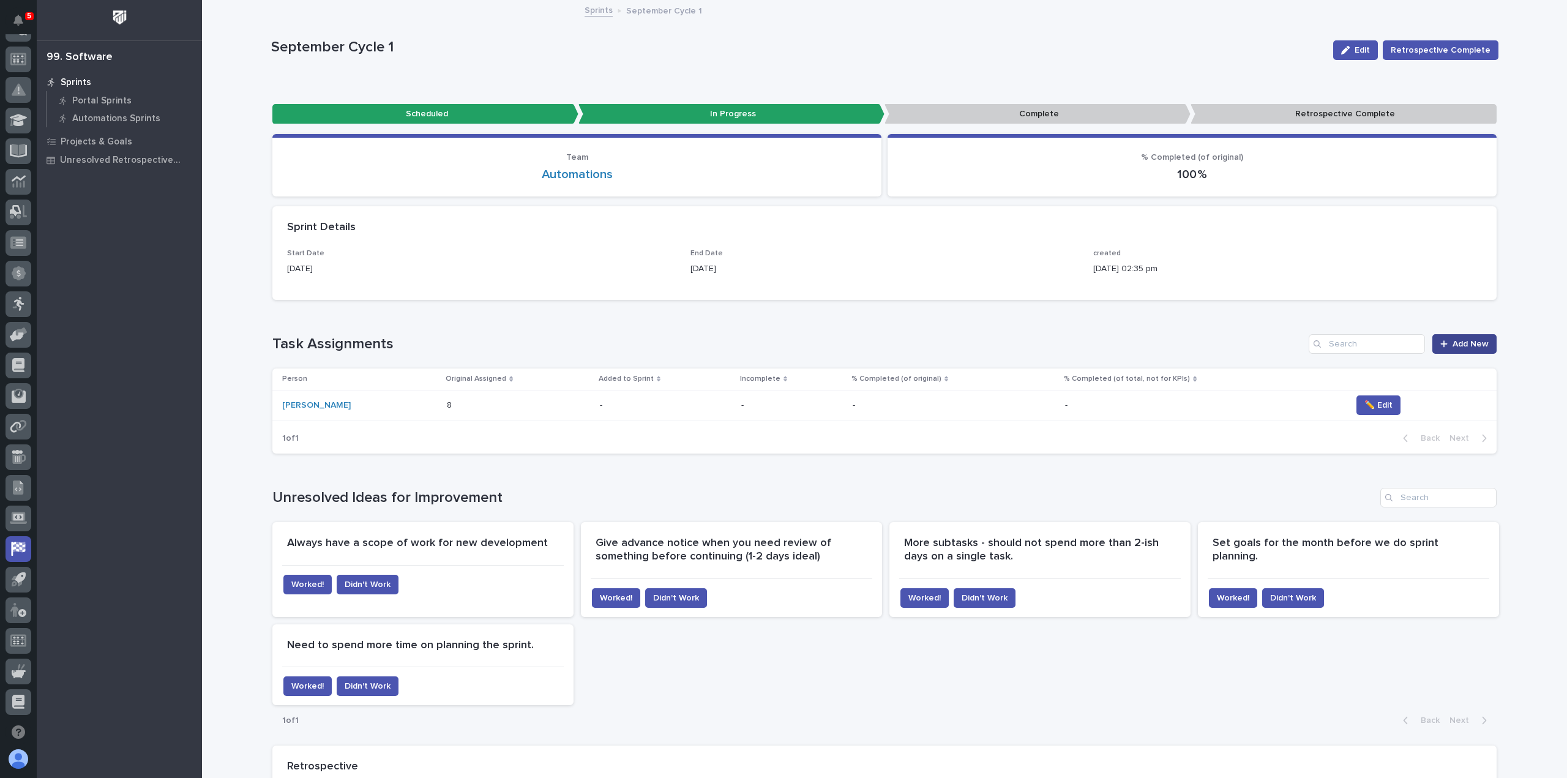
click at [1447, 345] on div at bounding box center [1446, 344] width 12 height 9
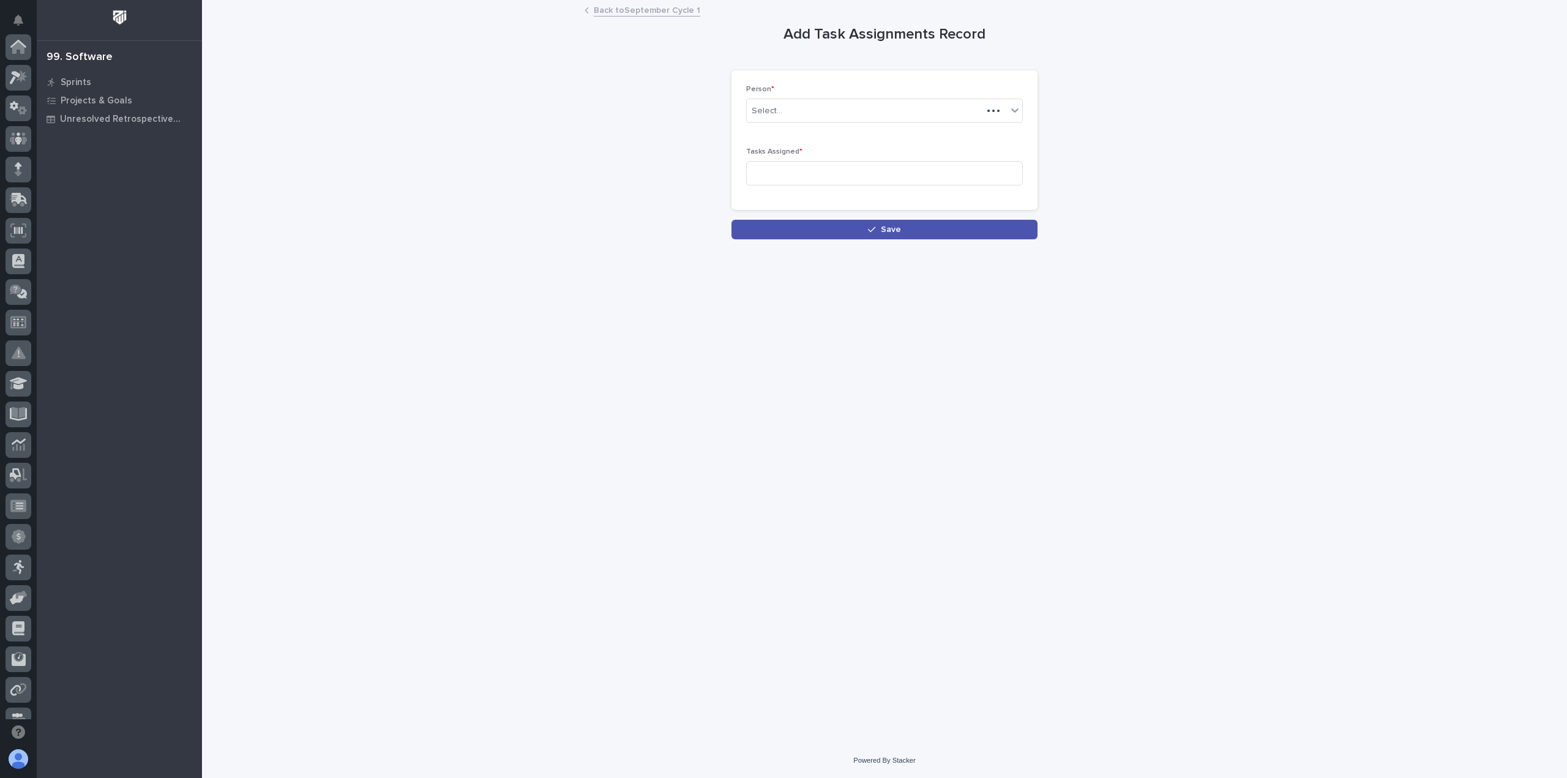
scroll to position [263, 0]
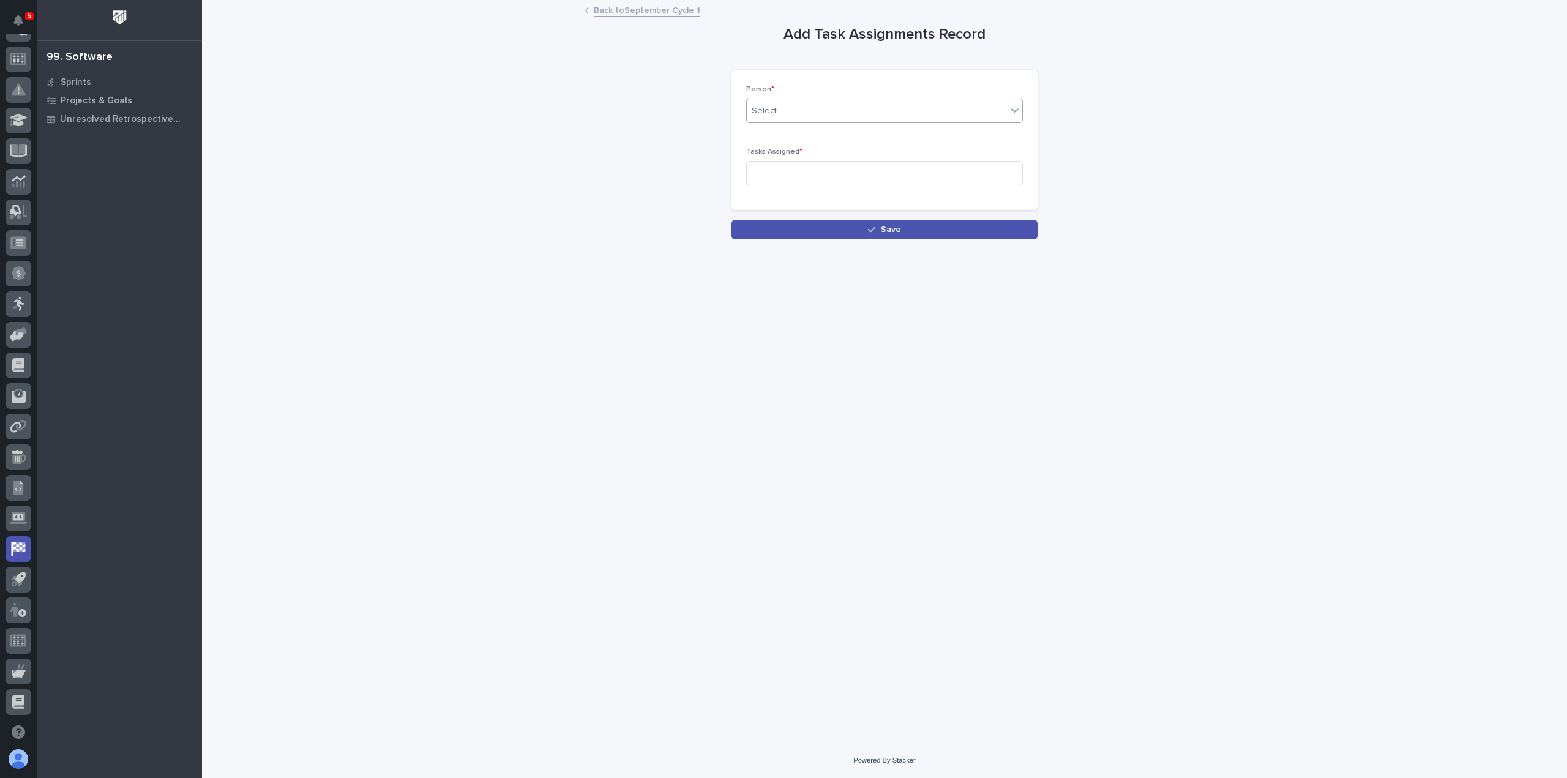
click at [798, 104] on div "Select..." at bounding box center [877, 111] width 260 height 20
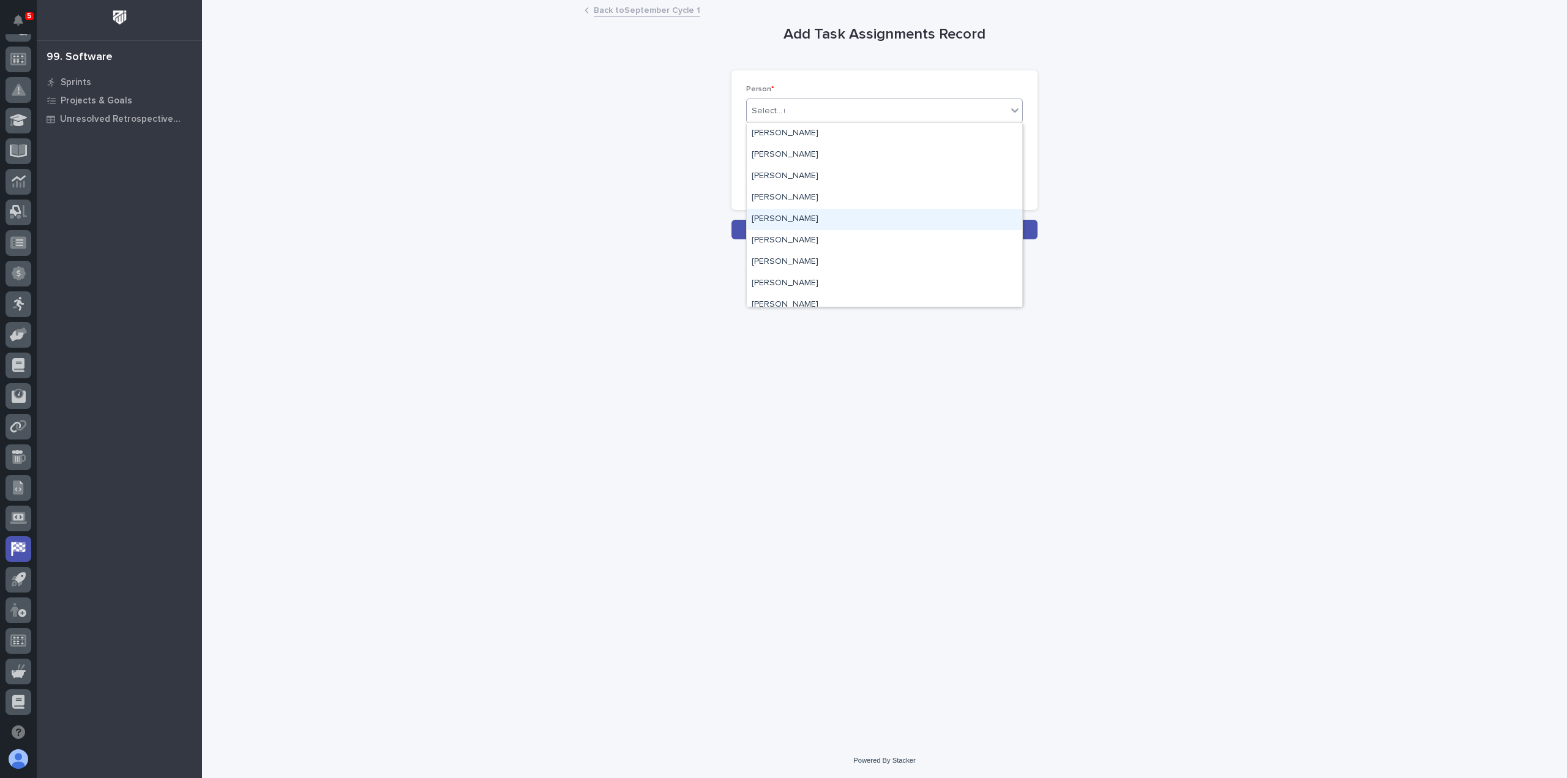
type input "***"
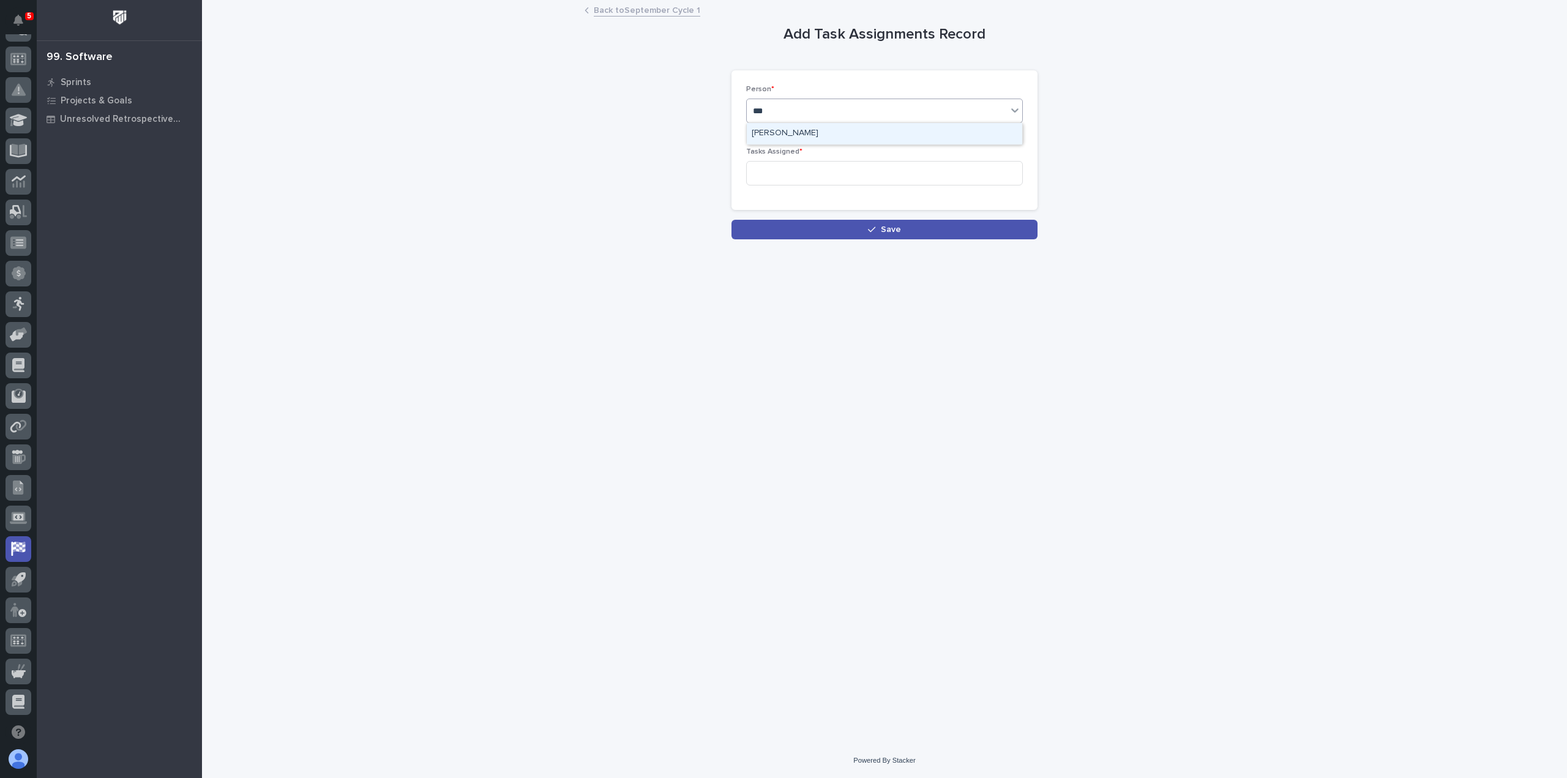
click at [777, 123] on div "[PERSON_NAME]" at bounding box center [884, 133] width 275 height 21
click at [776, 177] on input at bounding box center [884, 173] width 277 height 24
click at [825, 178] on input at bounding box center [884, 173] width 277 height 24
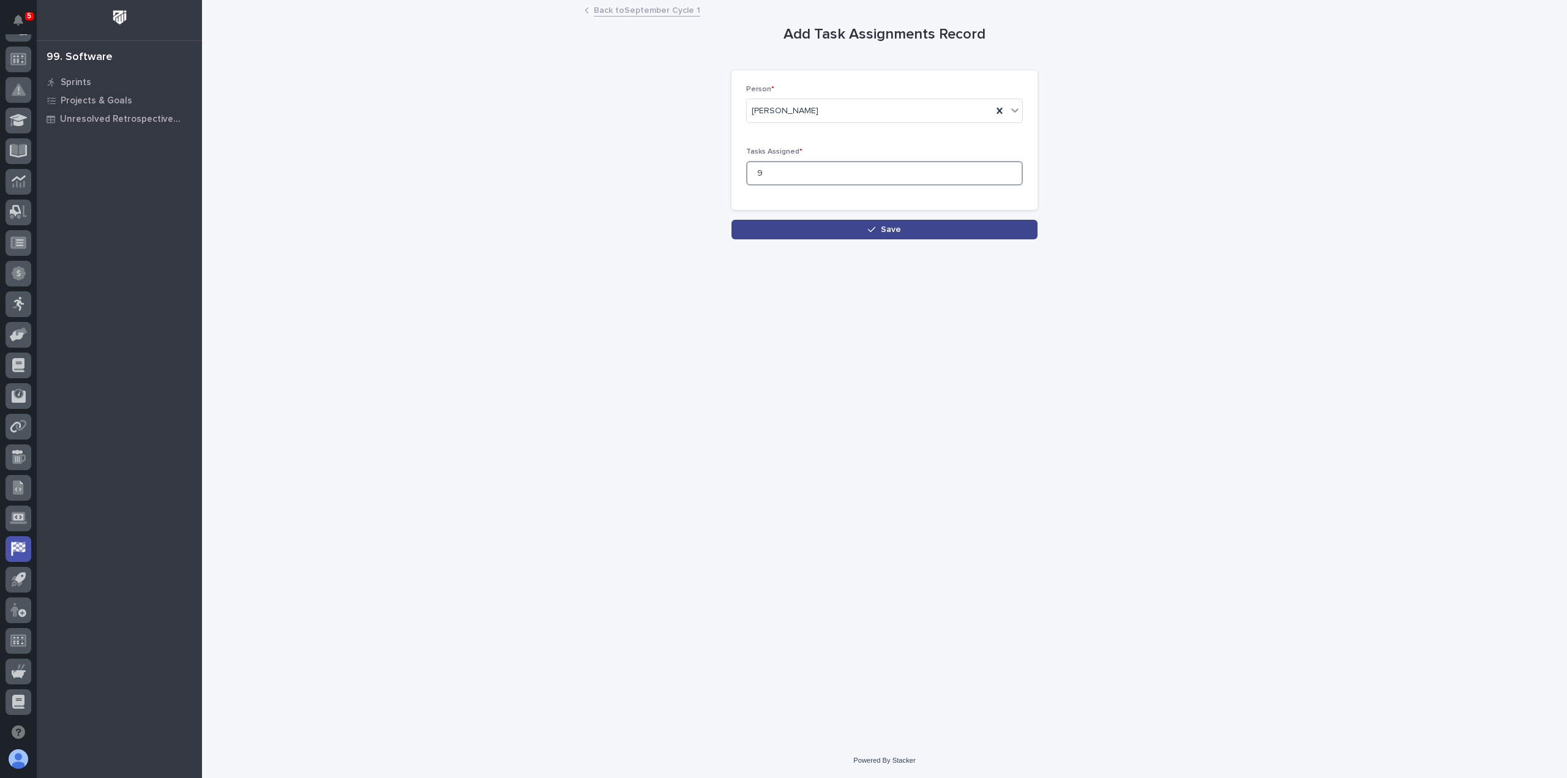
type input "9"
click at [842, 227] on button "Save" at bounding box center [884, 230] width 306 height 20
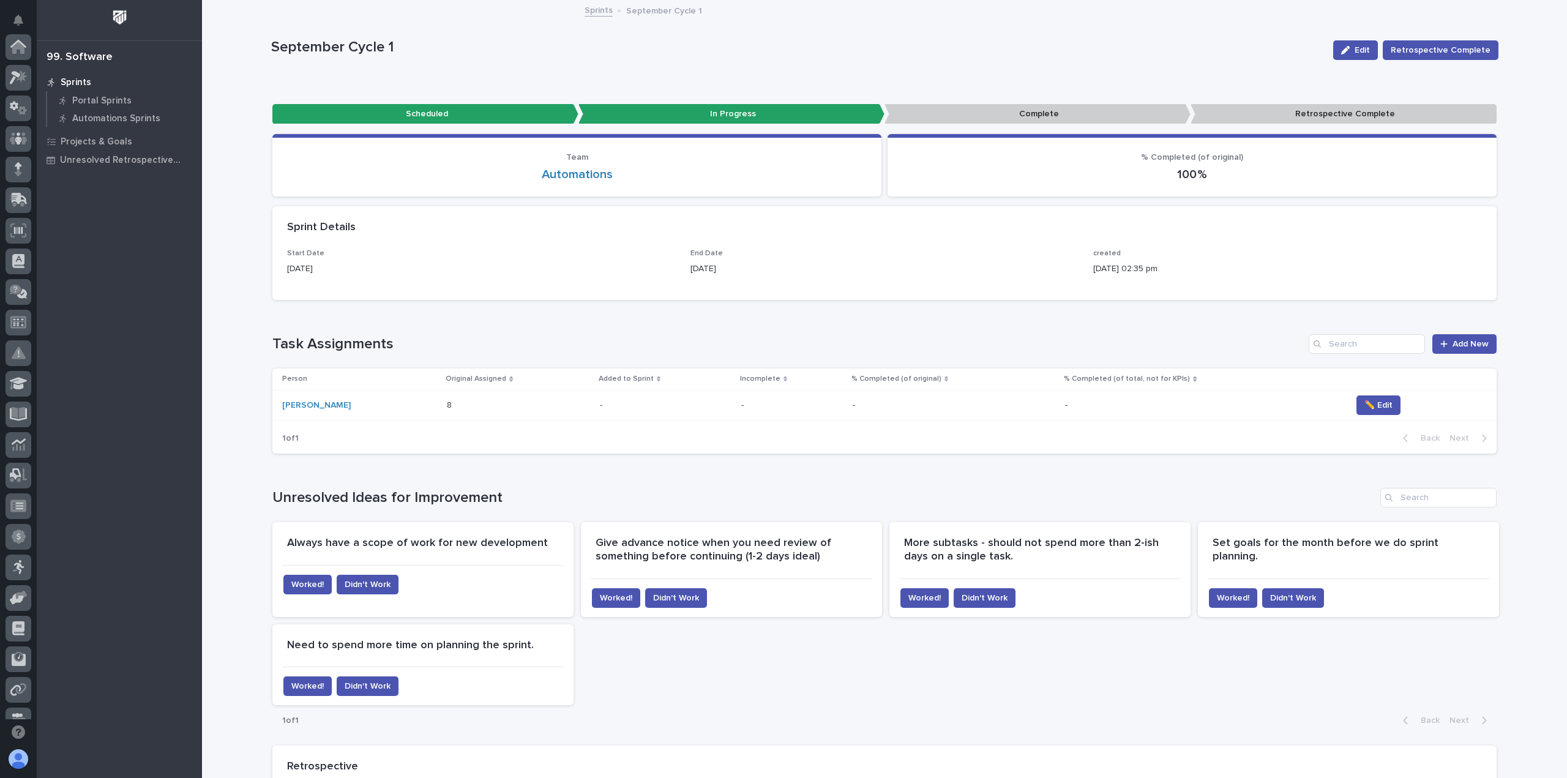
scroll to position [263, 0]
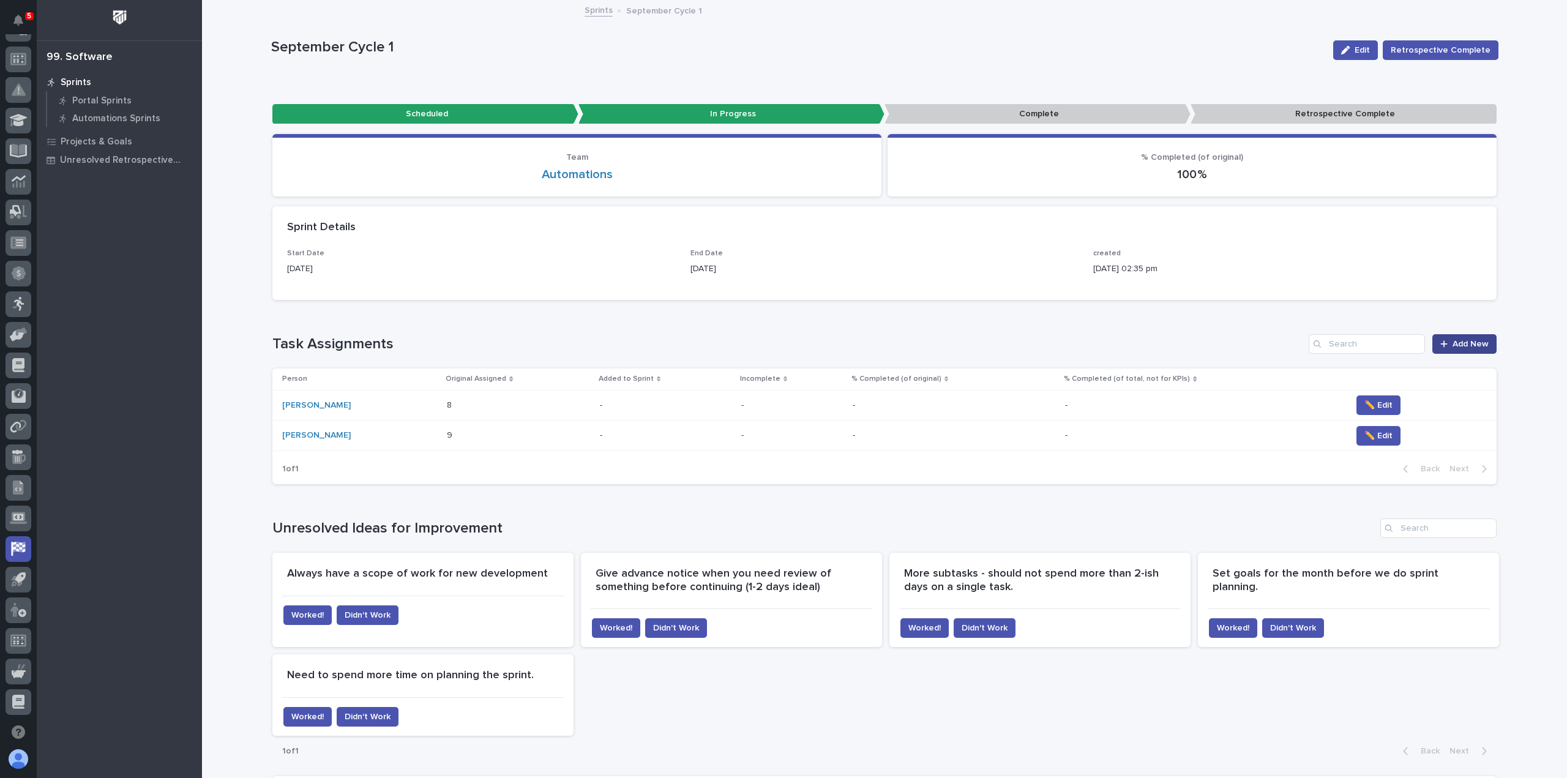
click at [1460, 342] on span "Add New" at bounding box center [1471, 344] width 36 height 9
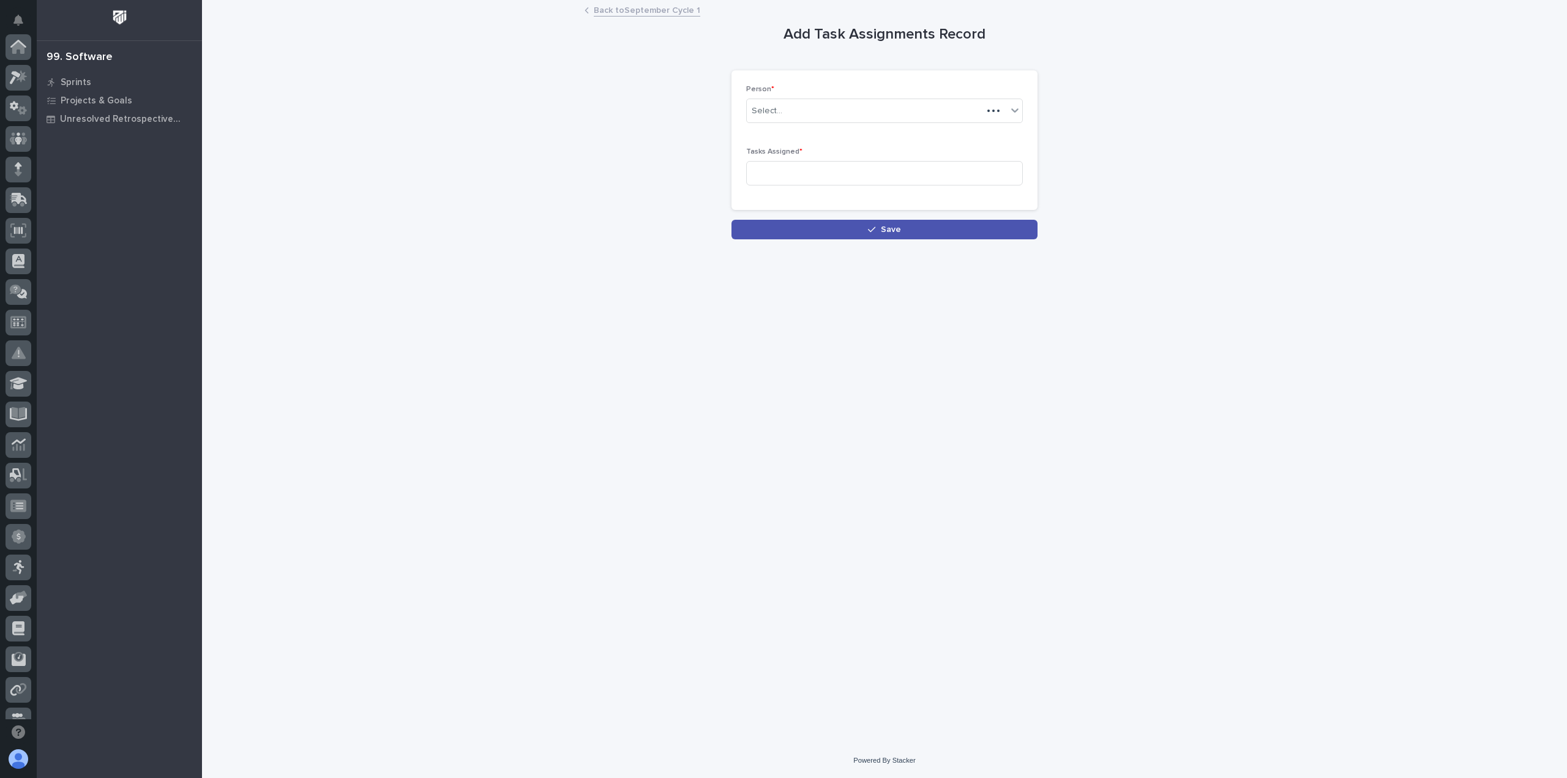
scroll to position [263, 0]
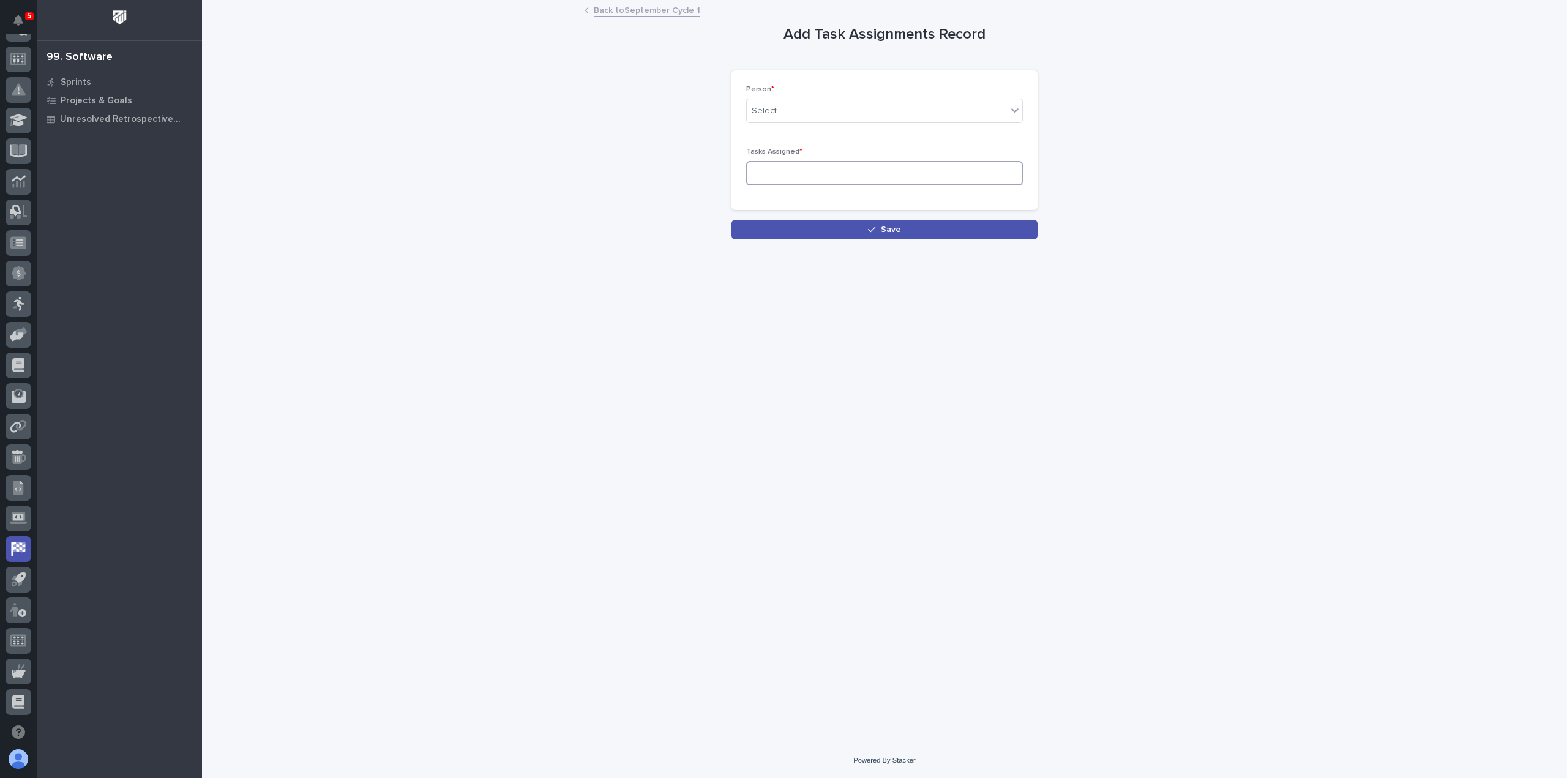
click at [797, 168] on input at bounding box center [884, 173] width 277 height 24
type input "8"
click at [804, 220] on button "Save" at bounding box center [884, 230] width 306 height 20
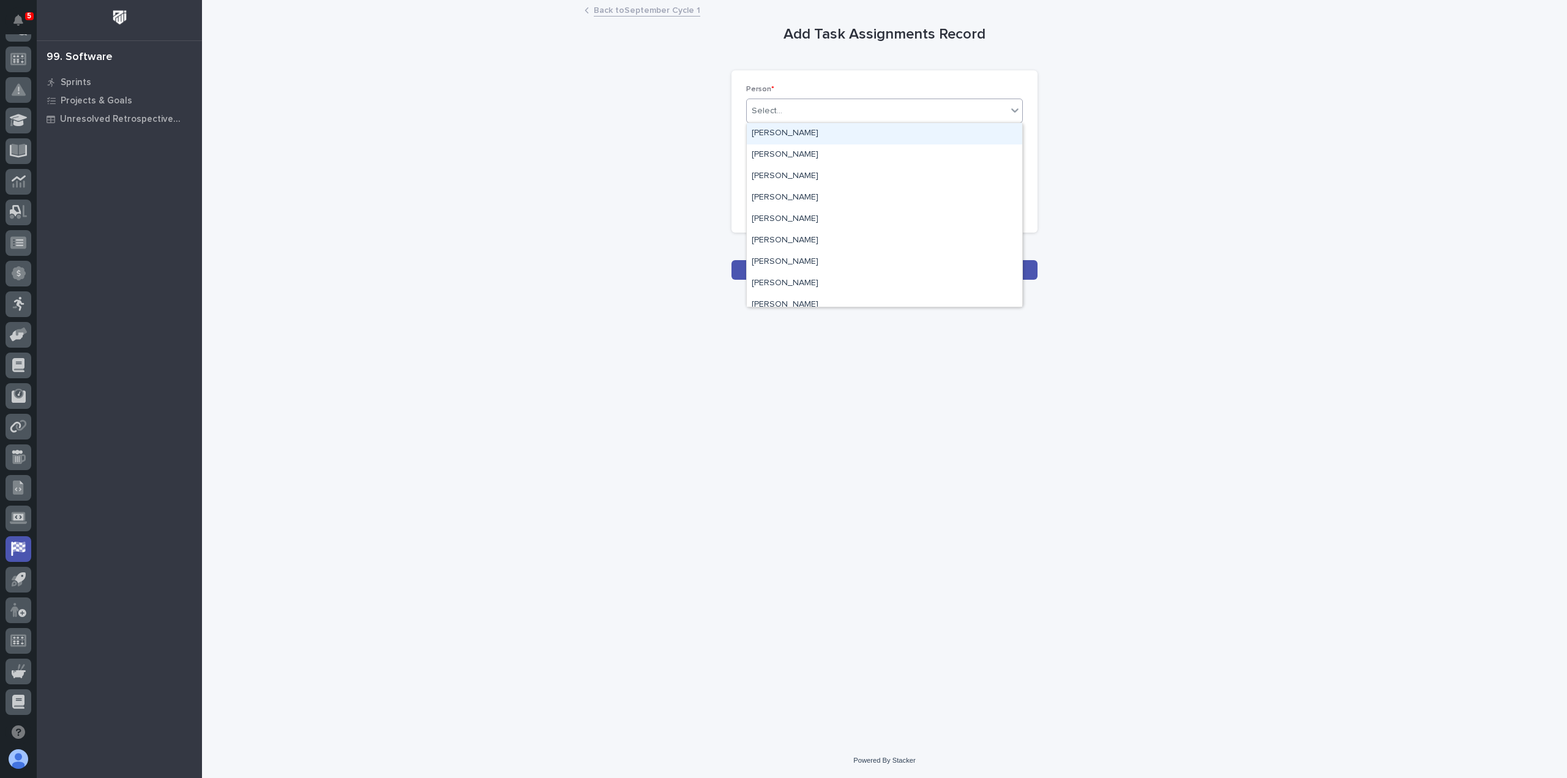
click at [772, 108] on div "Select..." at bounding box center [767, 111] width 31 height 13
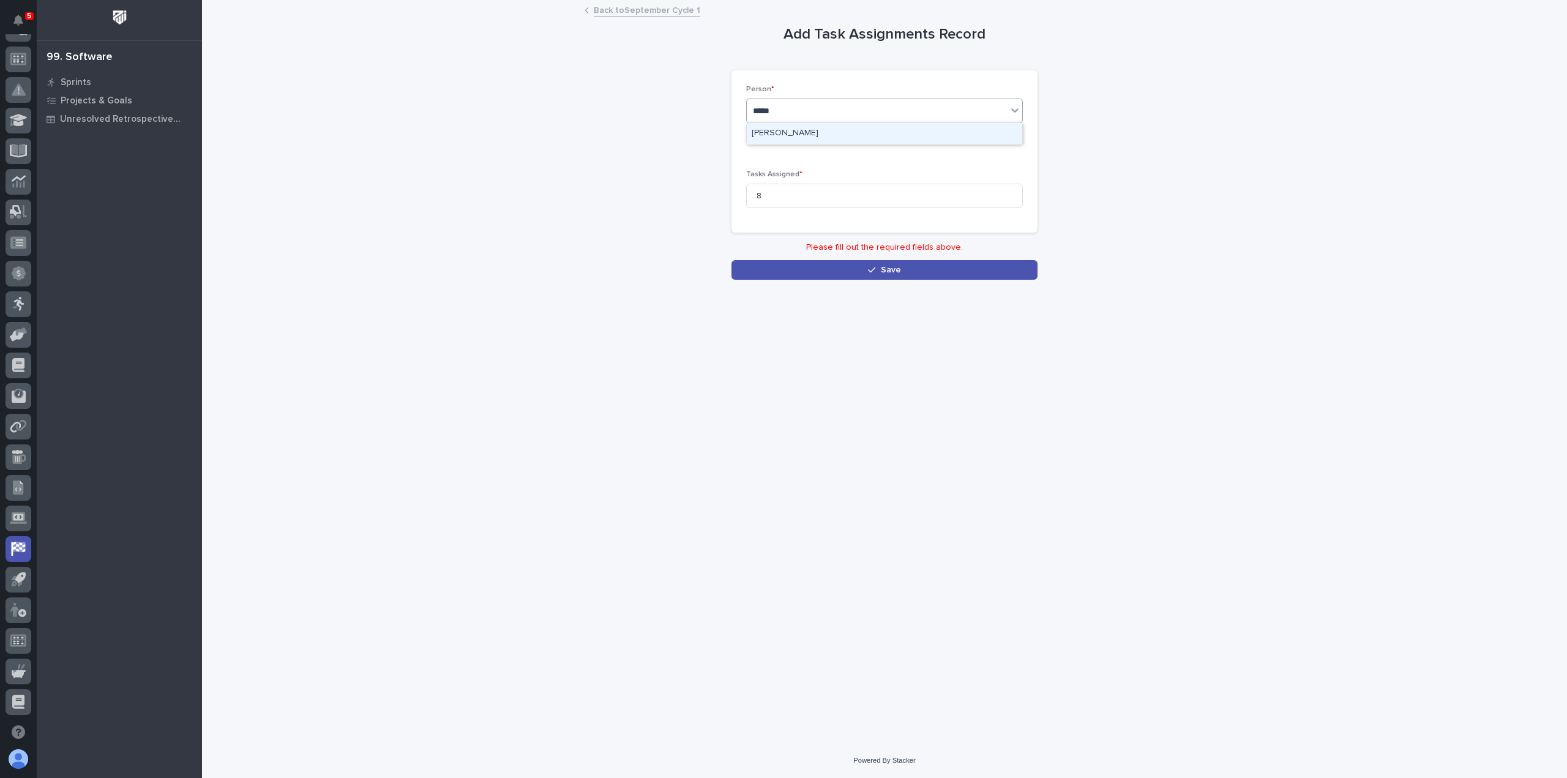
type input "******"
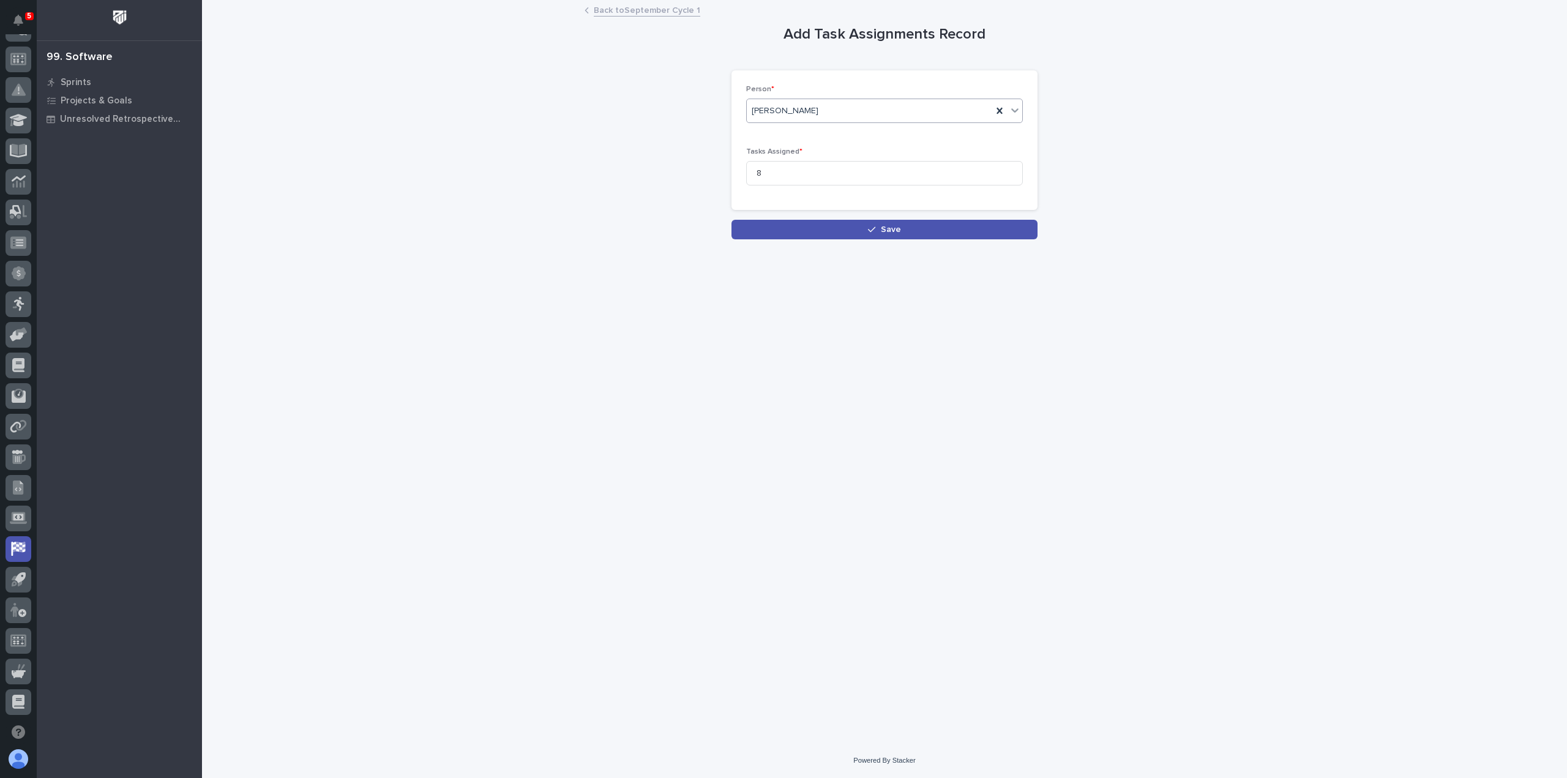
click at [828, 239] on div "Loading... Saving… Loading... Saving… Add Task Assignments Record Loading... Sa…" at bounding box center [885, 356] width 1240 height 711
click at [828, 236] on button "Save" at bounding box center [884, 230] width 306 height 20
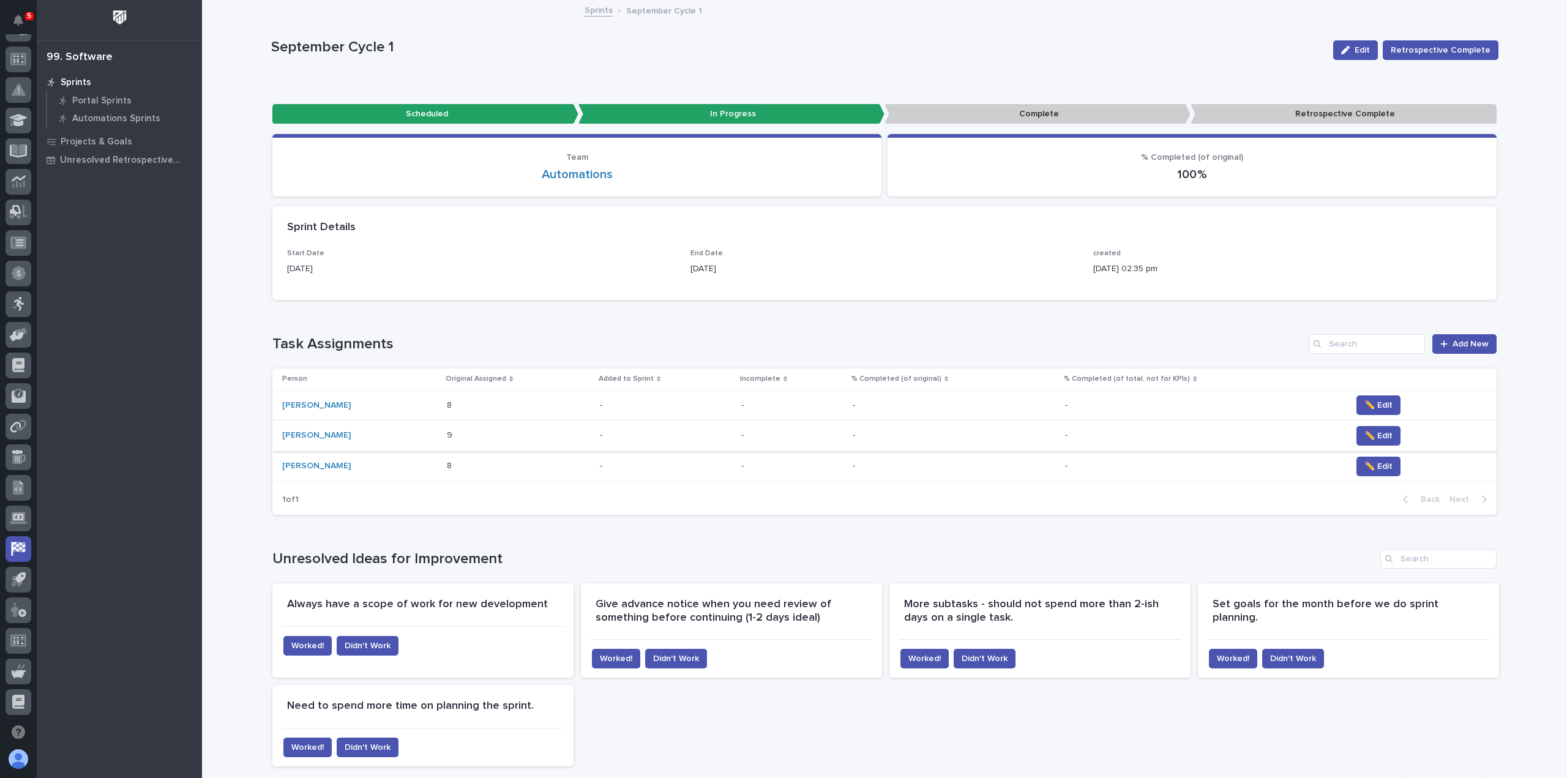
scroll to position [61, 0]
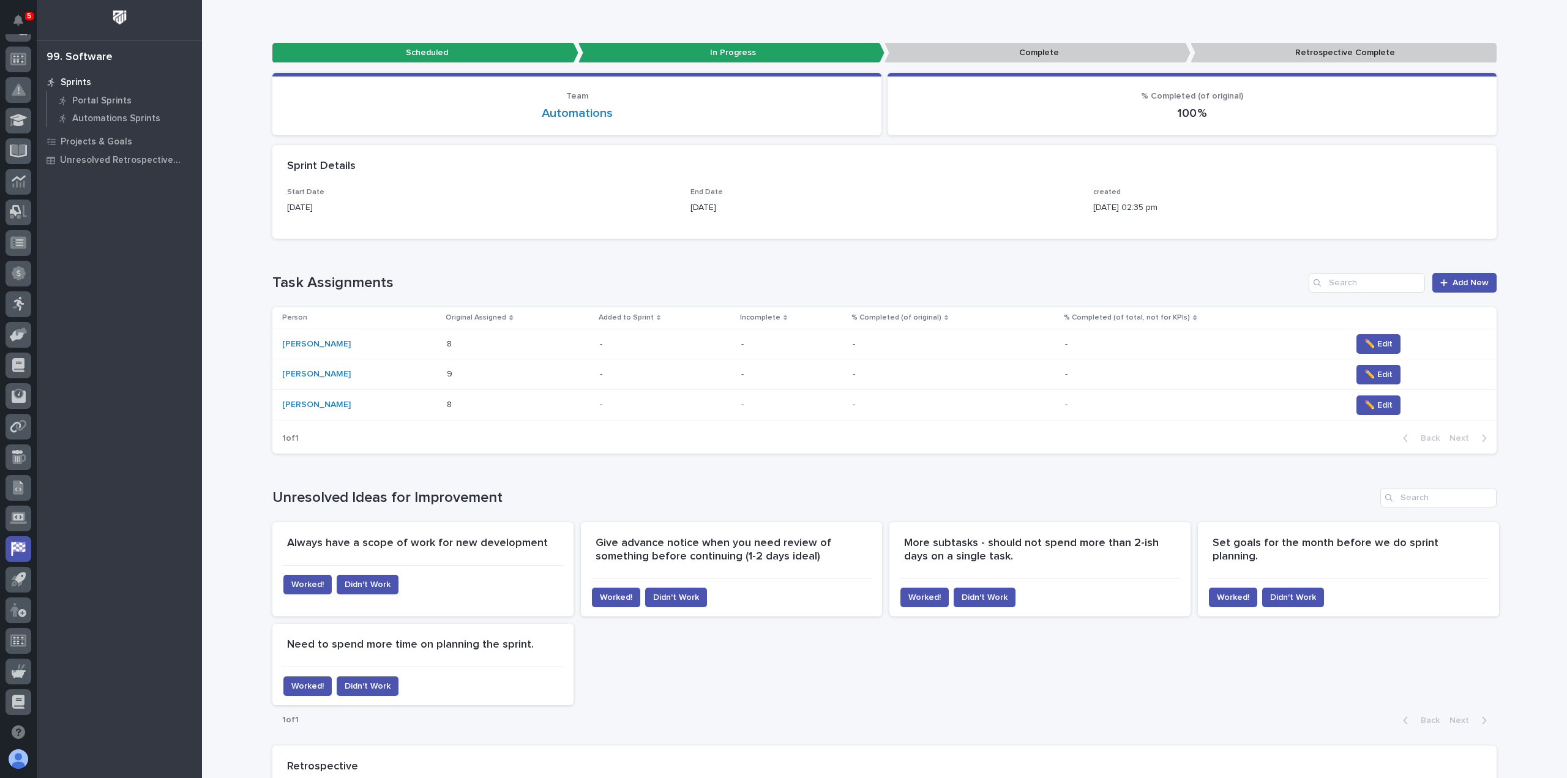
drag, startPoint x: 683, startPoint y: 204, endPoint x: 765, endPoint y: 201, distance: 82.1
click at [765, 201] on div "Start Date [DATE] End Date [DATE] created [DATE] 02:35 pm" at bounding box center [884, 206] width 1195 height 36
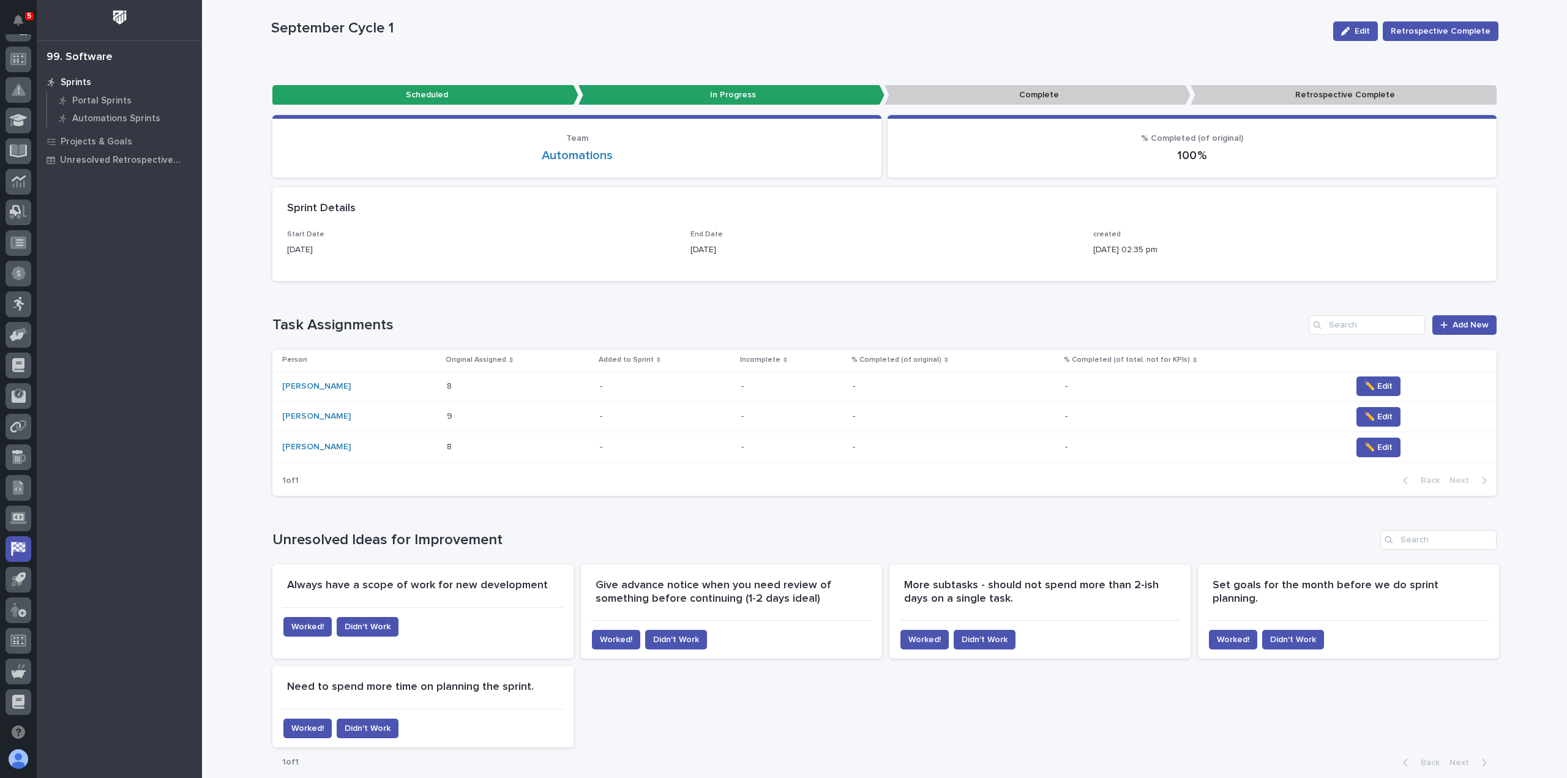
scroll to position [0, 0]
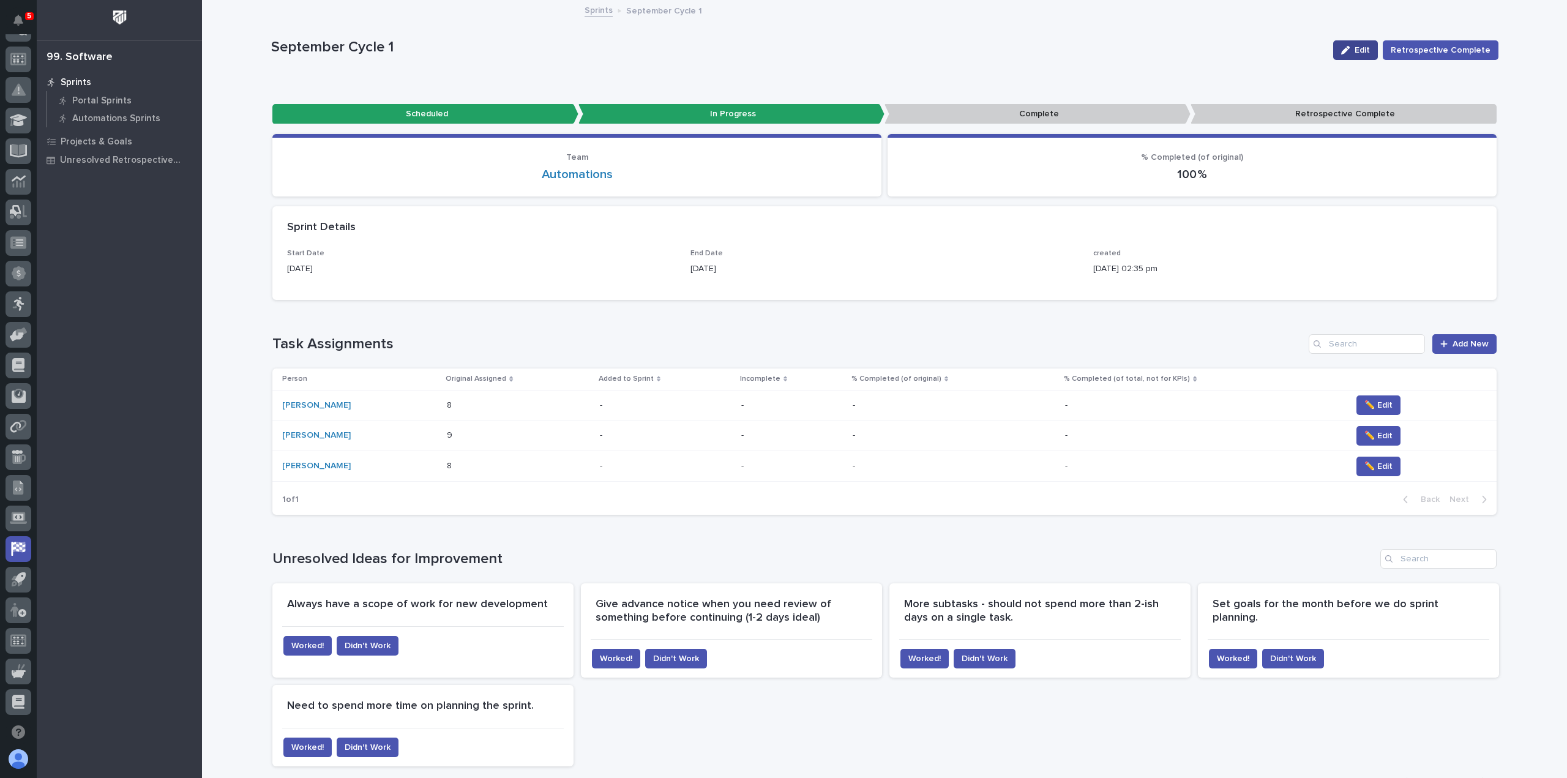
click at [1360, 49] on span "Edit" at bounding box center [1362, 50] width 15 height 9
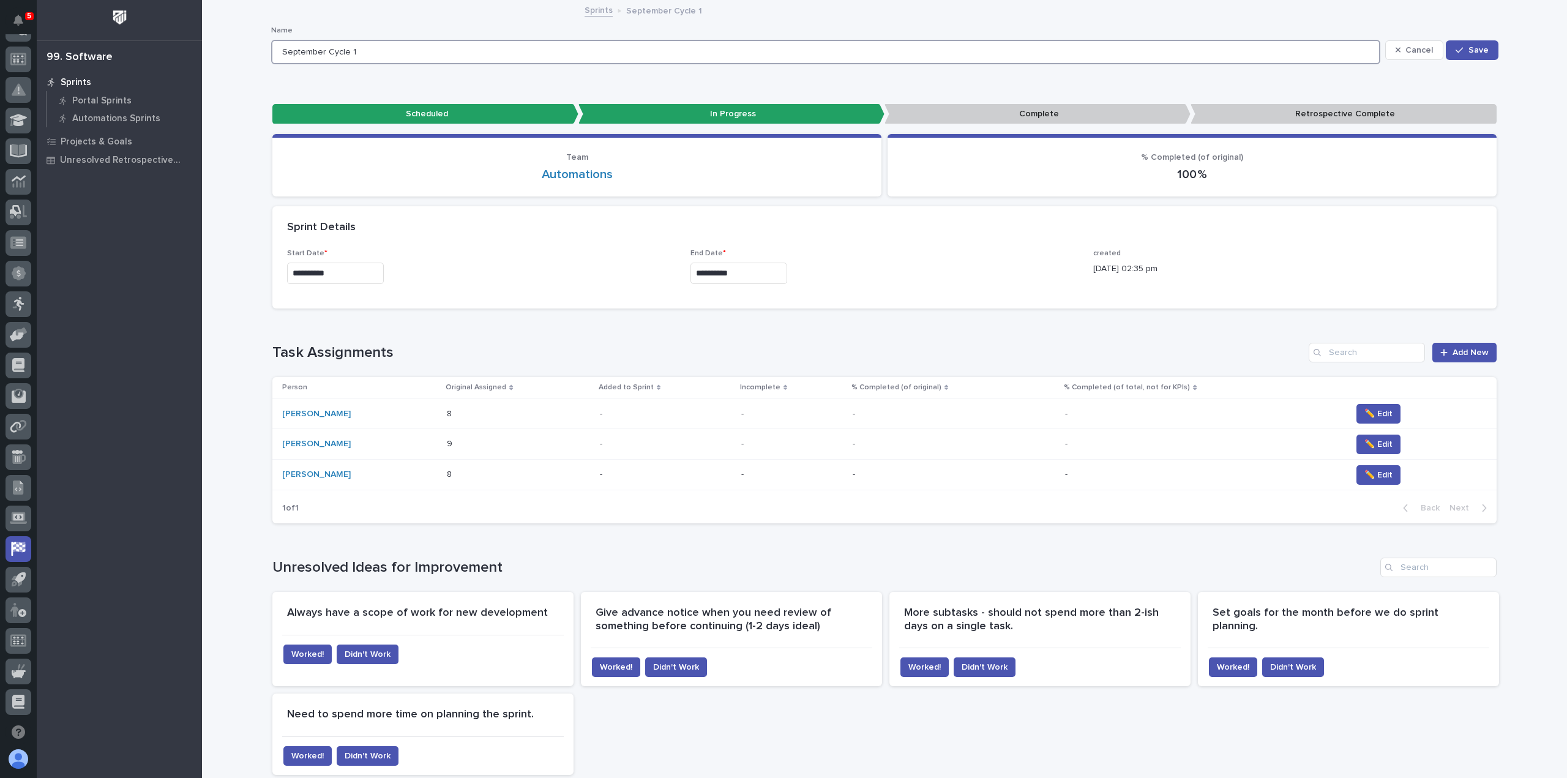
click at [320, 50] on input "September Cycle 1" at bounding box center [825, 52] width 1109 height 24
click at [443, 47] on input "Cycle 1: [DATE] - 10/03/25Cycle 1" at bounding box center [825, 52] width 1109 height 24
type input "Cycle 1: [DATE] - [DATE]"
click at [1478, 49] on span "Save" at bounding box center [1478, 50] width 20 height 9
